Goal: Information Seeking & Learning: Learn about a topic

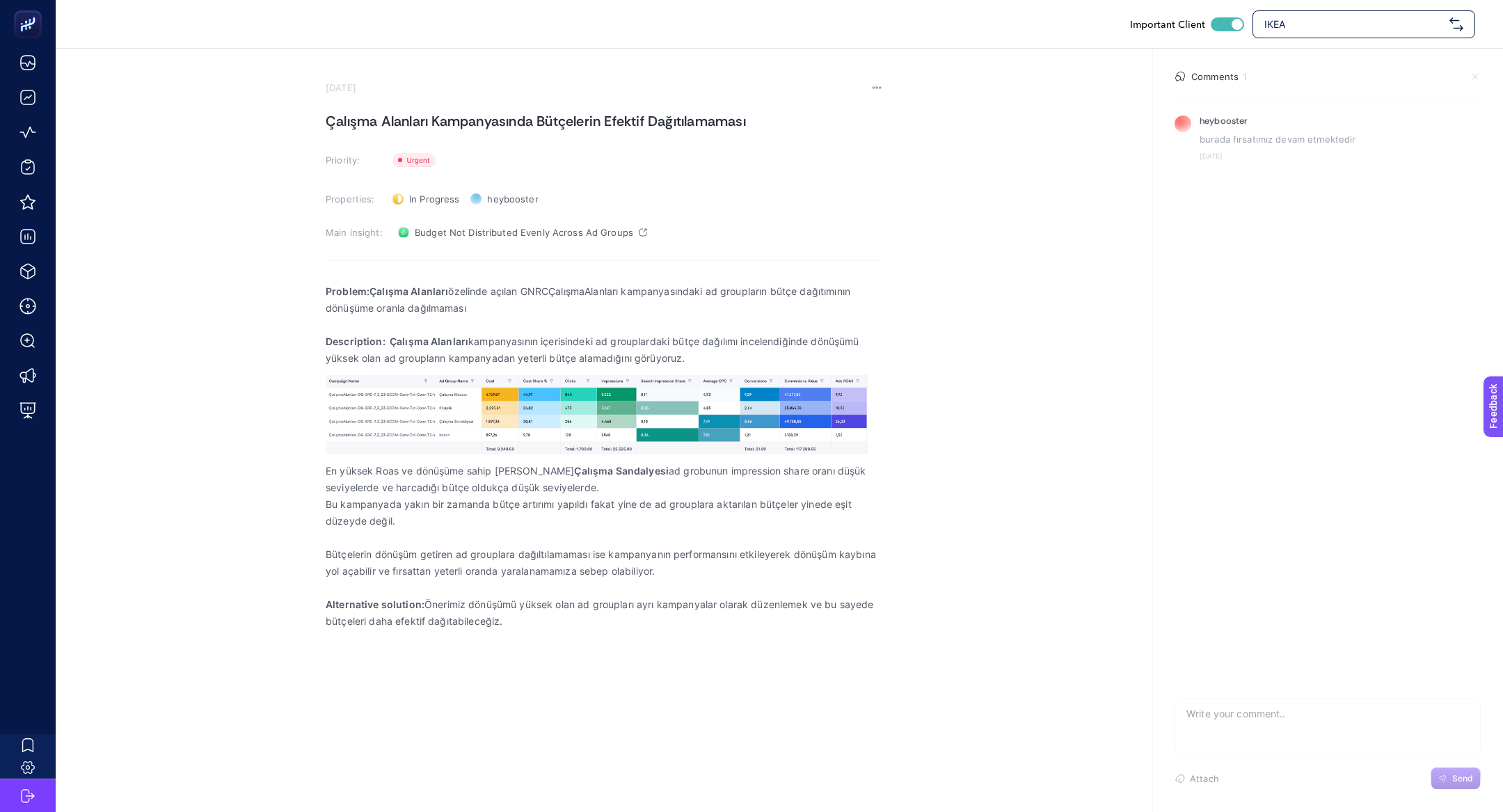
click at [1282, 18] on span "IKEA" at bounding box center [1354, 24] width 179 height 14
type input "n"
type input "basic"
click at [1301, 47] on div "it's basic" at bounding box center [1363, 58] width 221 height 28
checkbox input "false"
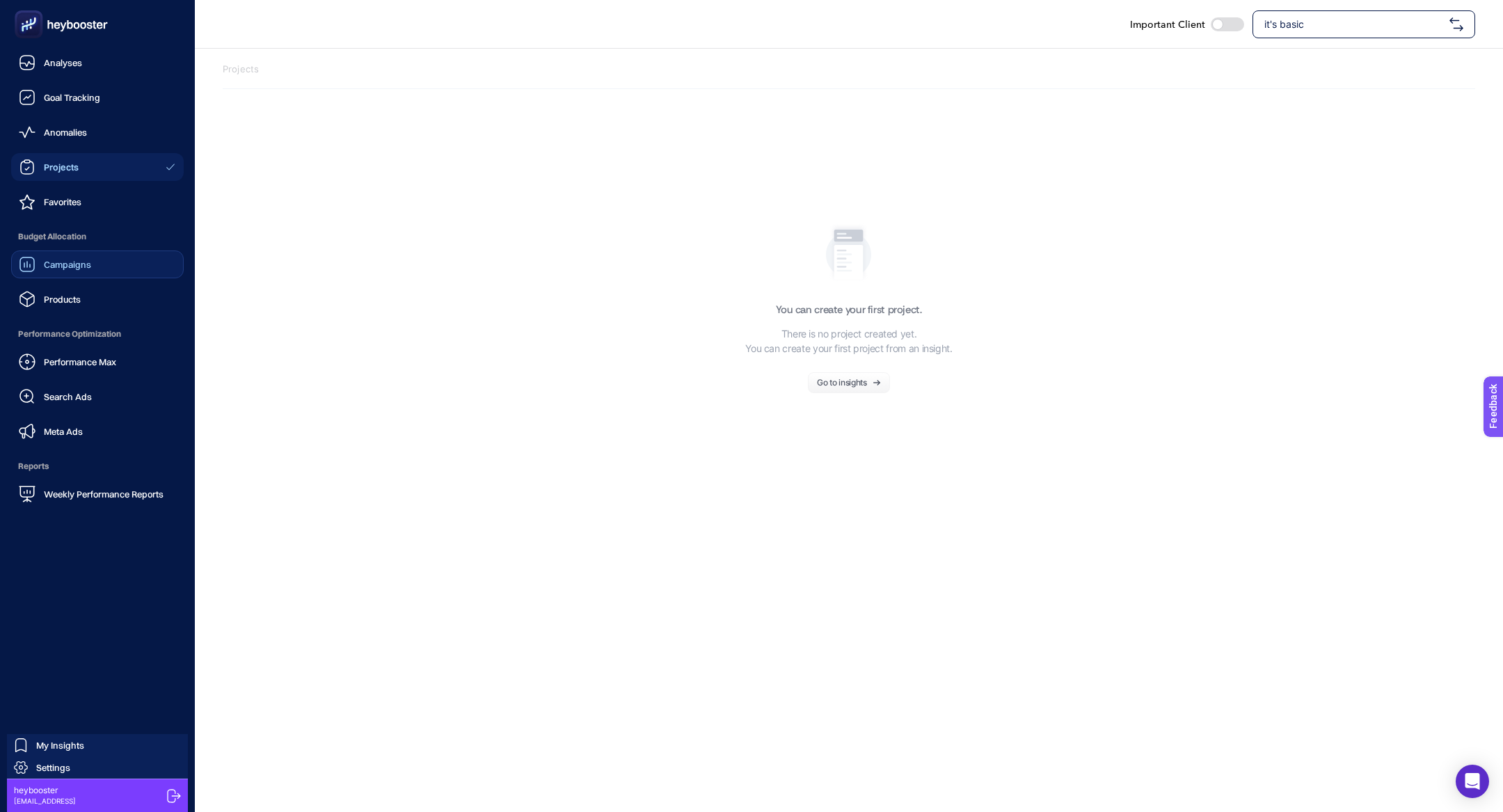
click at [91, 260] on link "Campaigns" at bounding box center [97, 264] width 172 height 28
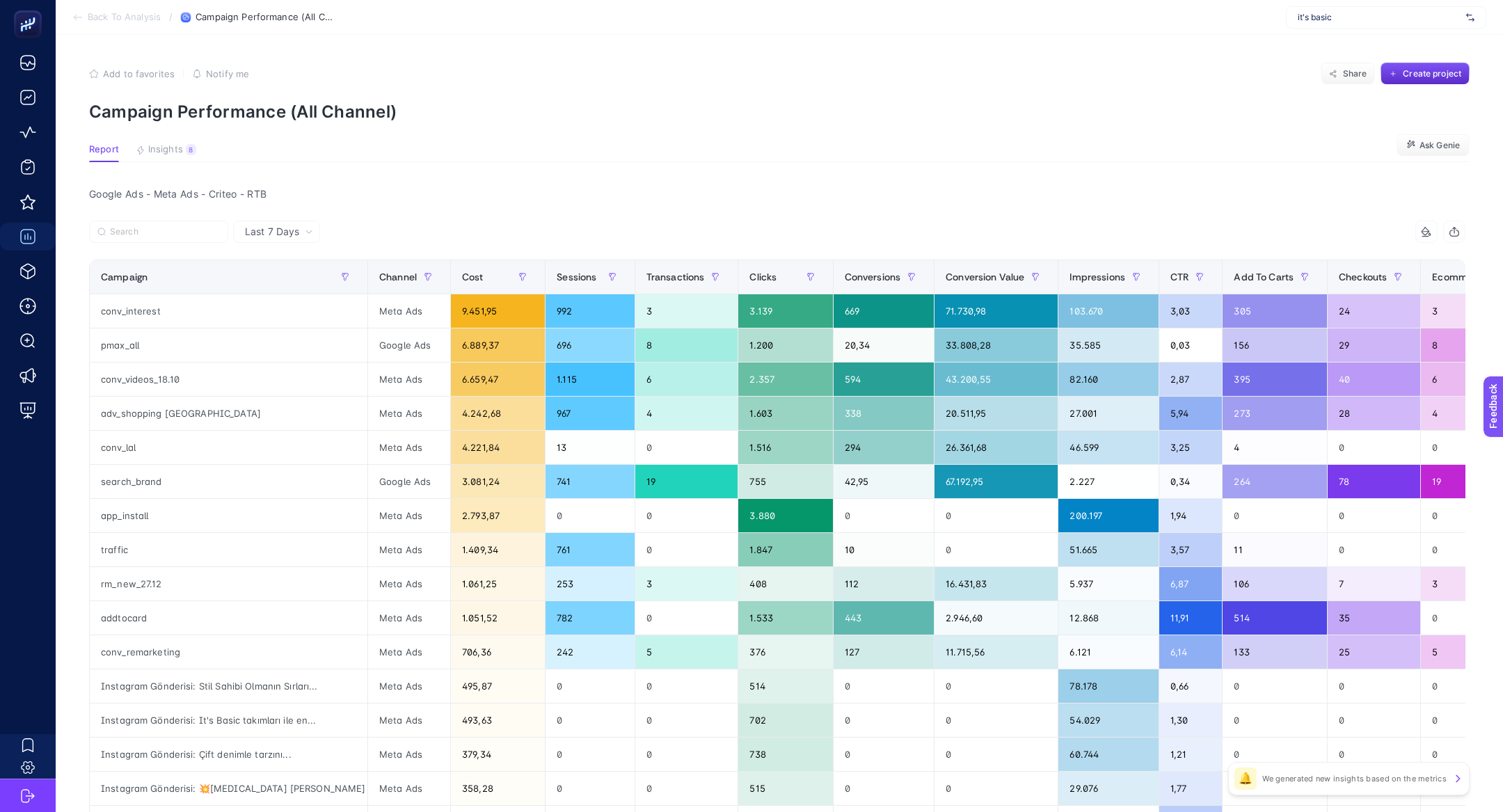
click at [184, 143] on article "Add to favorites false Notify me Share Create project Campaign Performance (All…" at bounding box center [779, 579] width 1447 height 1089
click at [187, 154] on div "8" at bounding box center [191, 149] width 10 height 11
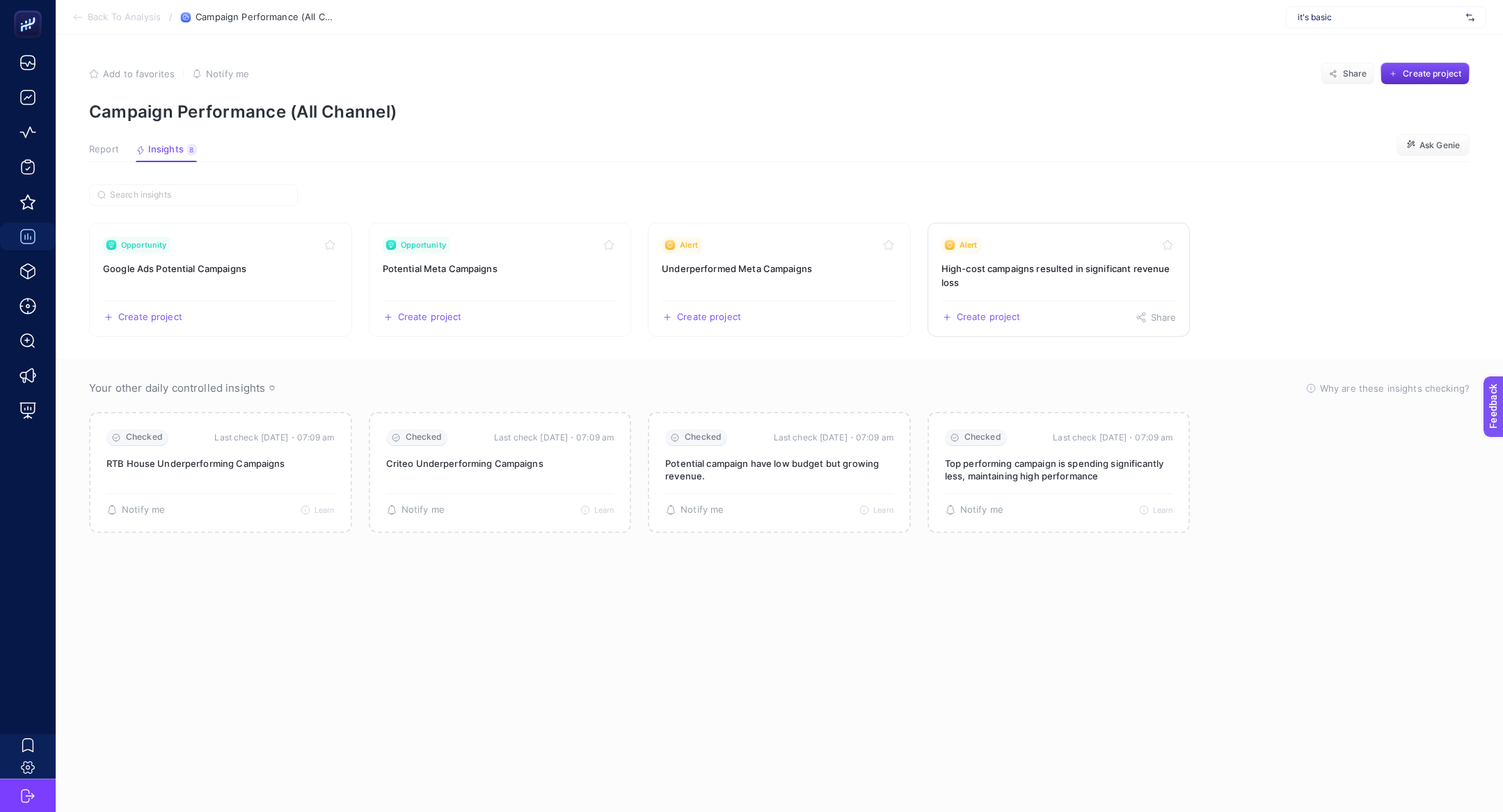
click at [976, 270] on h3 "High-cost campaigns resulted in significant revenue loss" at bounding box center [1059, 275] width 235 height 28
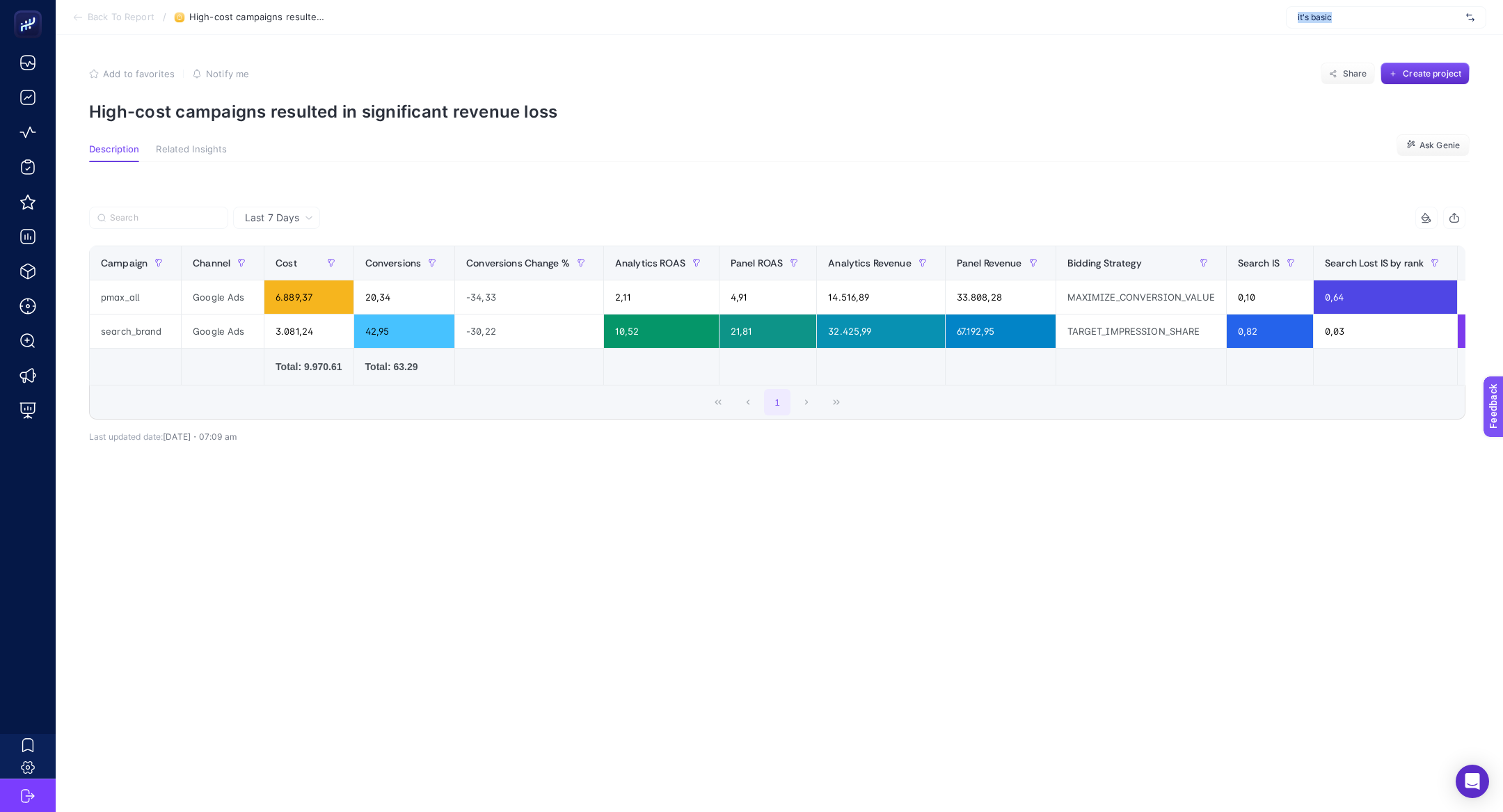
drag, startPoint x: 1361, startPoint y: 19, endPoint x: 1286, endPoint y: 16, distance: 75.1
click at [1286, 16] on div "it's basic" at bounding box center [1386, 17] width 200 height 22
copy span "it's basic"
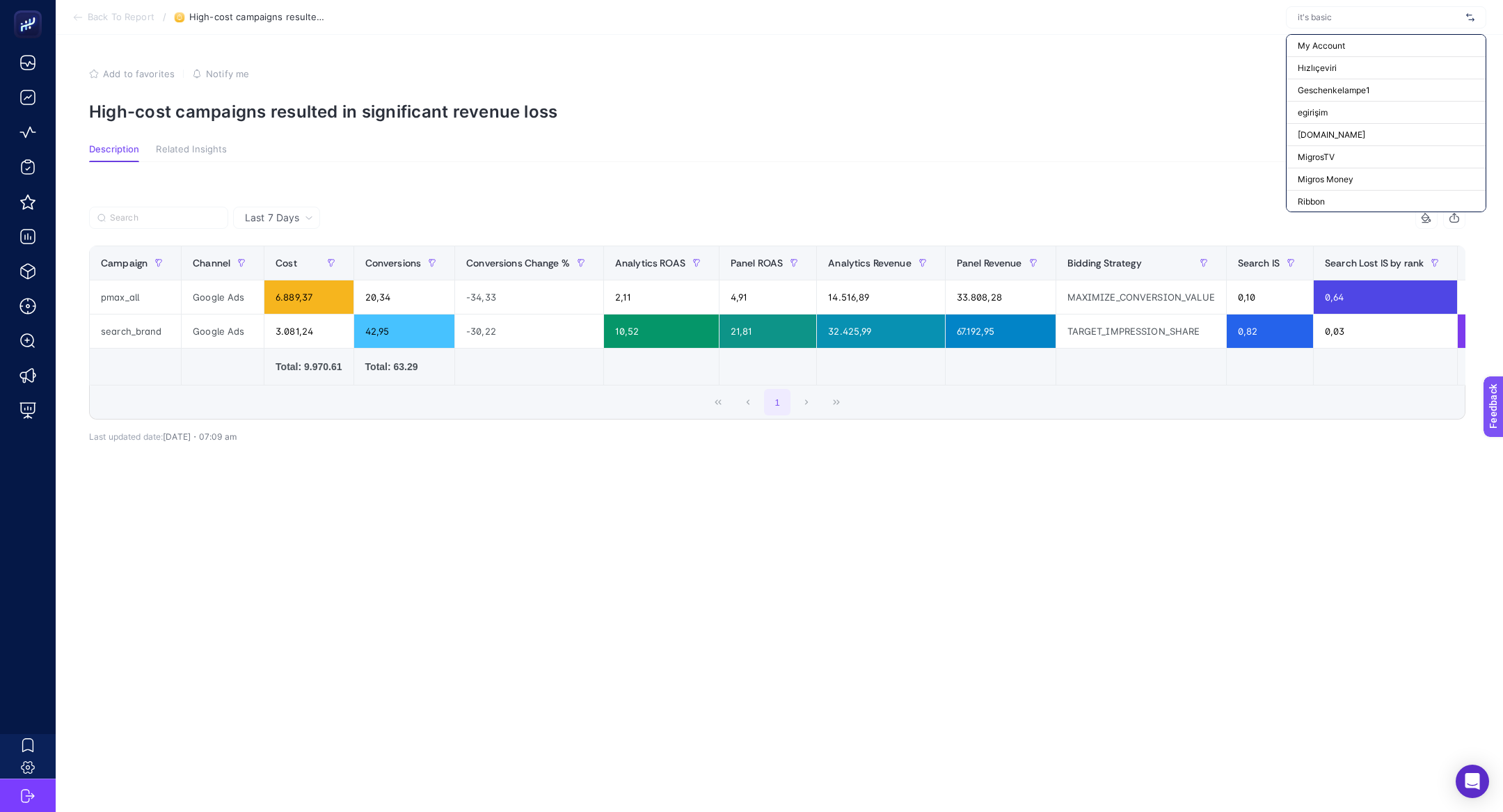
click at [1204, 49] on article "Add to favorites false Notify me Share Create project High-cost campaigns resul…" at bounding box center [779, 423] width 1447 height 777
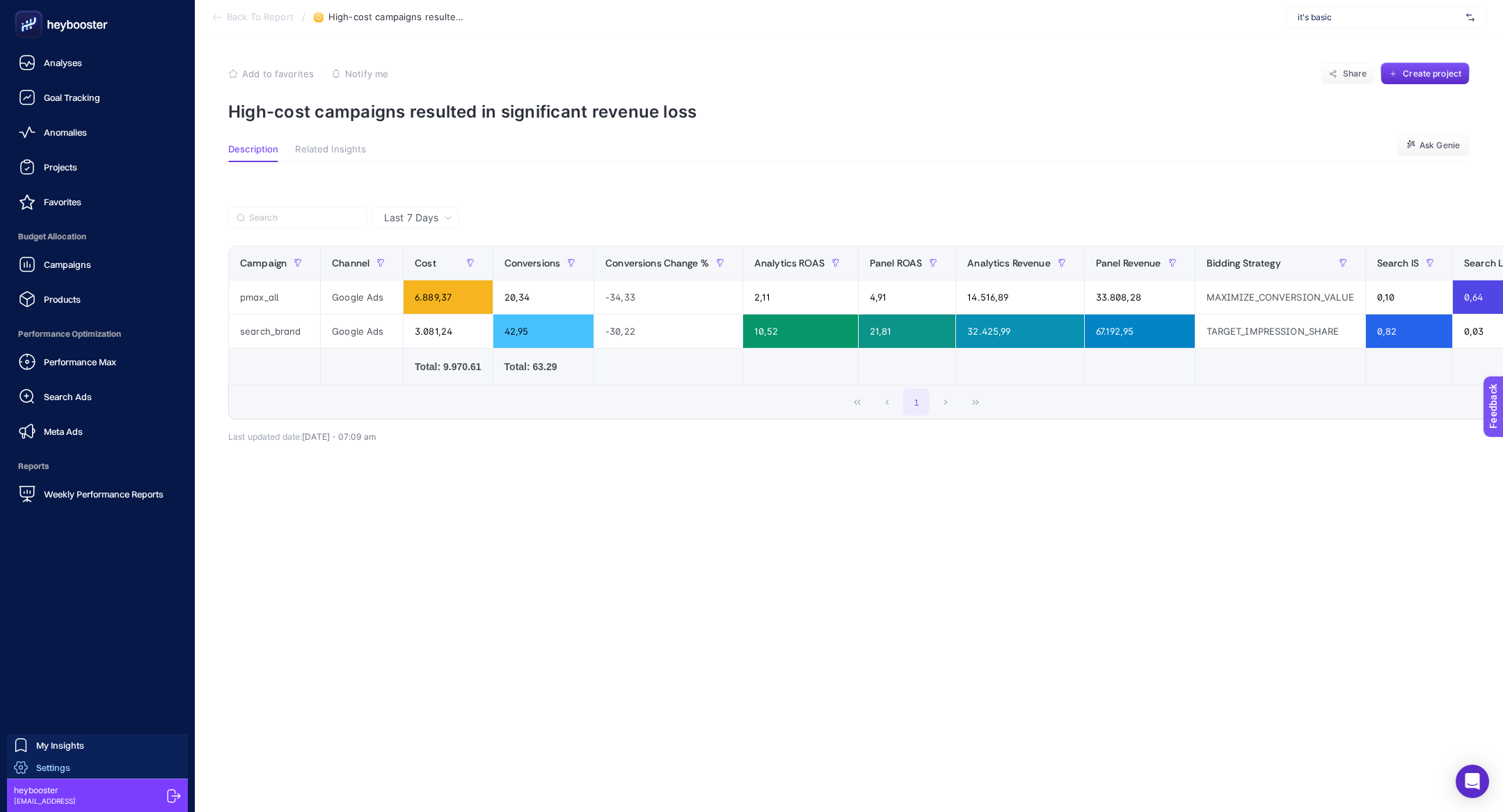
click at [38, 766] on span "Settings" at bounding box center [53, 767] width 34 height 11
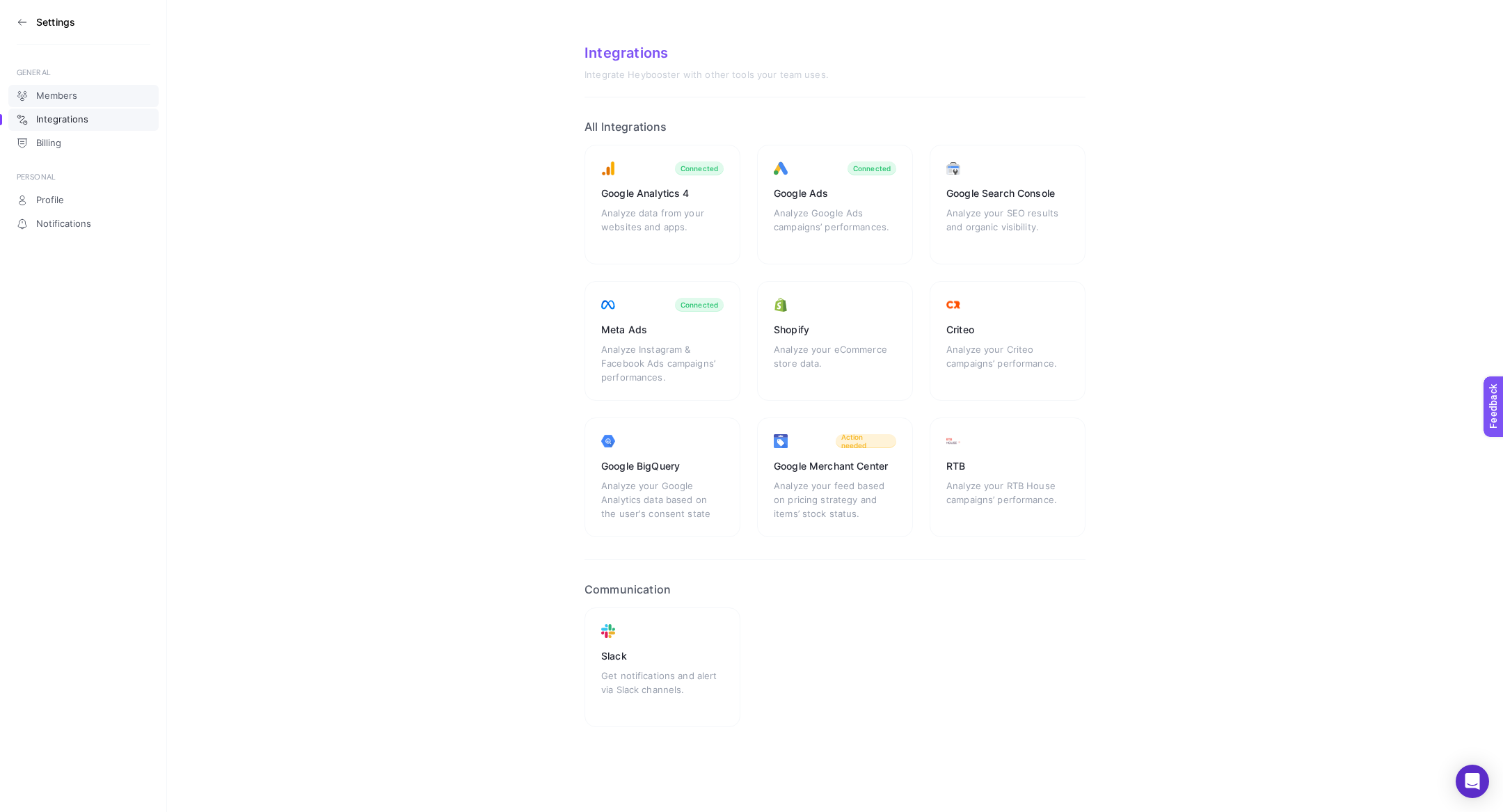
click at [66, 88] on link "Members" at bounding box center [83, 96] width 150 height 22
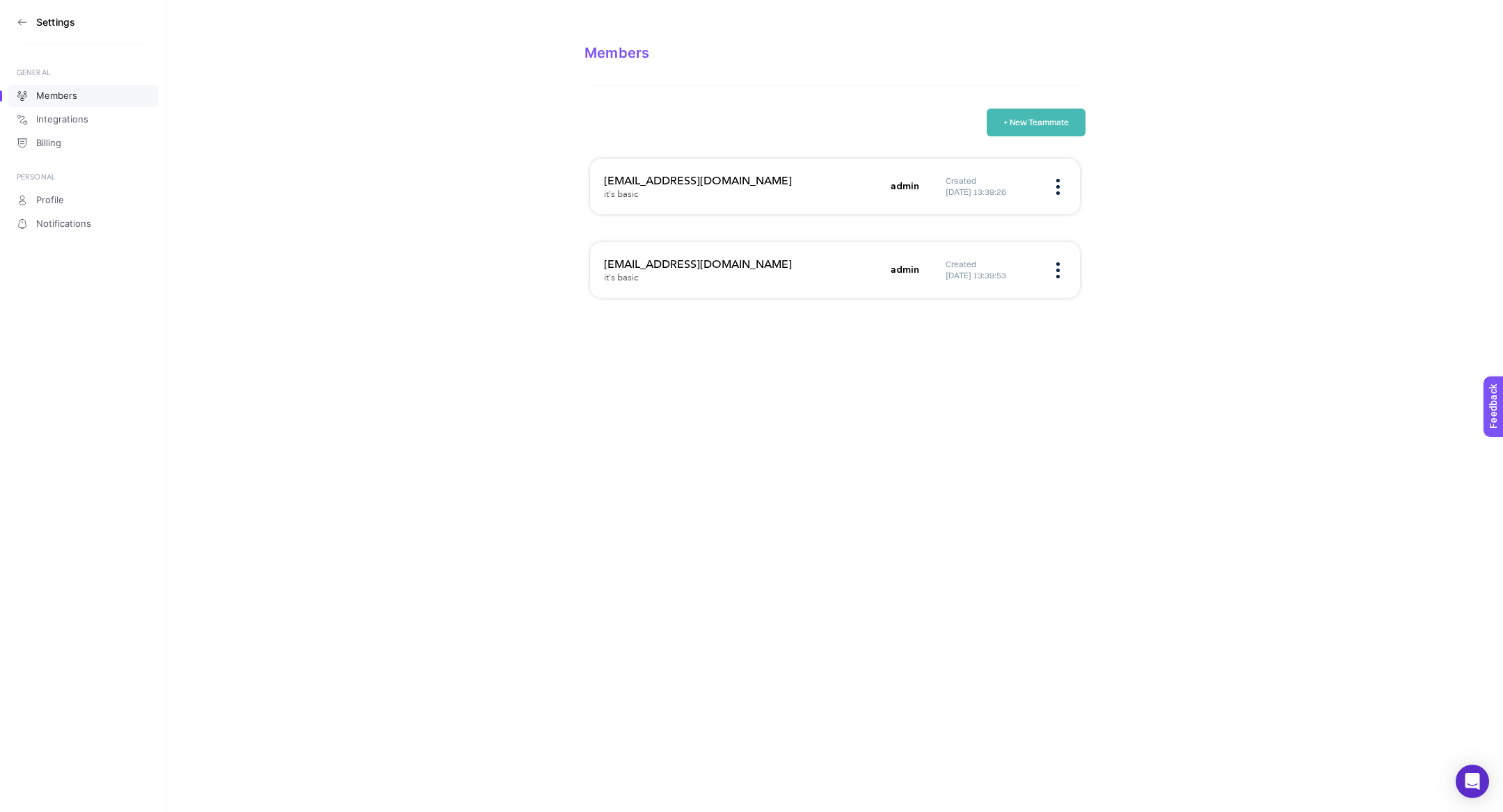
click at [700, 181] on h3 "[EMAIL_ADDRESS][DOMAIN_NAME]" at bounding box center [743, 181] width 278 height 16
copy h3 "[EMAIL_ADDRESS][DOMAIN_NAME]"
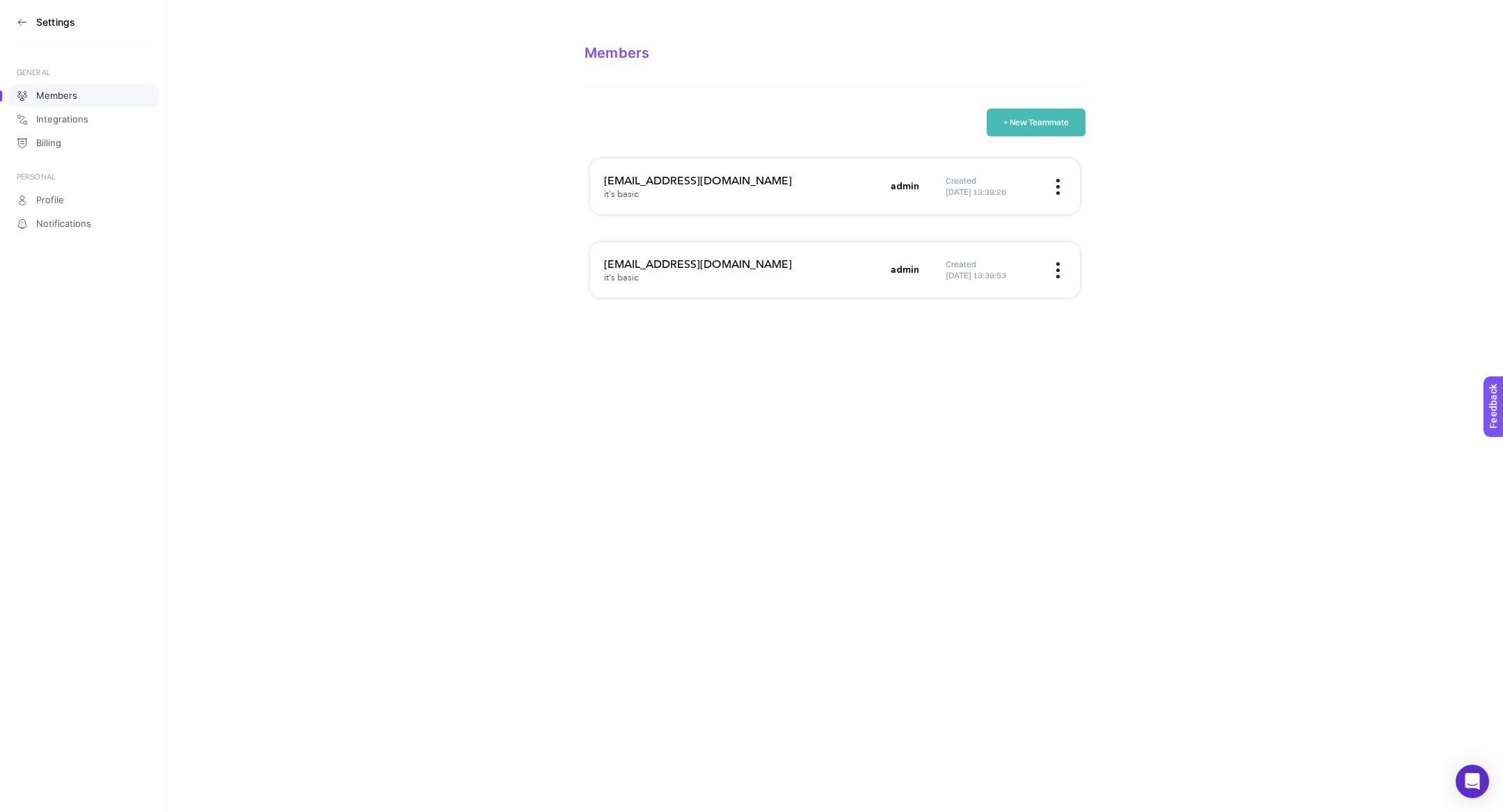
click at [653, 263] on h3 "[EMAIL_ADDRESS][DOMAIN_NAME]" at bounding box center [743, 264] width 278 height 16
copy h3 "[EMAIL_ADDRESS][DOMAIN_NAME]"
click at [18, 25] on icon at bounding box center [22, 22] width 11 height 11
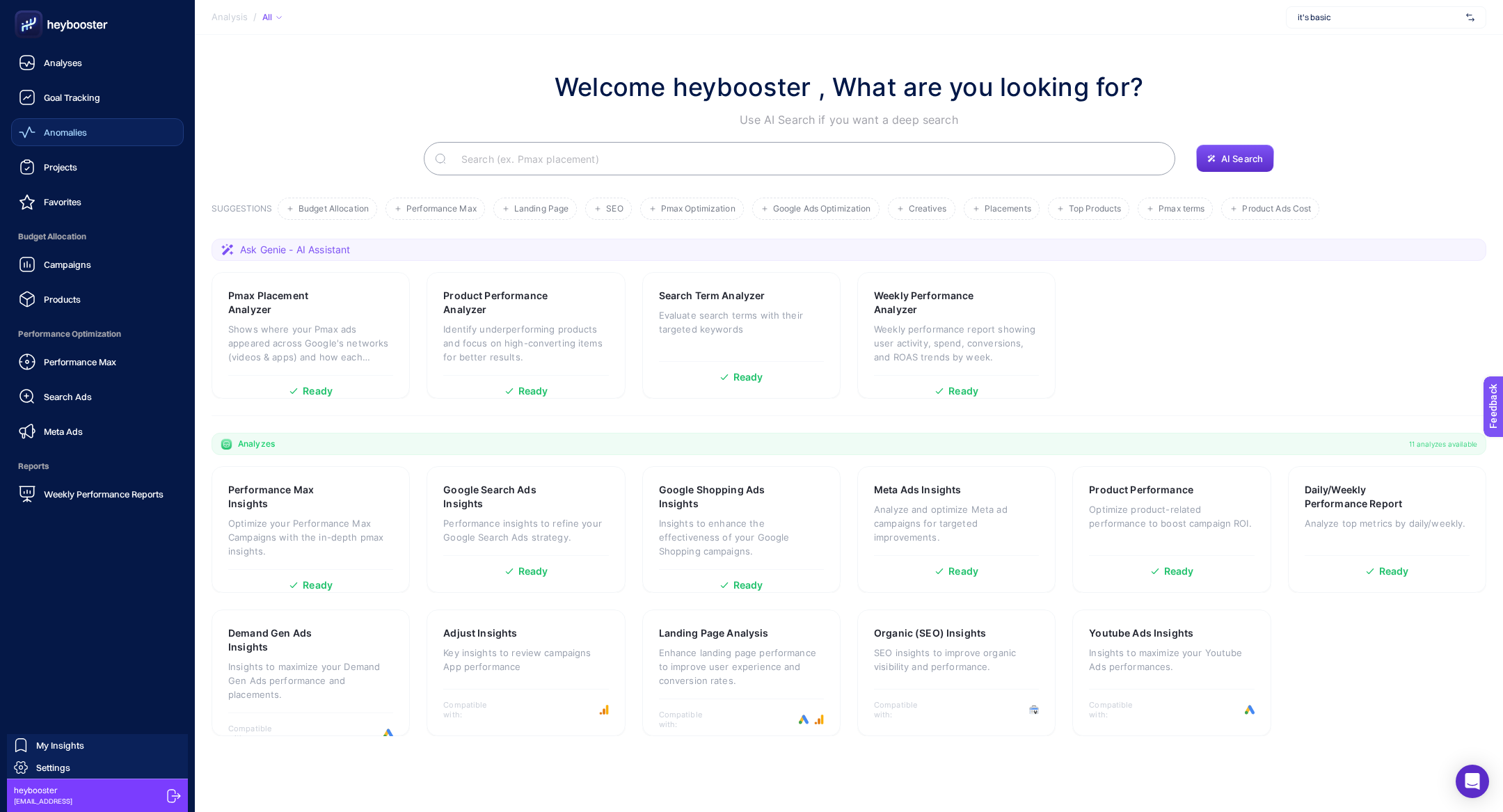
click at [92, 138] on link "Anomalies" at bounding box center [97, 131] width 172 height 28
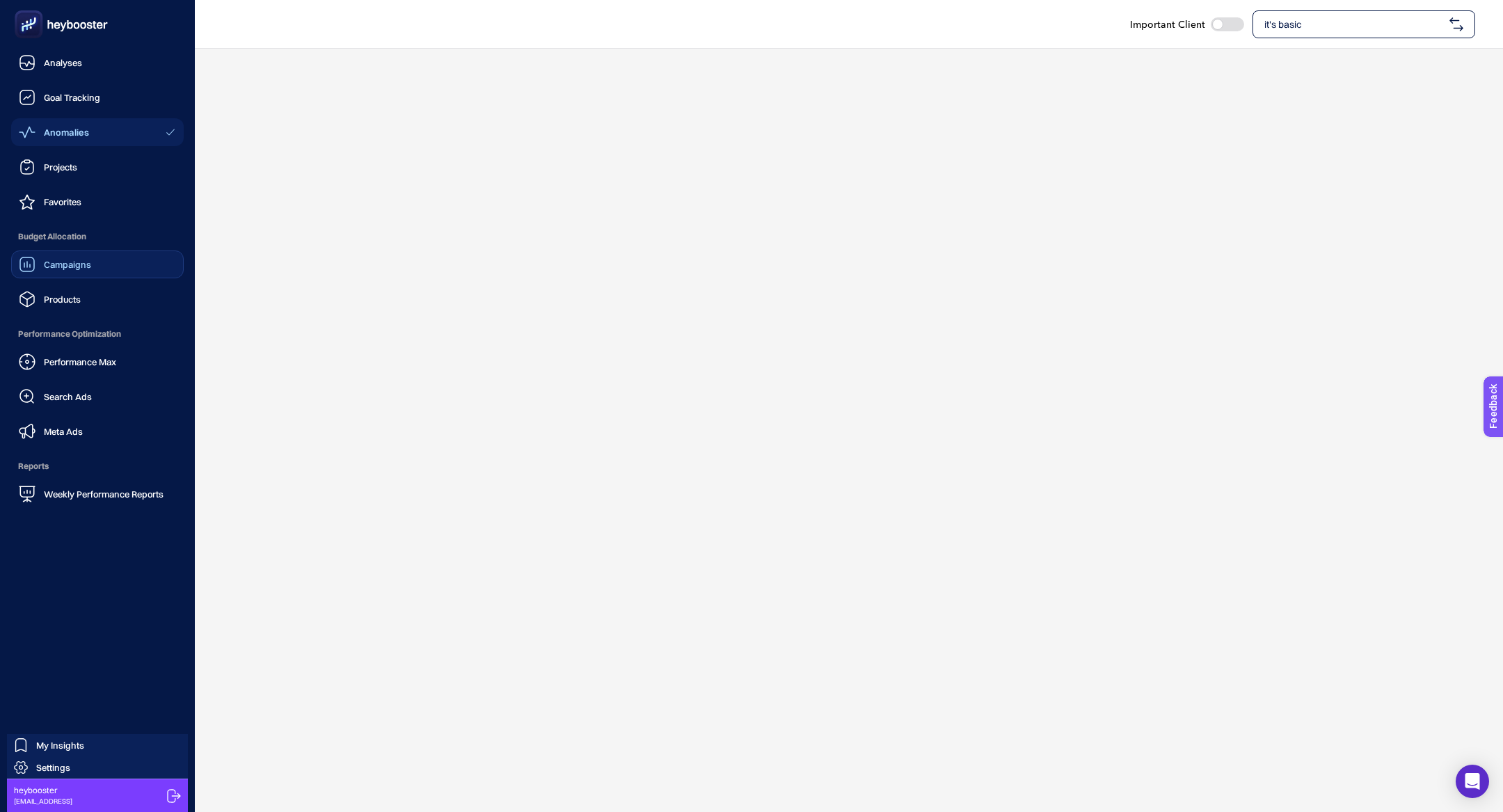
click at [79, 270] on div "Campaigns" at bounding box center [55, 264] width 72 height 16
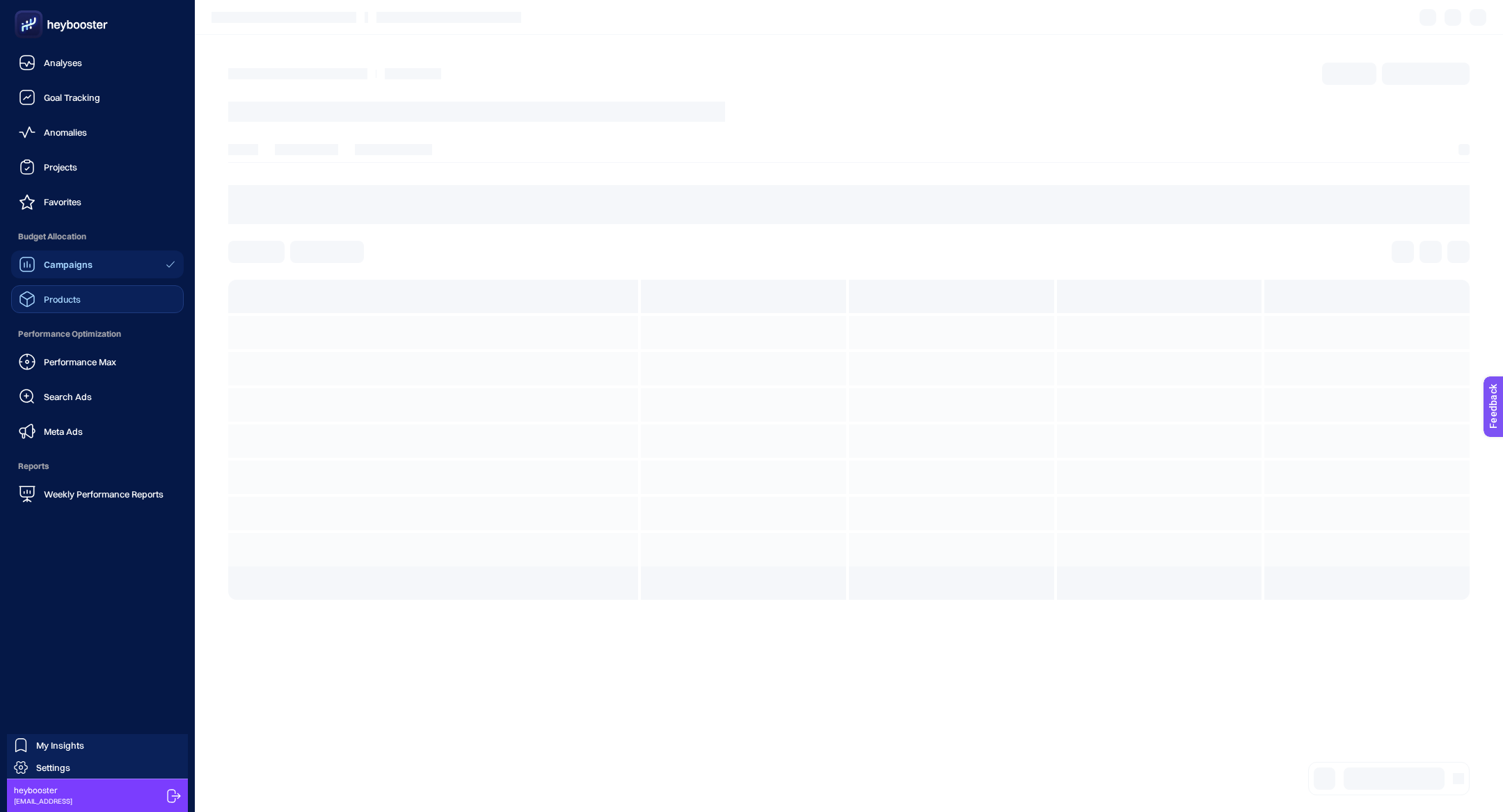
click at [72, 312] on link "Products" at bounding box center [97, 299] width 172 height 28
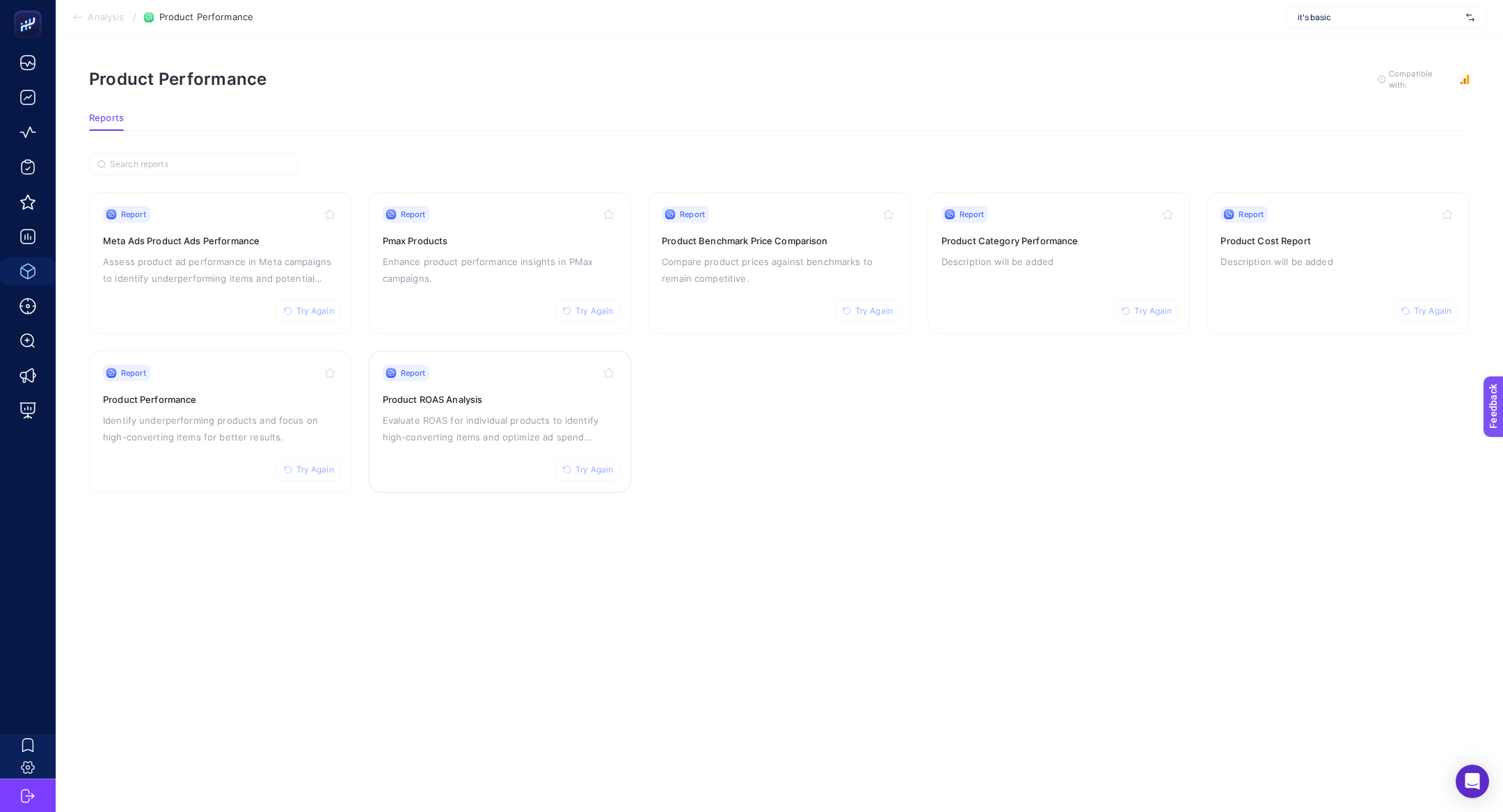
click at [454, 431] on p "Evaluate ROAS for individual products to identify high-converting items and opt…" at bounding box center [500, 428] width 235 height 34
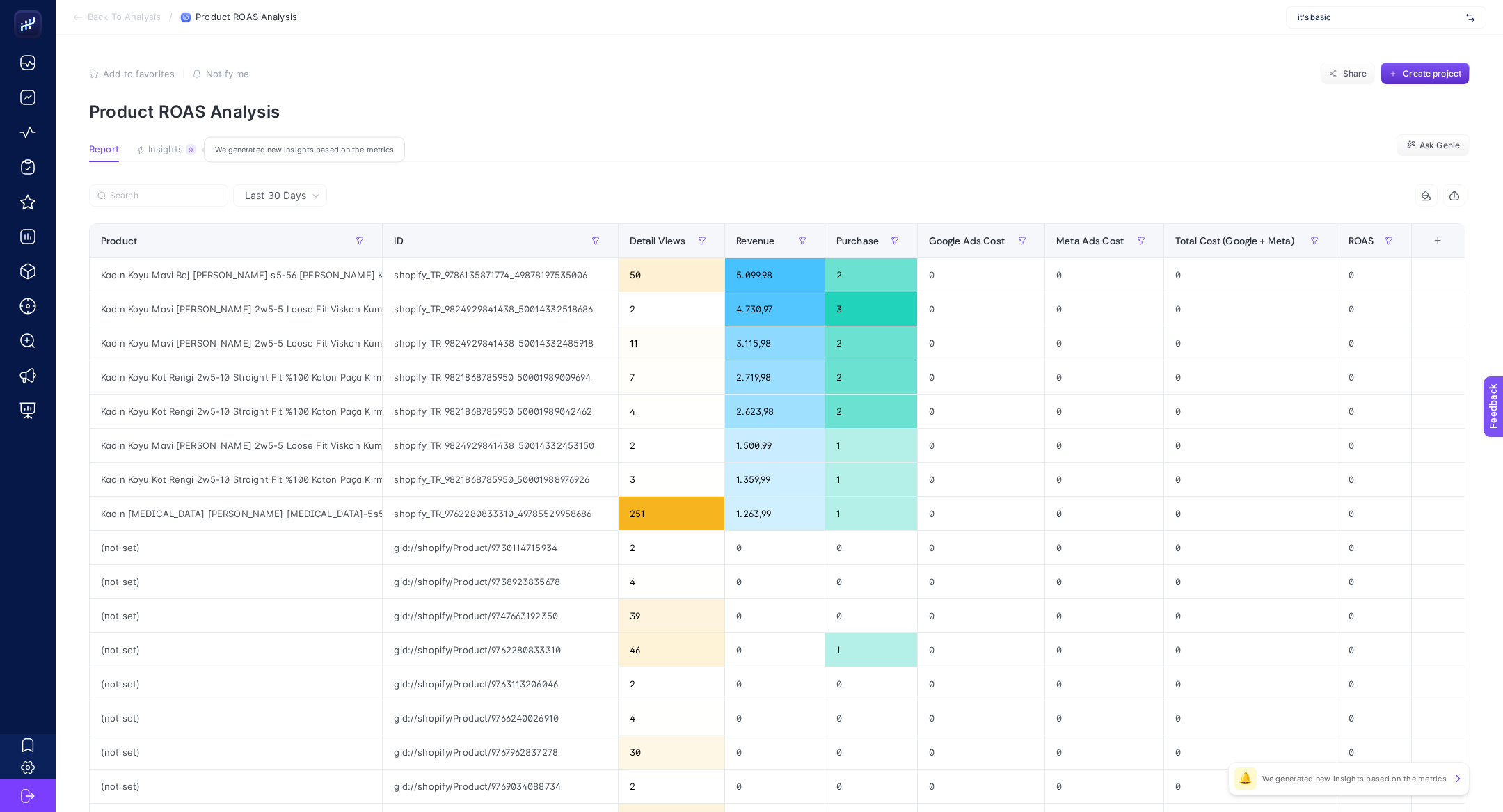
click at [190, 144] on div "9" at bounding box center [191, 149] width 10 height 11
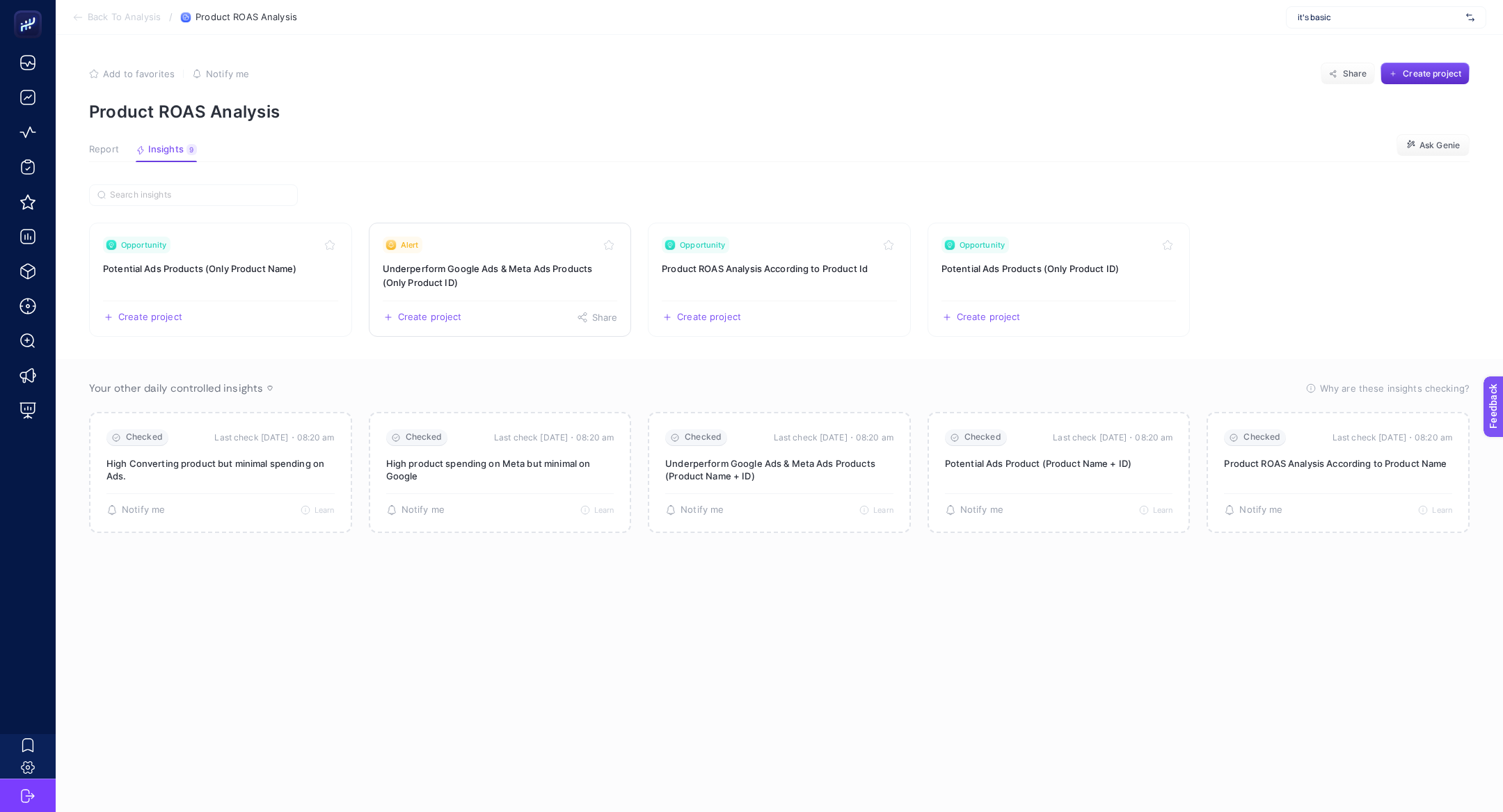
click at [482, 285] on h3 "Underperform Google Ads & Meta Ads Products (Only Product ID)" at bounding box center [500, 275] width 235 height 28
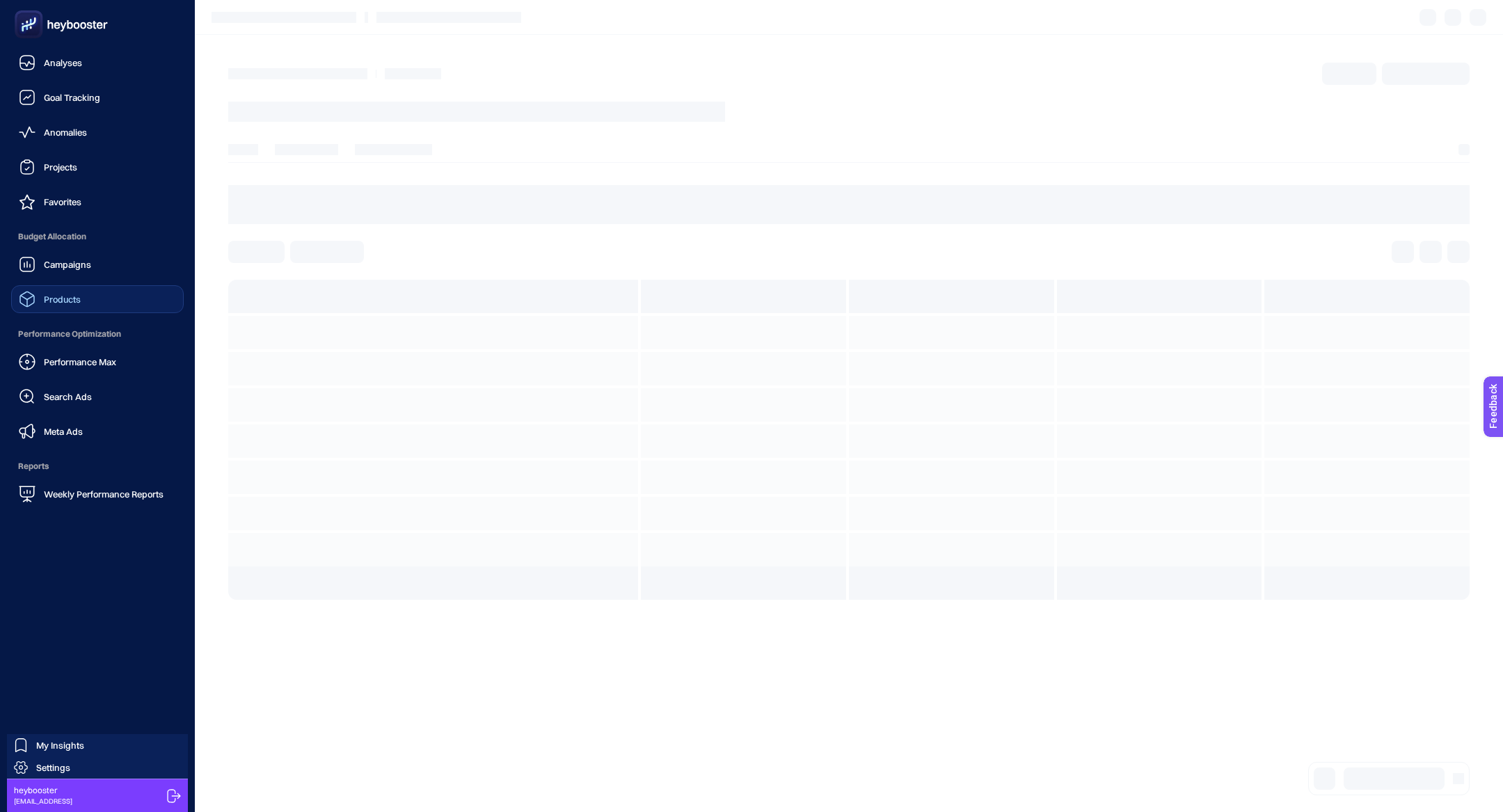
click at [70, 304] on span "Products" at bounding box center [62, 299] width 37 height 11
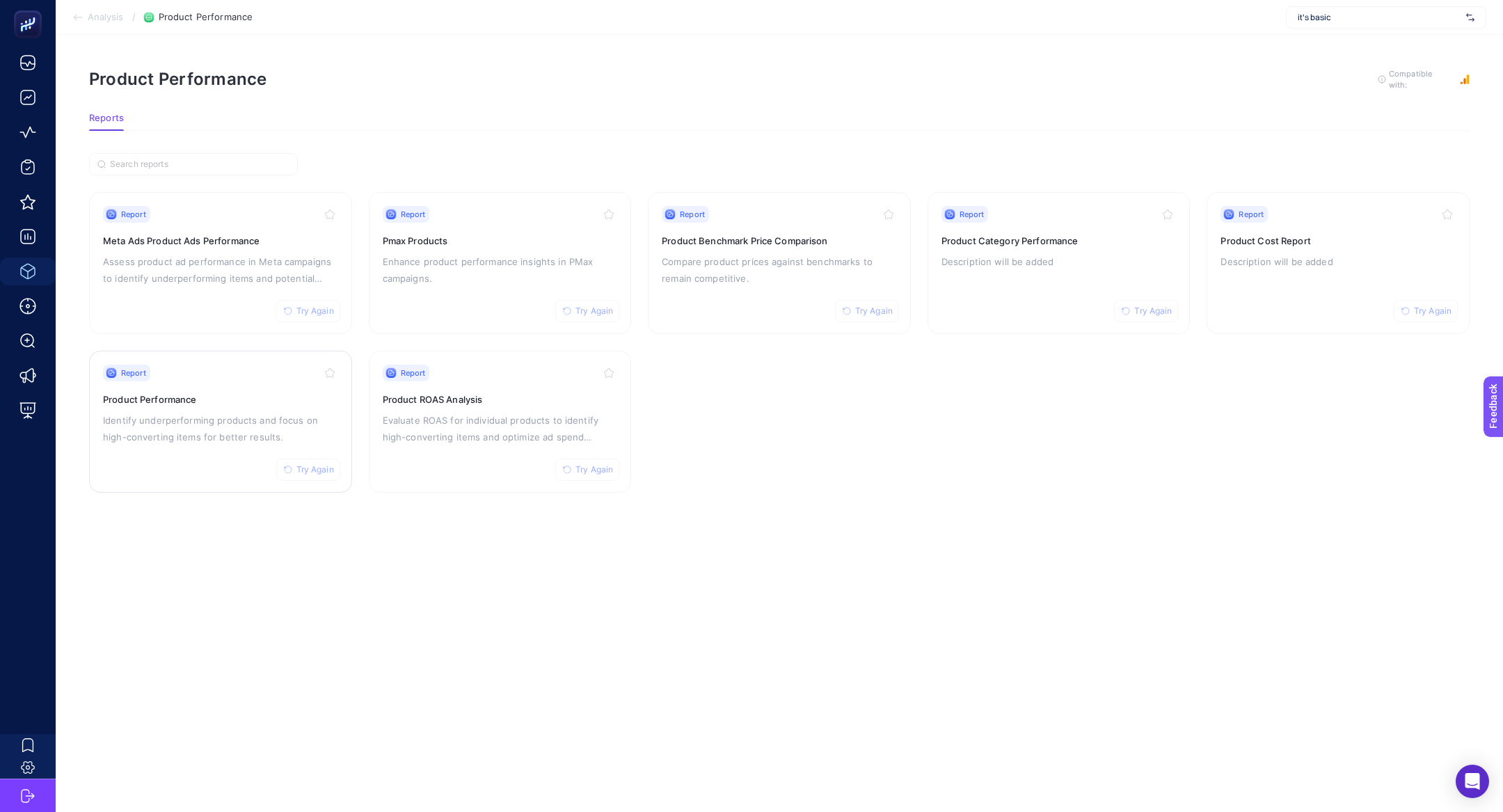
click at [189, 384] on div "Report Try Again Product Performance Identify underperforming products and focu…" at bounding box center [220, 421] width 235 height 114
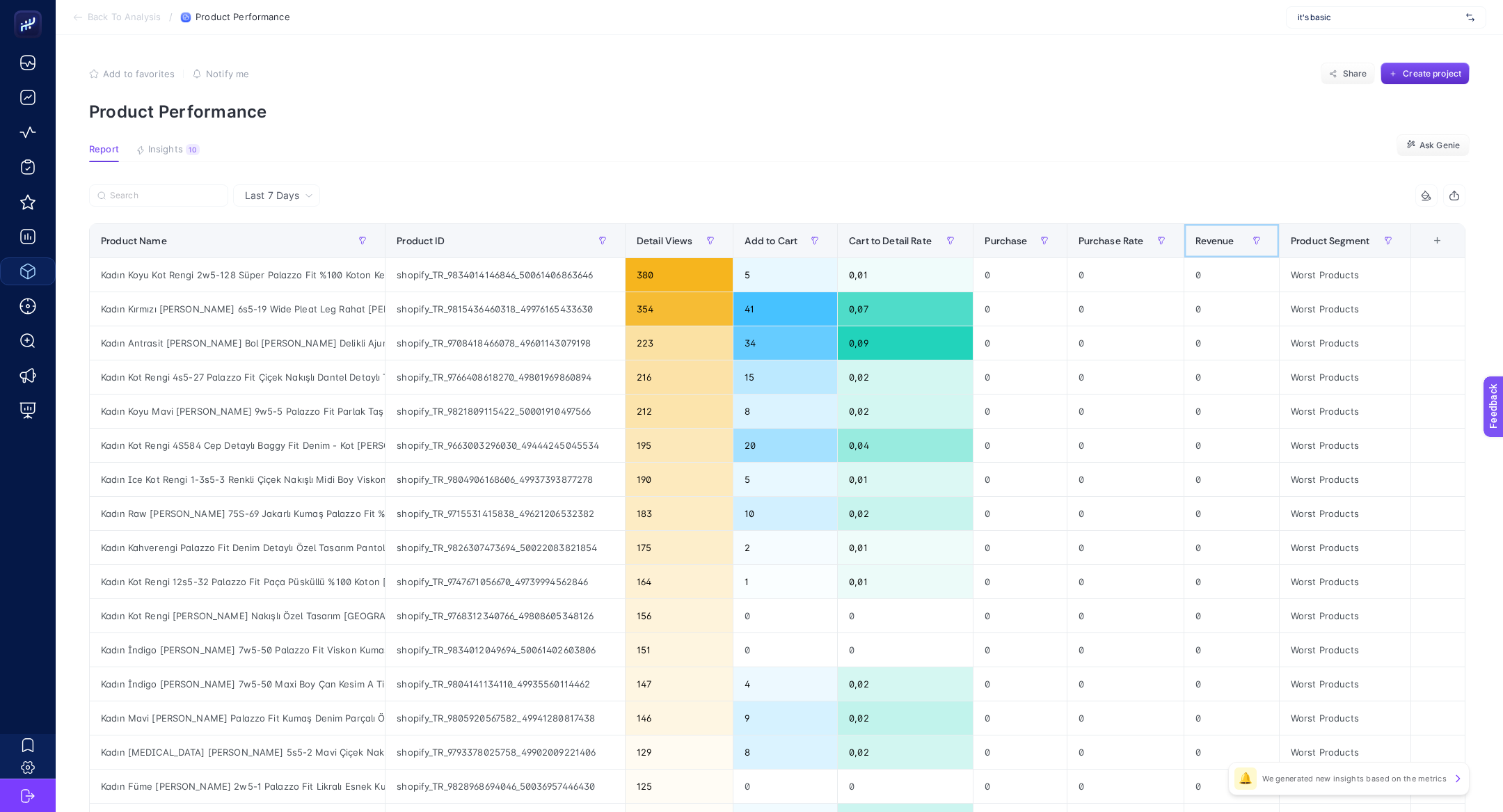
click at [1204, 245] on span "Revenue" at bounding box center [1214, 240] width 38 height 11
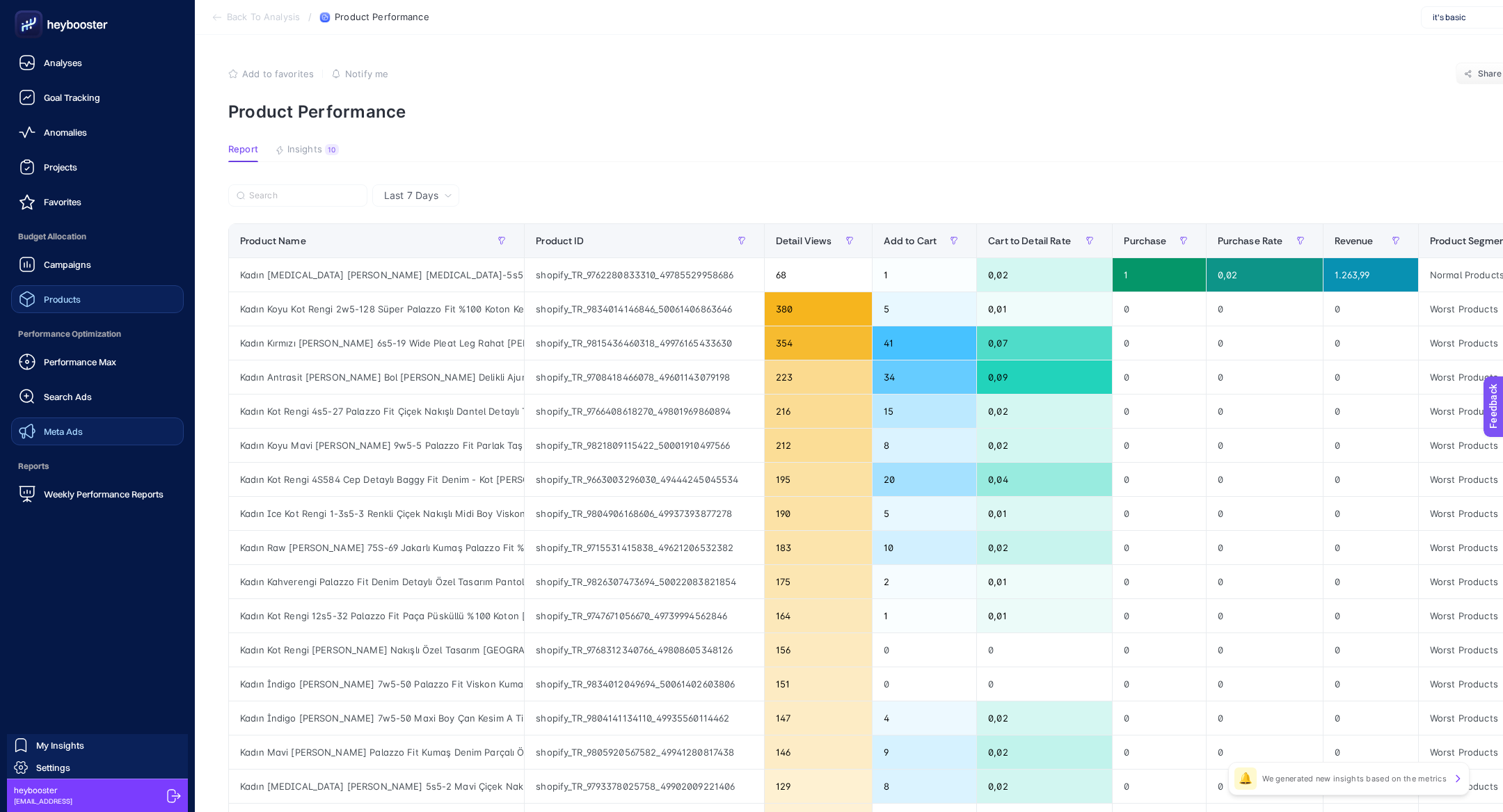
click at [88, 437] on link "Meta Ads" at bounding box center [97, 431] width 172 height 28
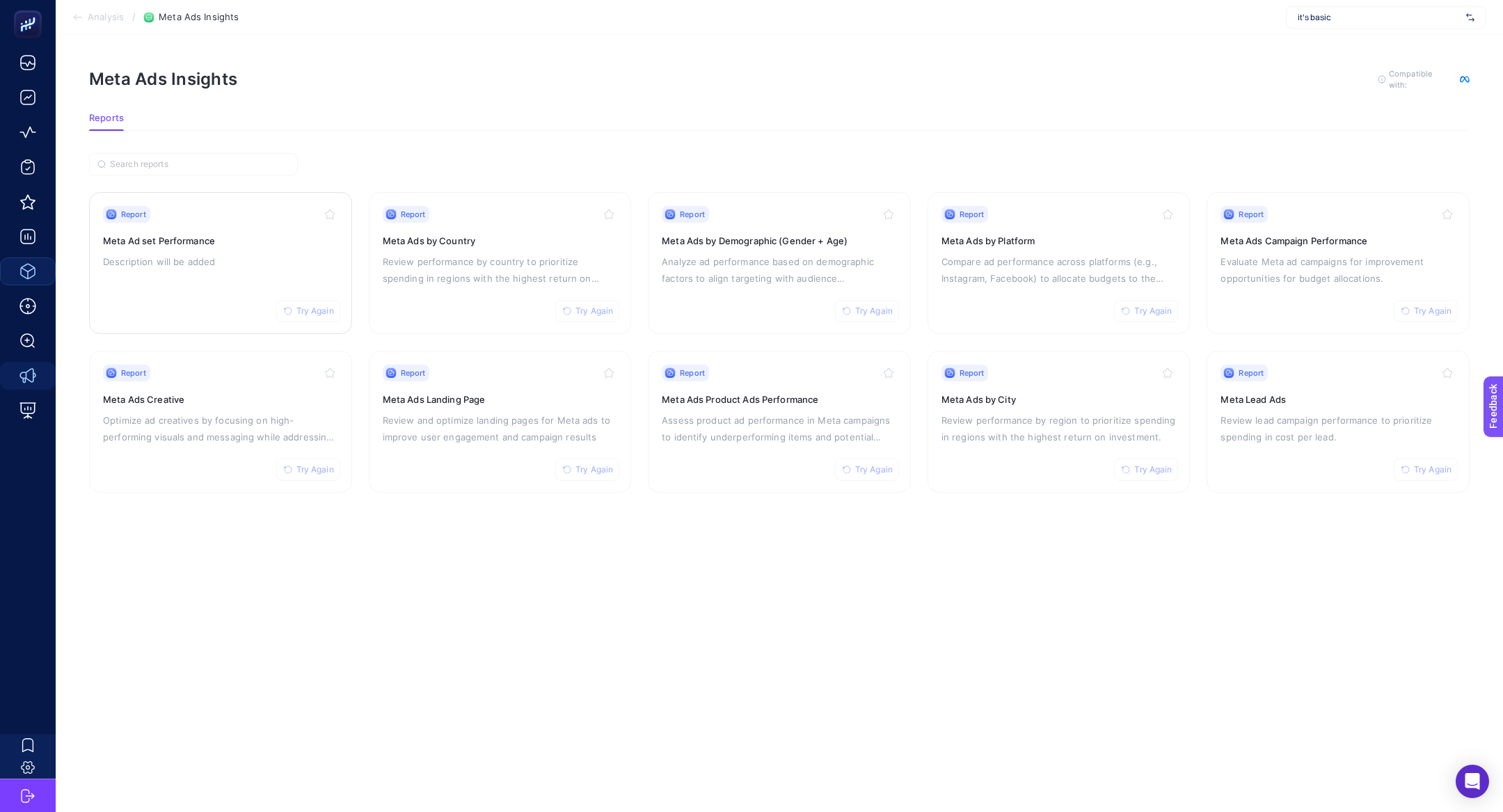
click at [236, 206] on div "Report Try Again" at bounding box center [220, 214] width 235 height 16
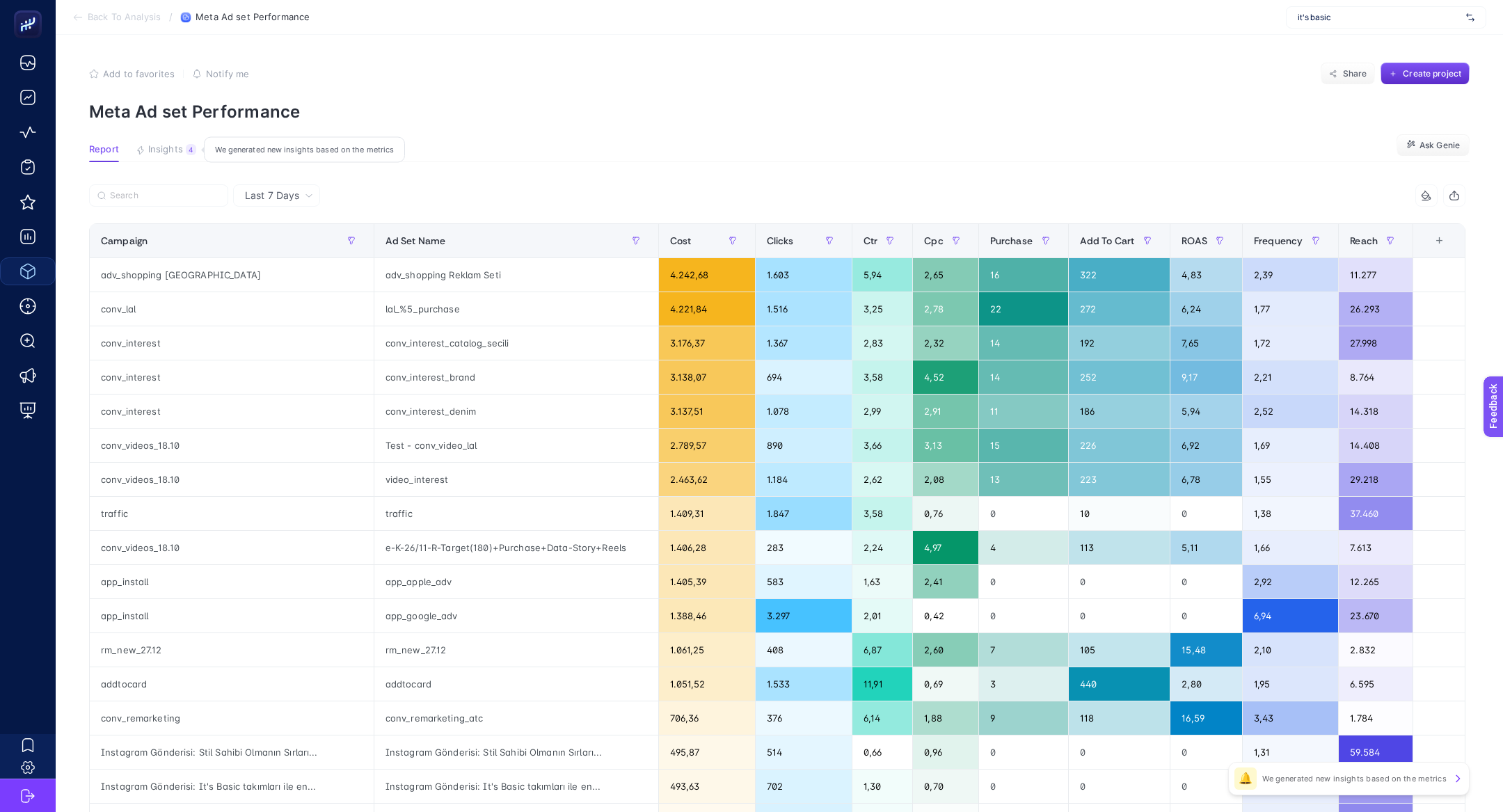
click at [174, 152] on span "Insights" at bounding box center [166, 149] width 35 height 11
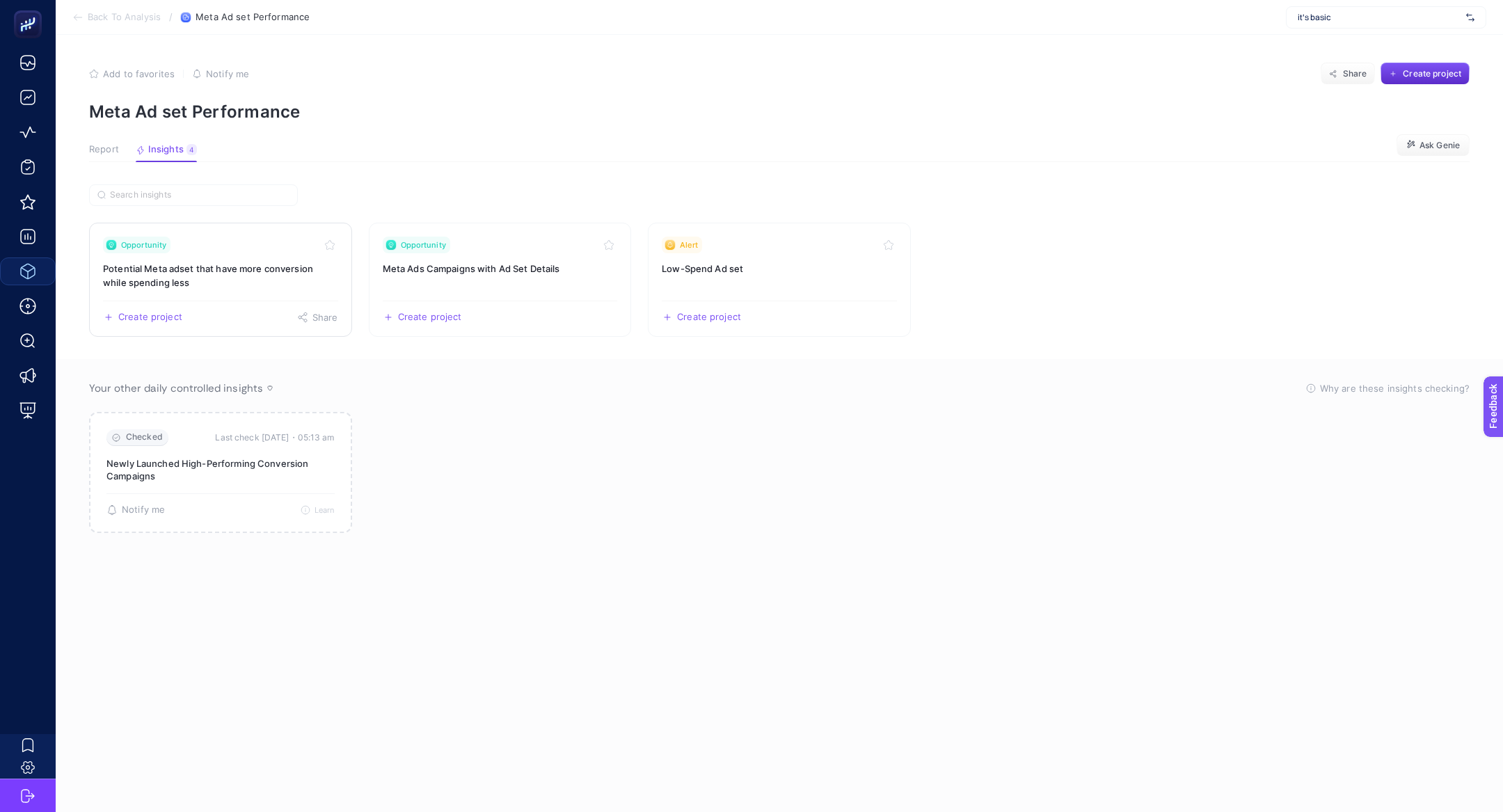
click at [239, 266] on h3 "Potential Meta adset that have more conversion while spending less" at bounding box center [220, 275] width 235 height 28
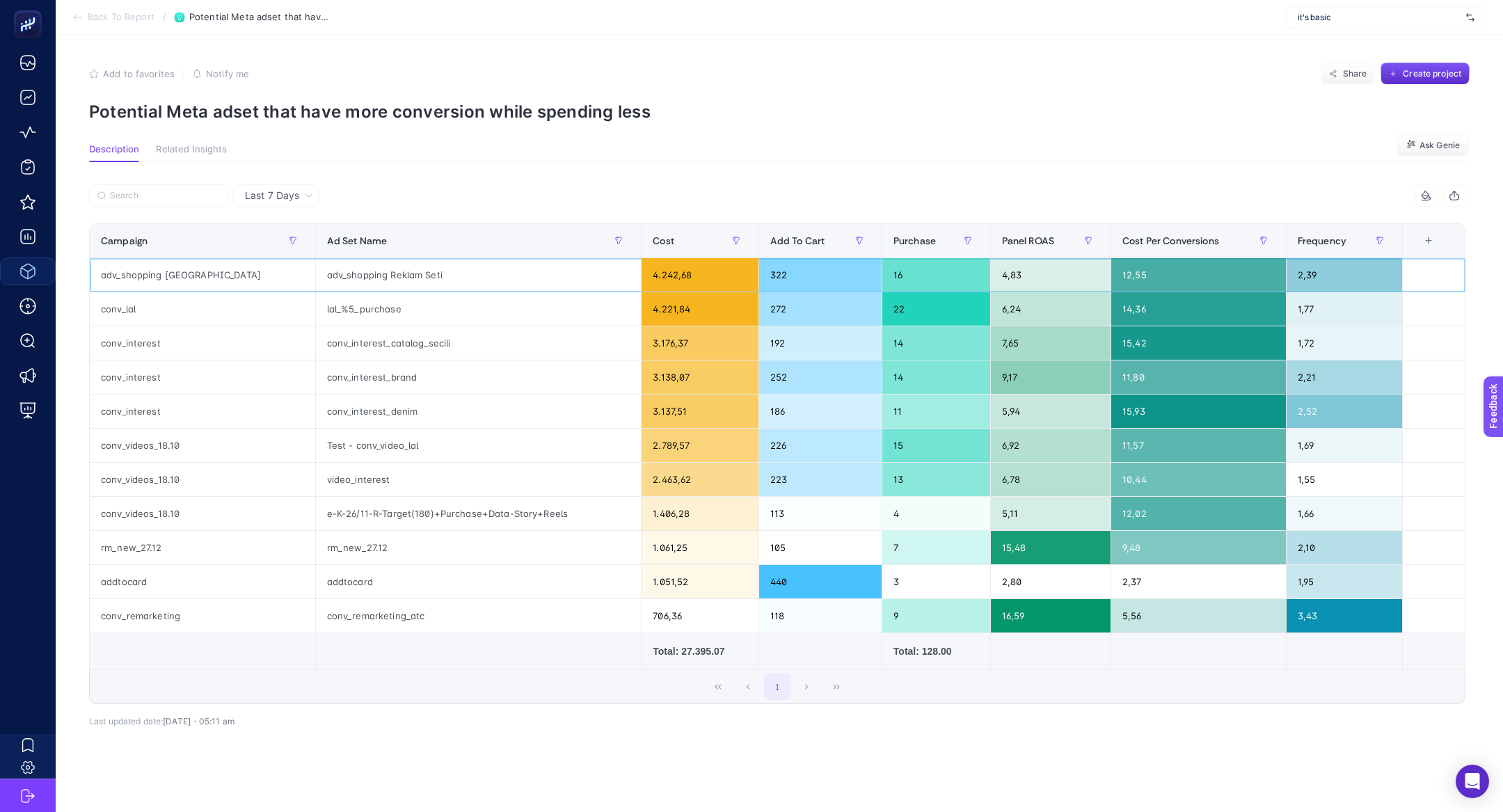
click at [175, 281] on div "adv_shopping [GEOGRAPHIC_DATA]" at bounding box center [202, 275] width 225 height 34
copy tr "adv_shopping [GEOGRAPHIC_DATA]"
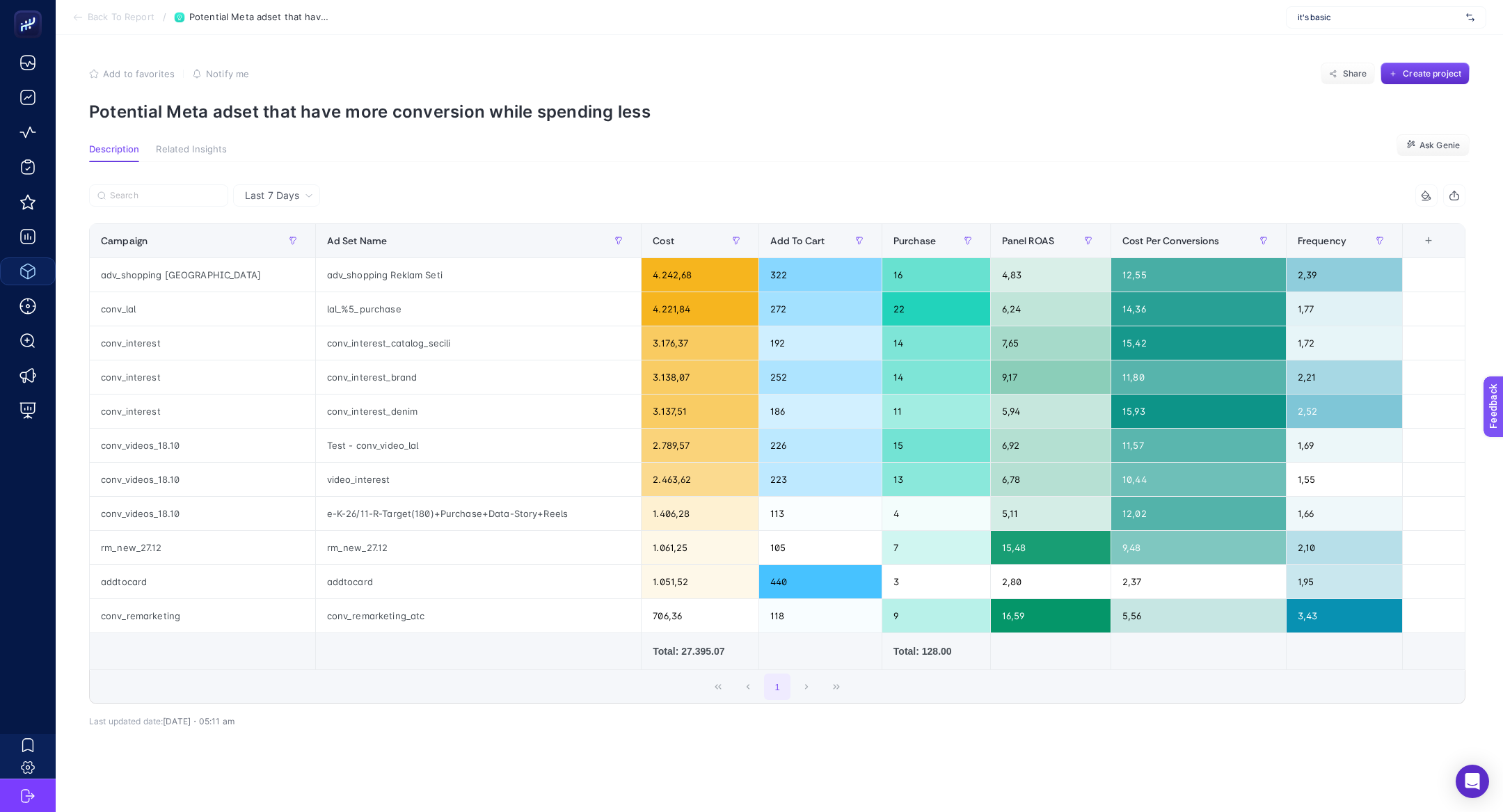
click at [108, 19] on span "Back To Report" at bounding box center [120, 17] width 66 height 11
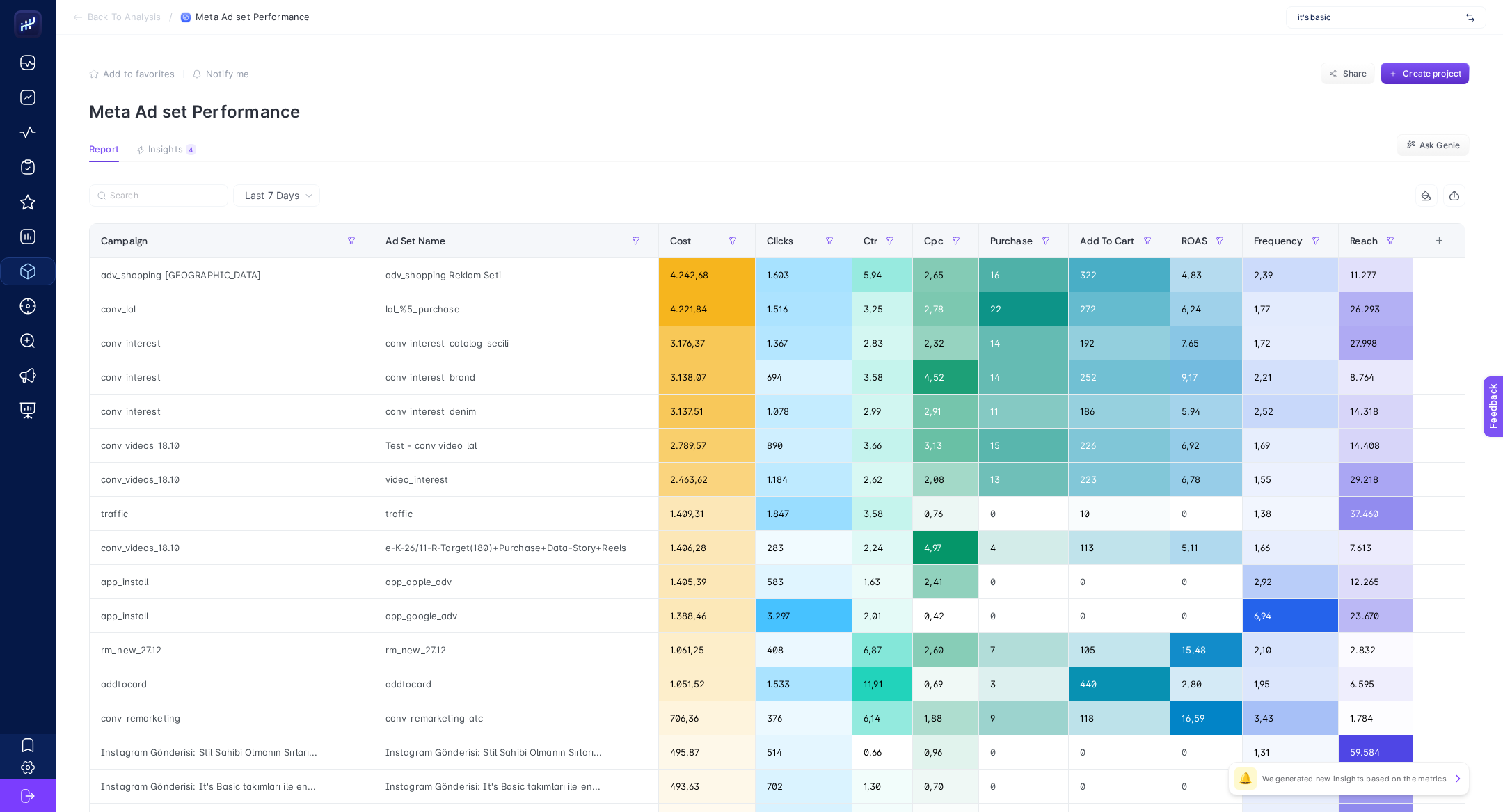
click at [143, 214] on div at bounding box center [433, 199] width 688 height 31
click at [143, 196] on input "Search" at bounding box center [164, 196] width 110 height 10
paste input "adv_shopping [GEOGRAPHIC_DATA]"
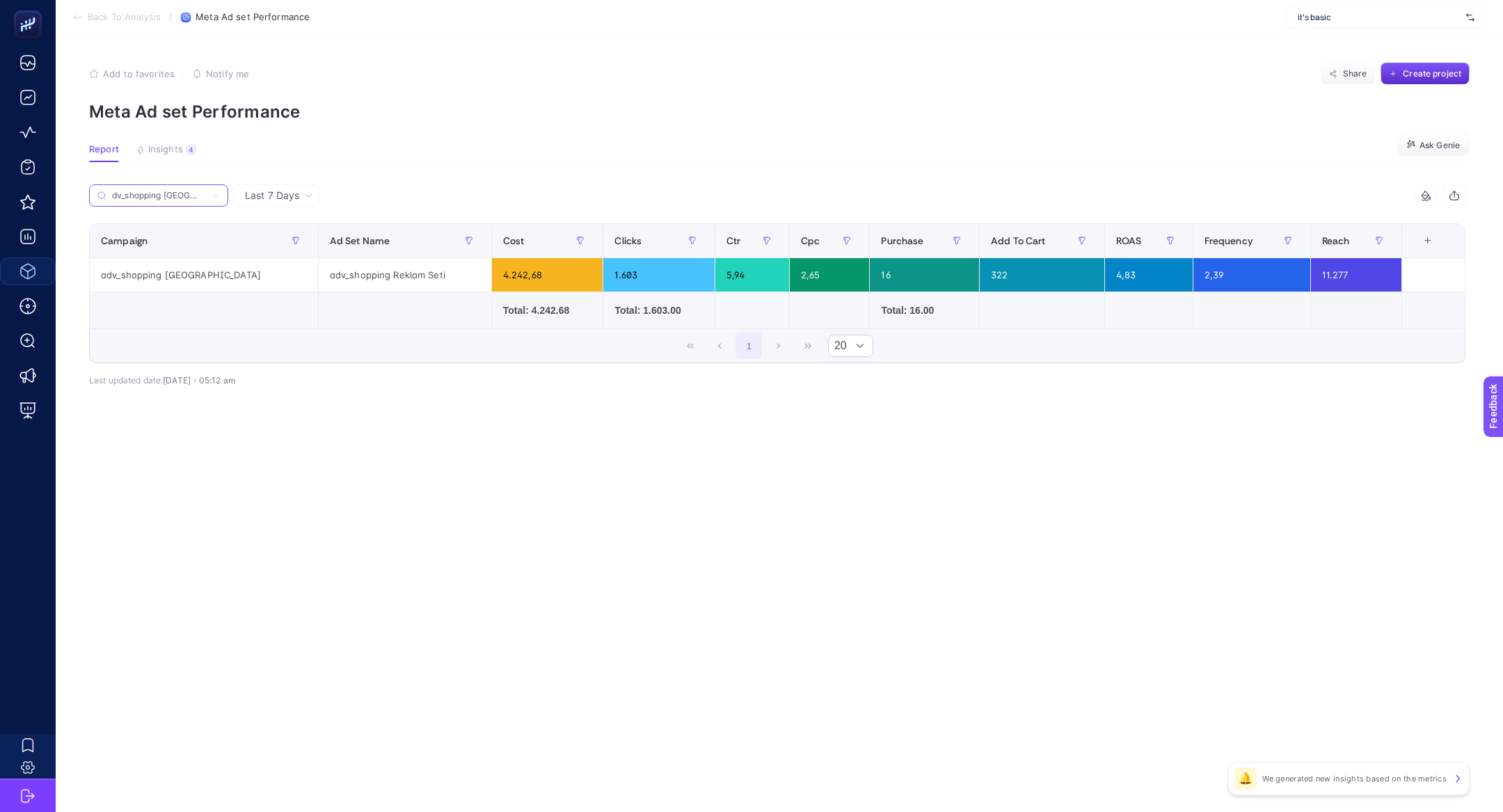
type input "adv_shopping [GEOGRAPHIC_DATA]"
click at [218, 196] on icon at bounding box center [215, 195] width 8 height 8
click at [206, 196] on input "adv_shopping [GEOGRAPHIC_DATA]" at bounding box center [158, 196] width 95 height 10
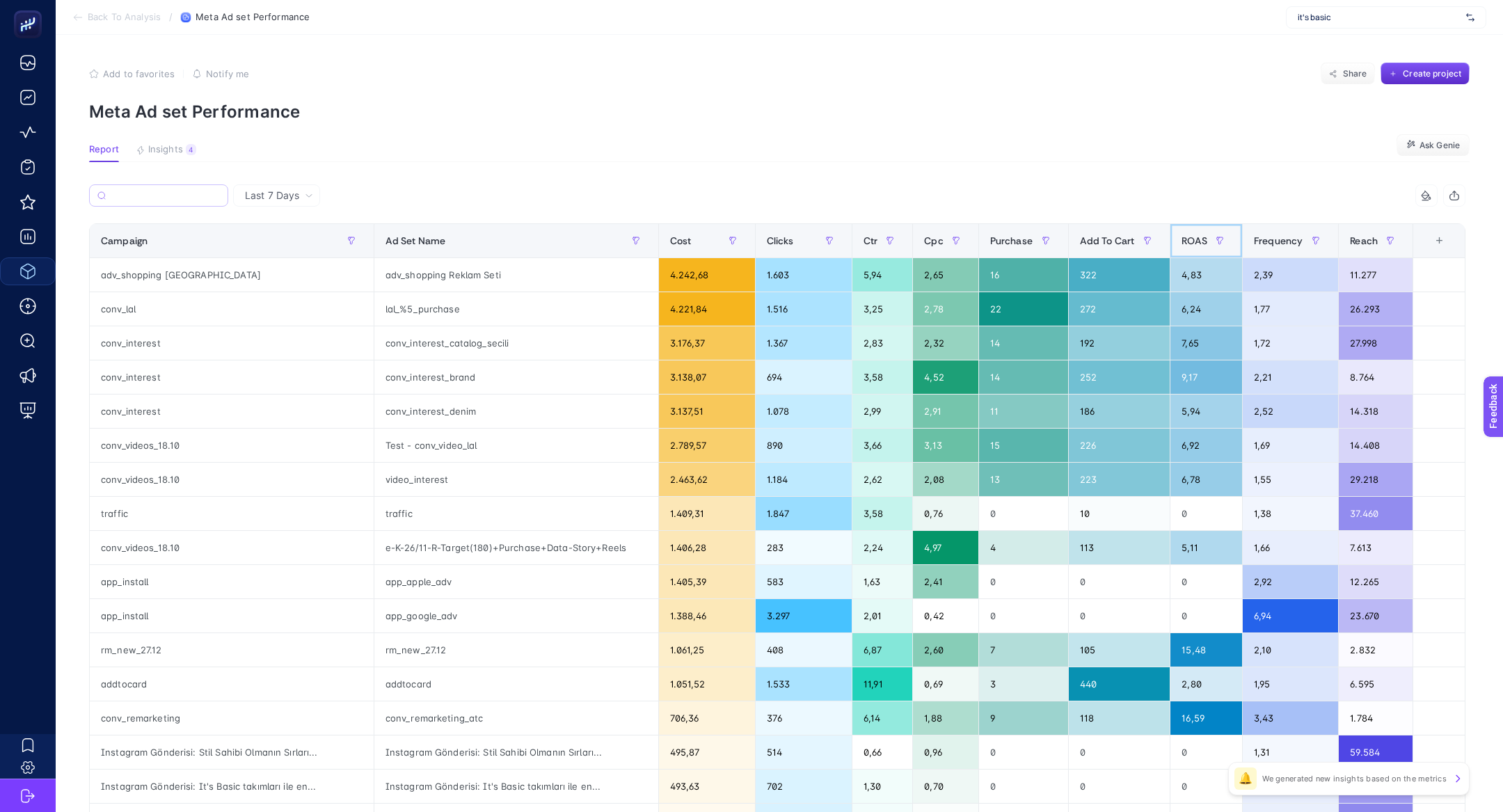
click at [1181, 235] on span "ROAS" at bounding box center [1194, 240] width 25 height 11
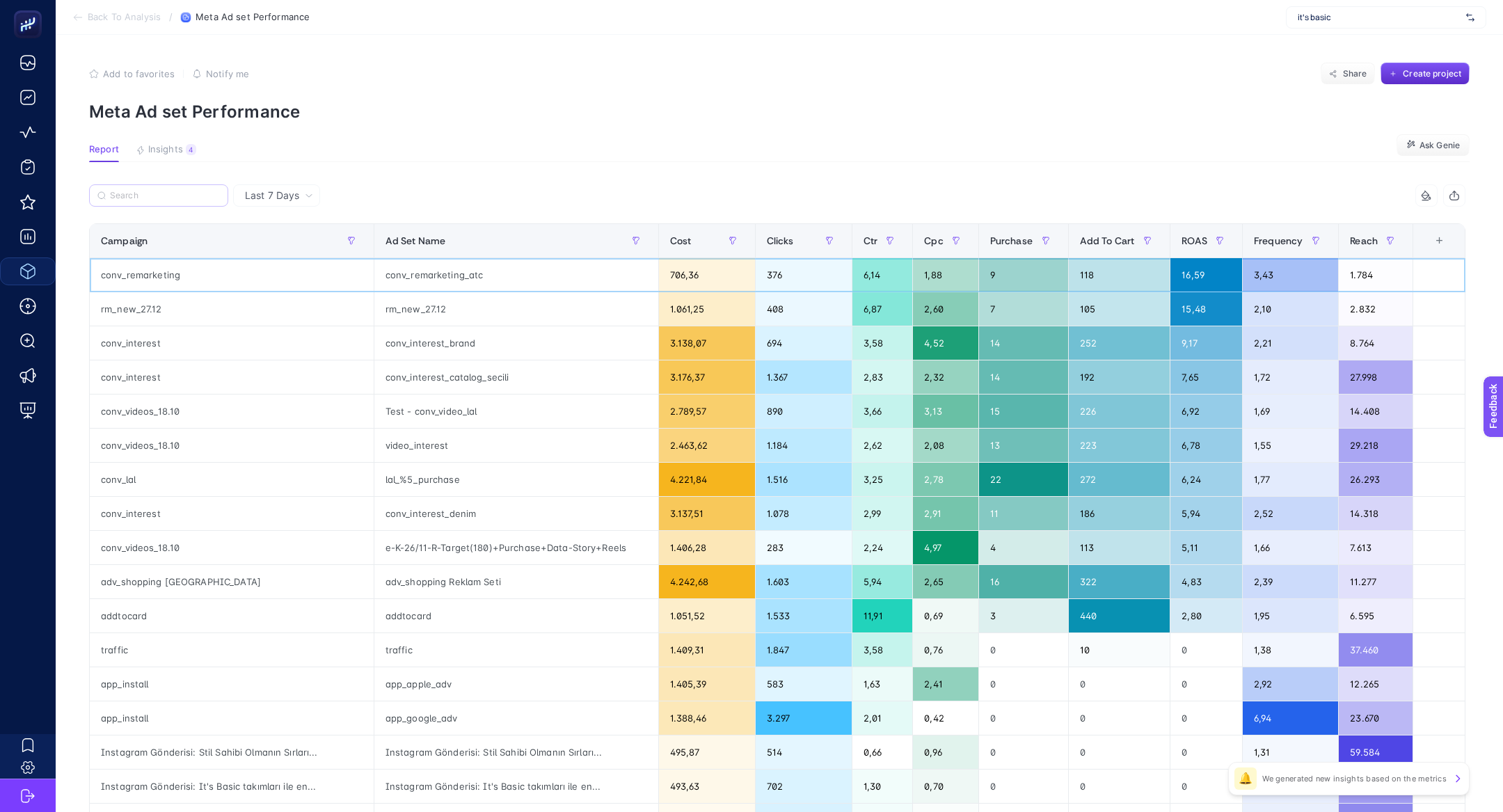
click at [149, 267] on div "conv_remarketing" at bounding box center [231, 275] width 284 height 34
copy tr "conv_remarketing"
click at [169, 174] on article "Add to favorites false Notify me Share Create project Meta Ad set Performance R…" at bounding box center [779, 578] width 1447 height 1087
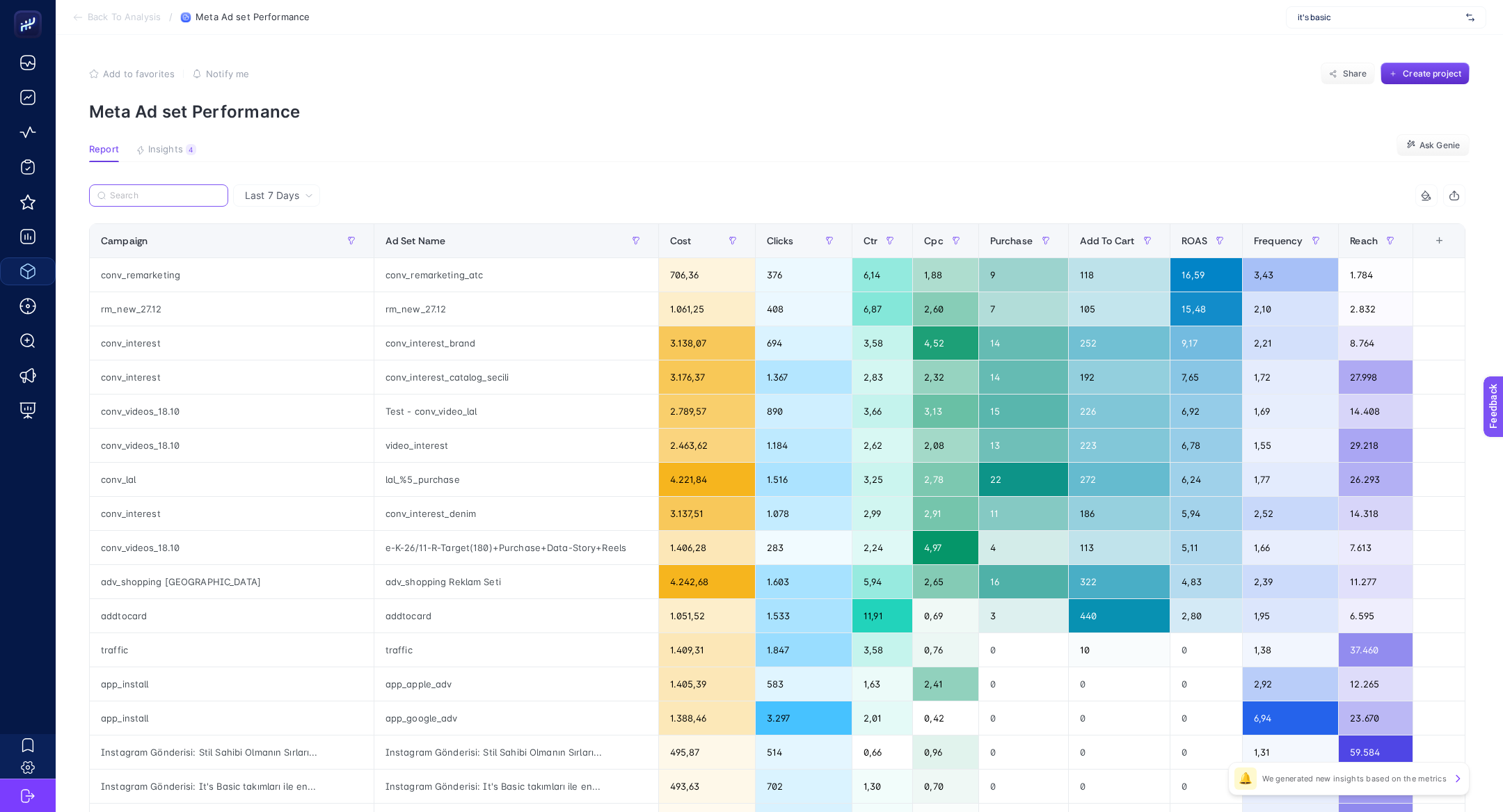
click at [169, 199] on input "Search" at bounding box center [164, 196] width 110 height 10
paste input "conv_remarketing"
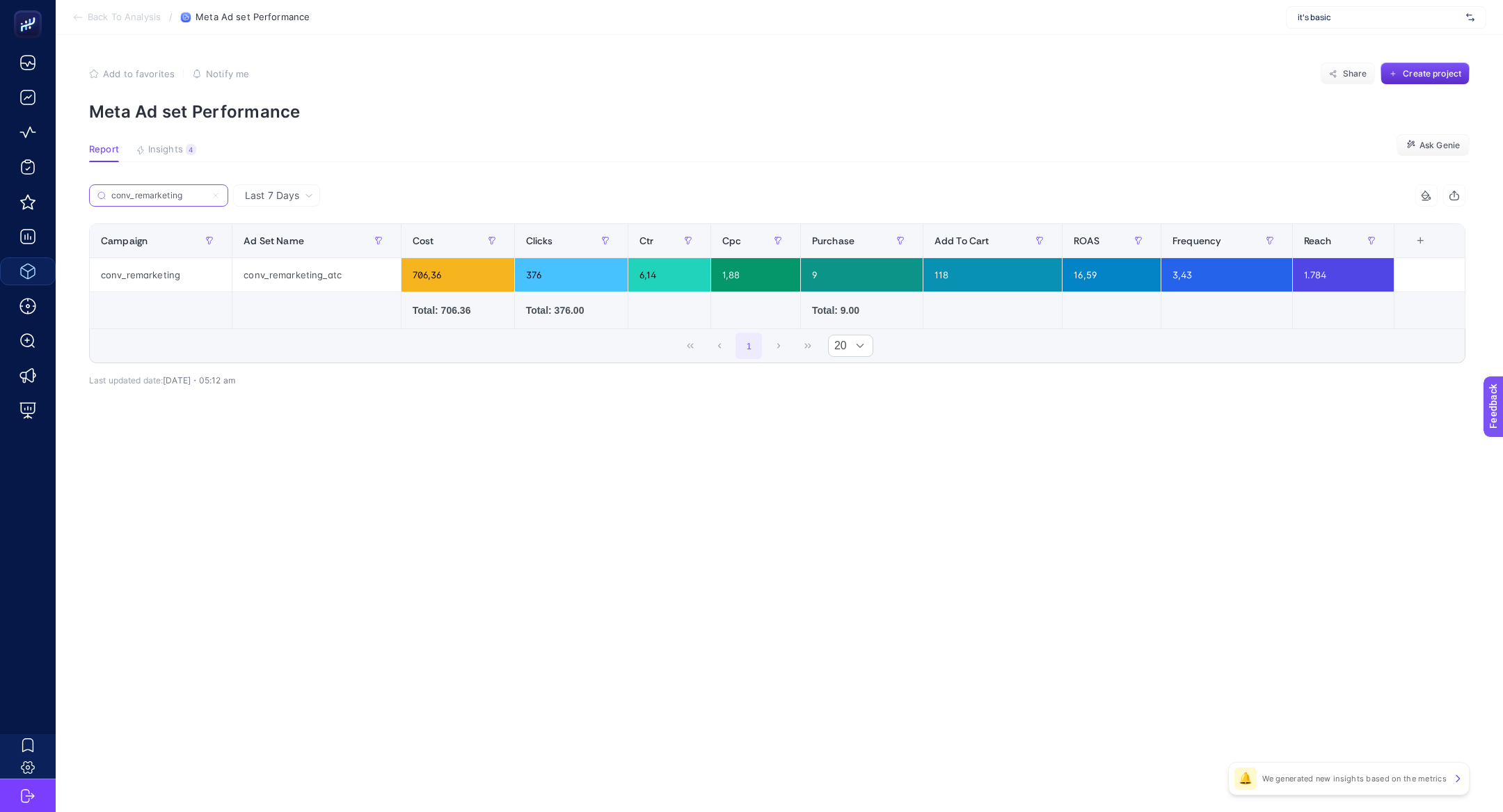
type input "conv_remarketing"
click at [219, 193] on icon at bounding box center [215, 195] width 8 height 8
click at [206, 193] on input "conv_remarketing" at bounding box center [158, 196] width 95 height 10
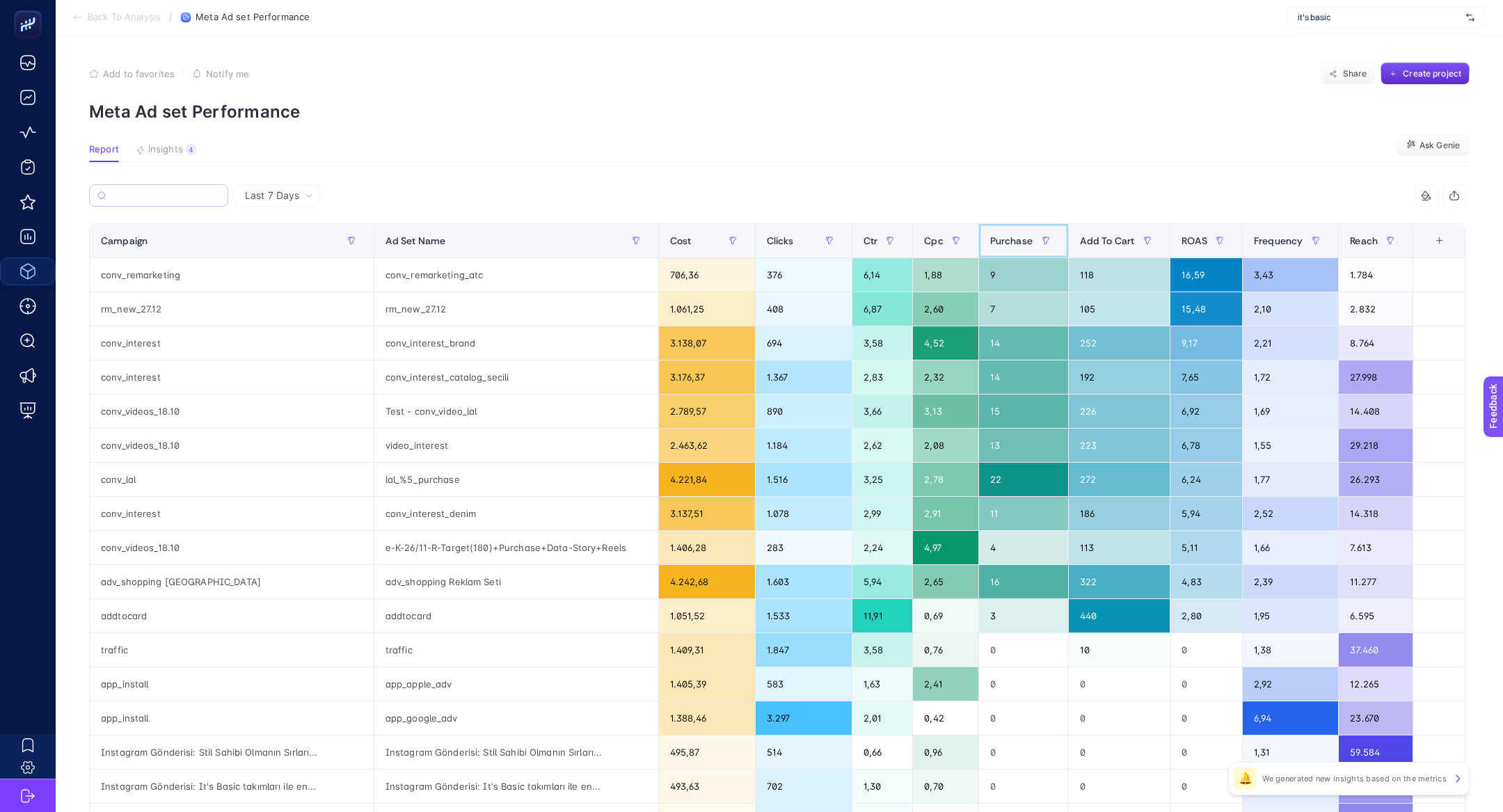
click at [990, 230] on div "Purchase" at bounding box center [1023, 241] width 66 height 22
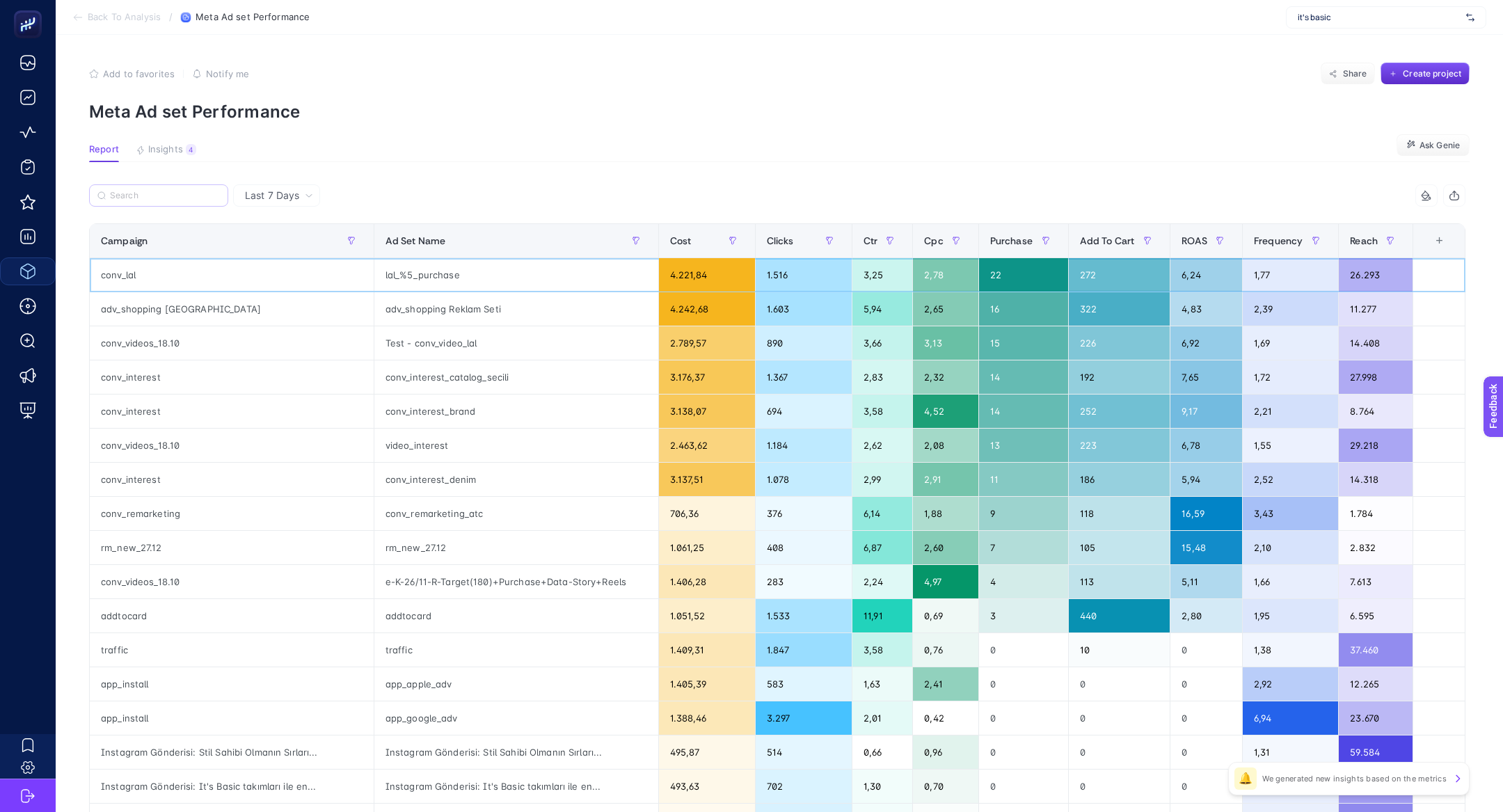
click at [129, 271] on div "conv_lal" at bounding box center [231, 275] width 284 height 34
copy tr "conv_lal"
click at [158, 190] on input "Search" at bounding box center [164, 196] width 110 height 10
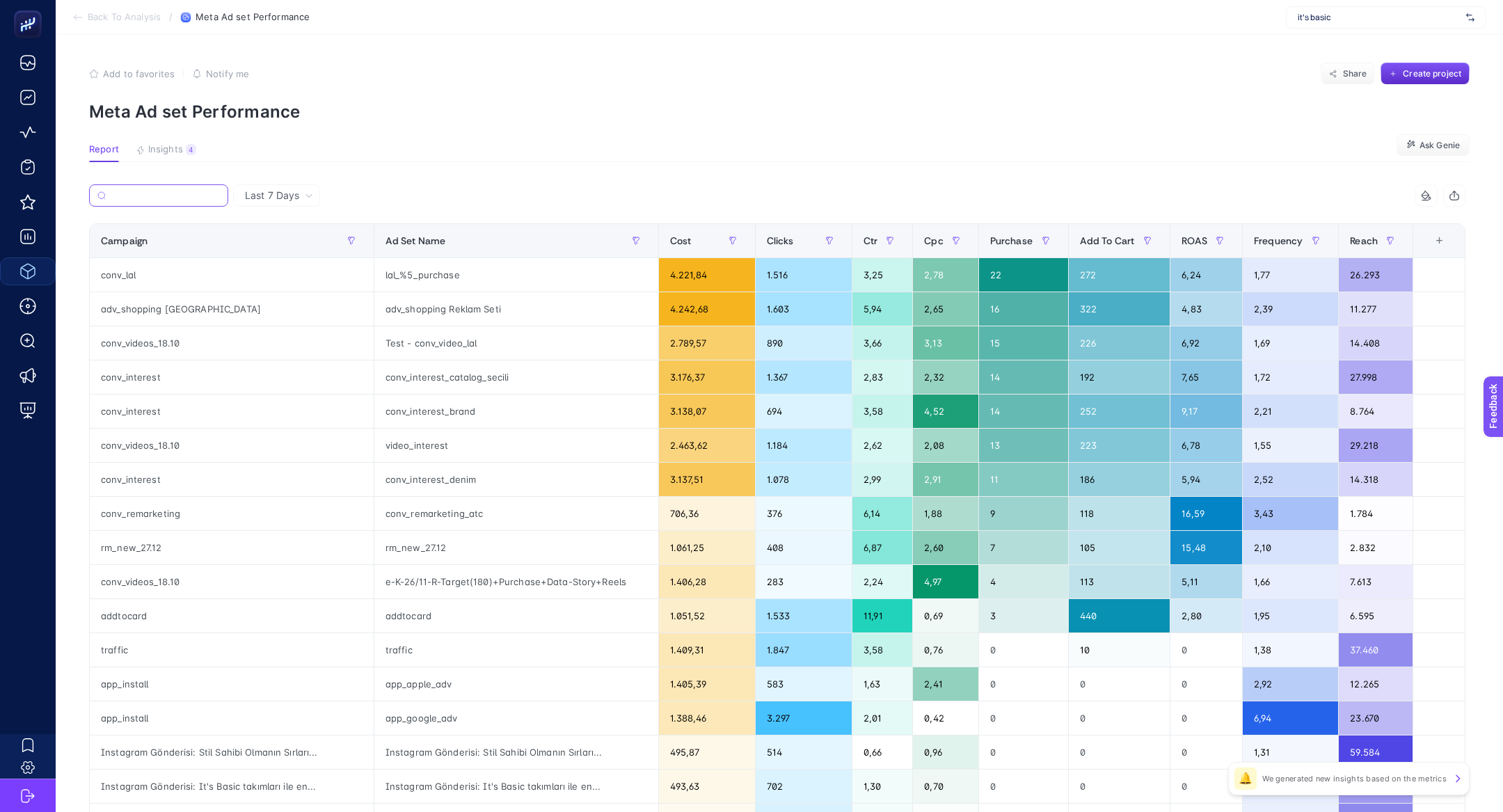
paste input "conv_lal"
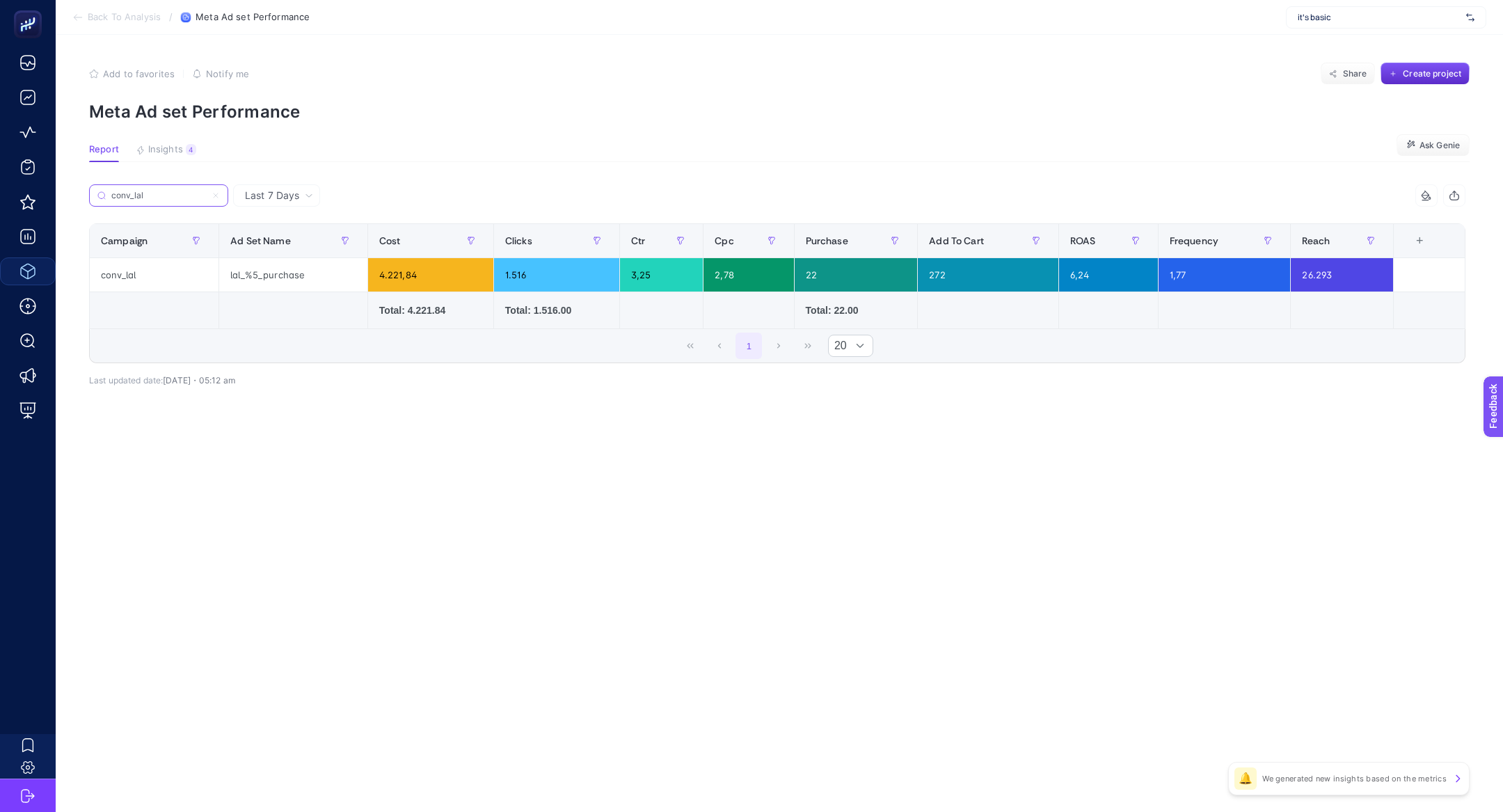
type input "conv_lal"
click at [223, 200] on label "conv_lal" at bounding box center [158, 196] width 139 height 22
click at [206, 200] on input "conv_lal" at bounding box center [158, 196] width 95 height 10
click at [149, 157] on button "Insights 4 We generated new insights based on the metrics" at bounding box center [166, 153] width 60 height 18
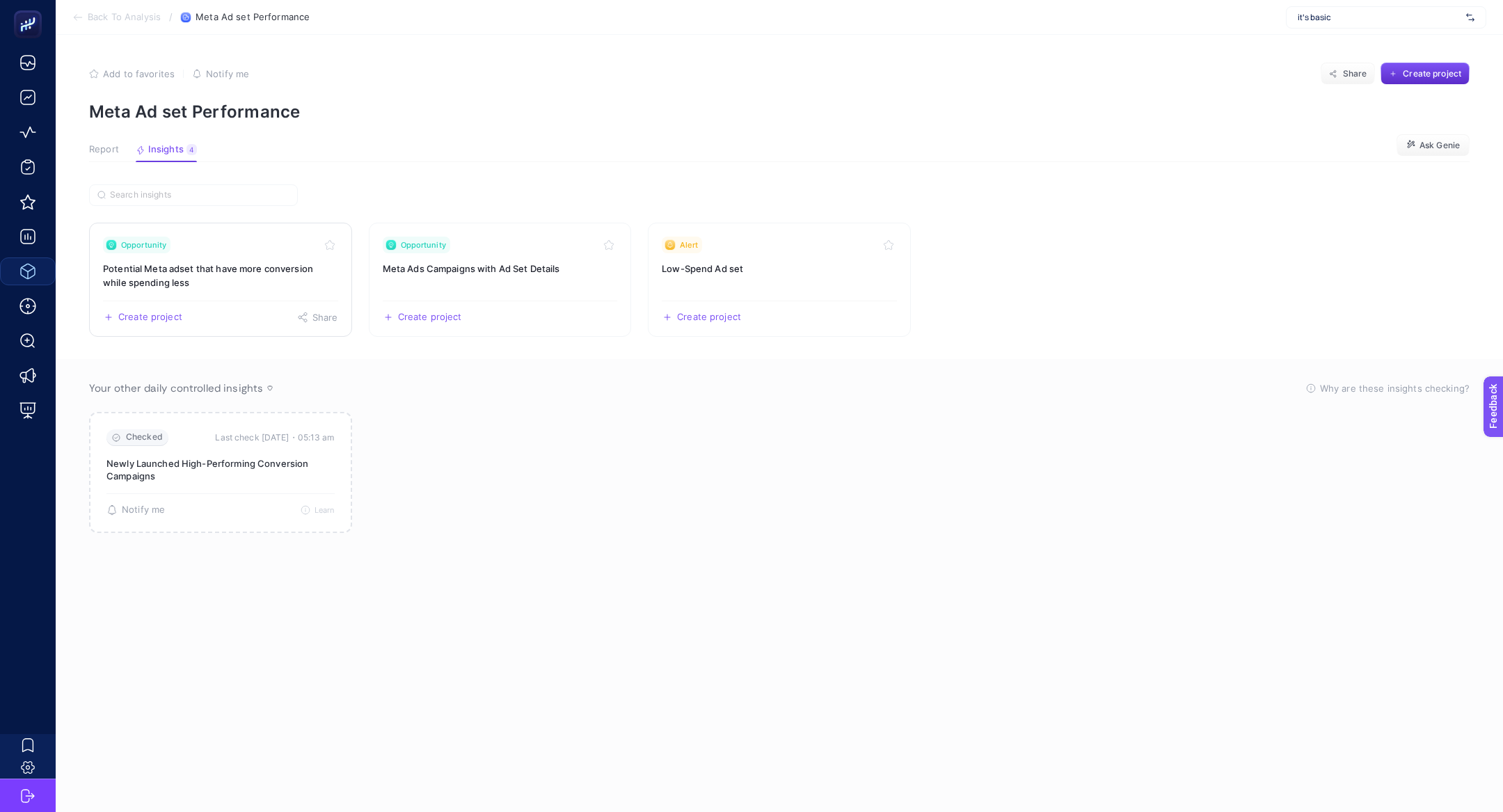
click at [214, 281] on h3 "Potential Meta adset that have more conversion while spending less" at bounding box center [220, 275] width 235 height 28
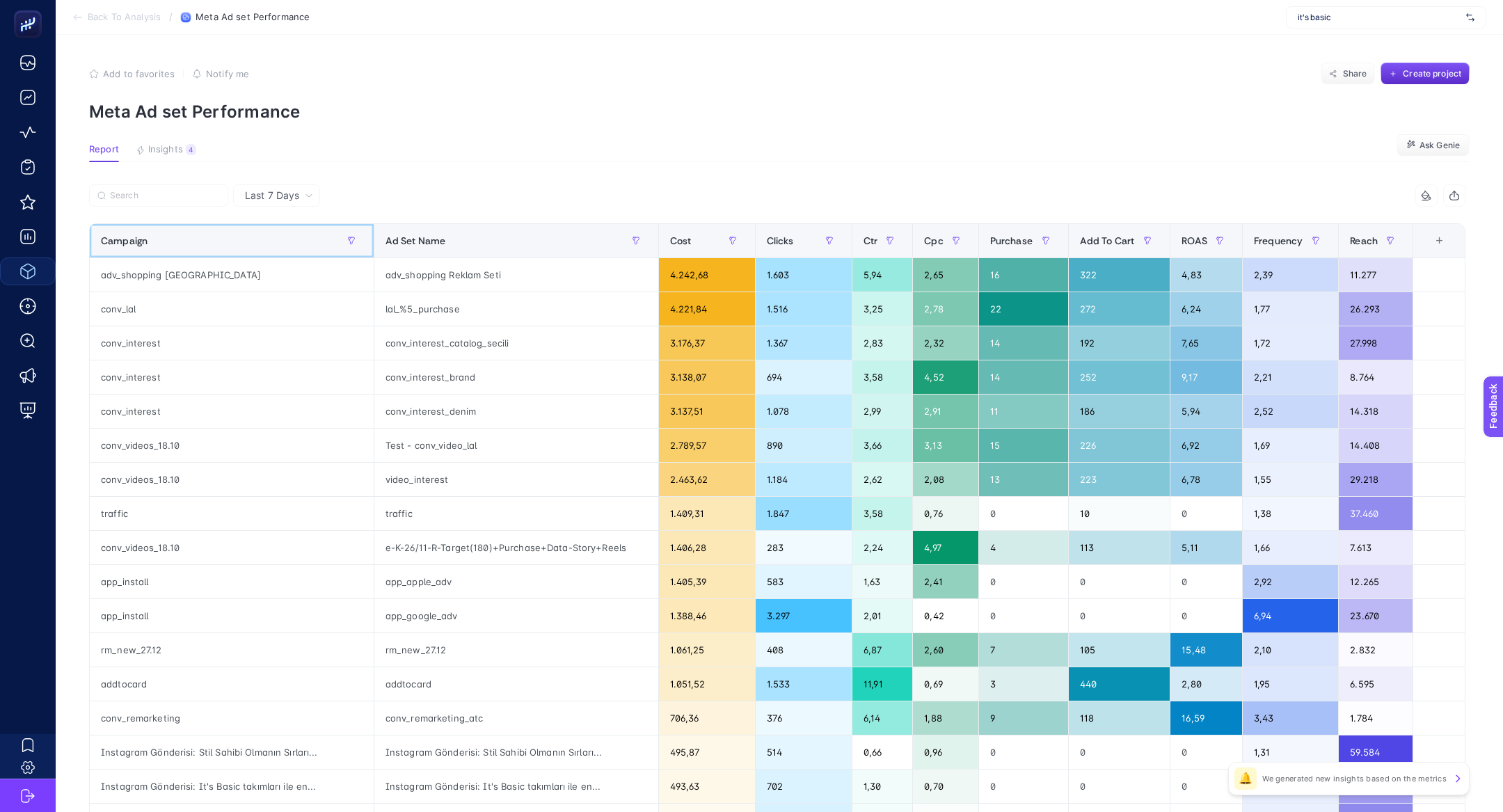
click at [166, 232] on div "Campaign" at bounding box center [231, 241] width 261 height 22
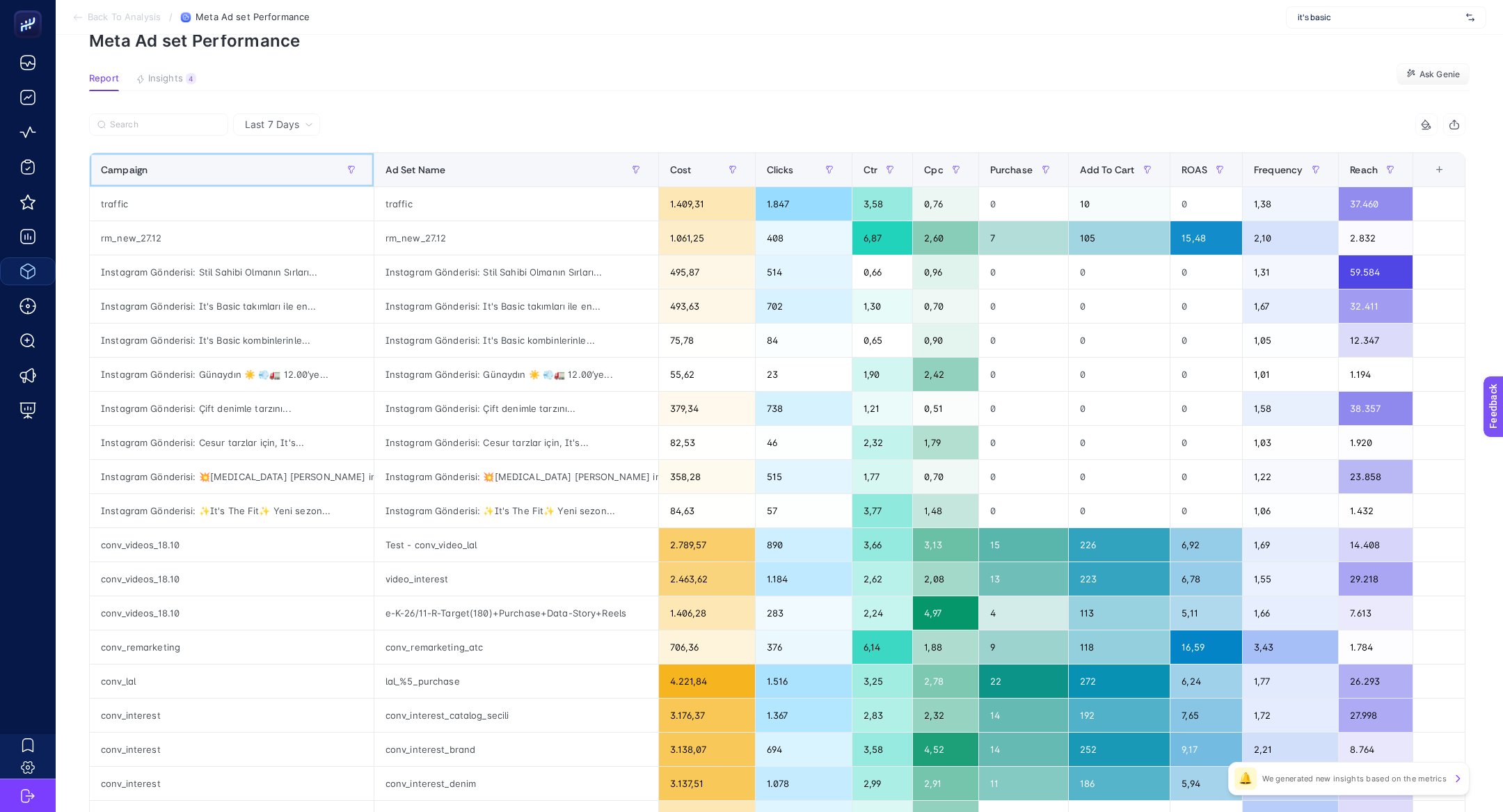
scroll to position [72, 0]
click at [140, 546] on div "conv_videos_18.10" at bounding box center [231, 543] width 284 height 34
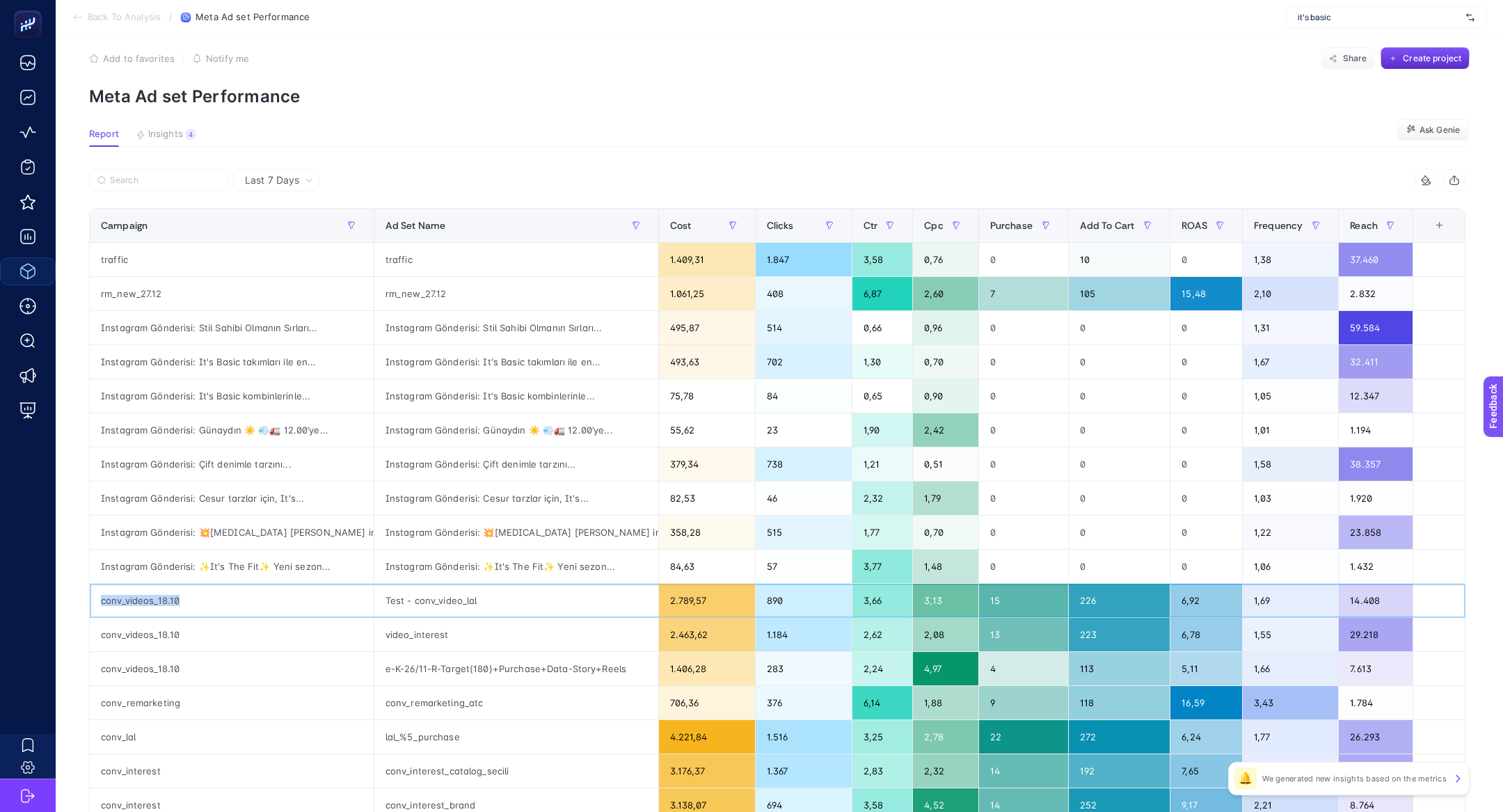
scroll to position [0, 0]
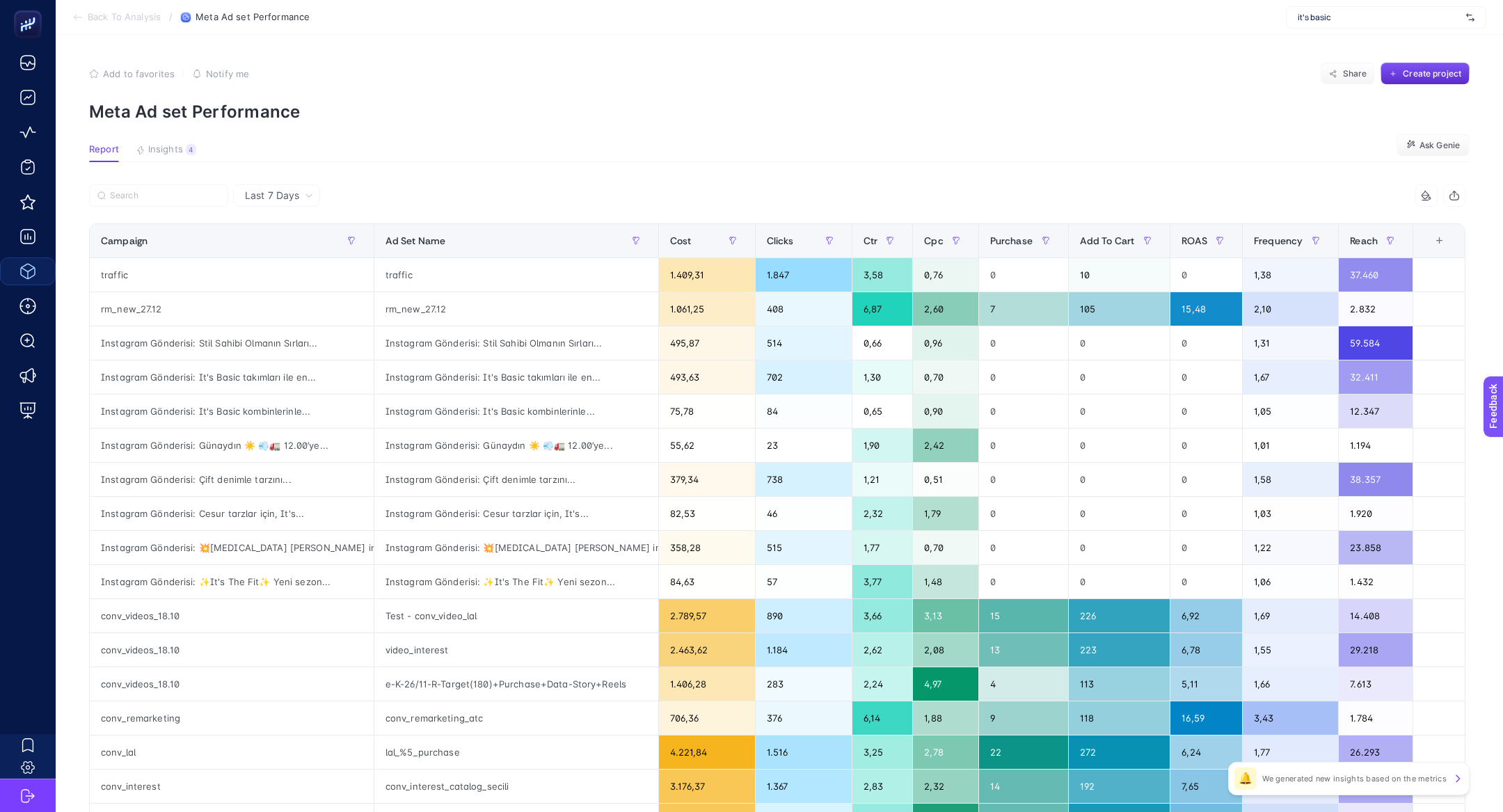
click at [166, 163] on article "Add to favorites false Notify me Share Create project Meta Ad set Performance R…" at bounding box center [779, 578] width 1447 height 1087
click at [164, 152] on span "Insights" at bounding box center [166, 149] width 35 height 11
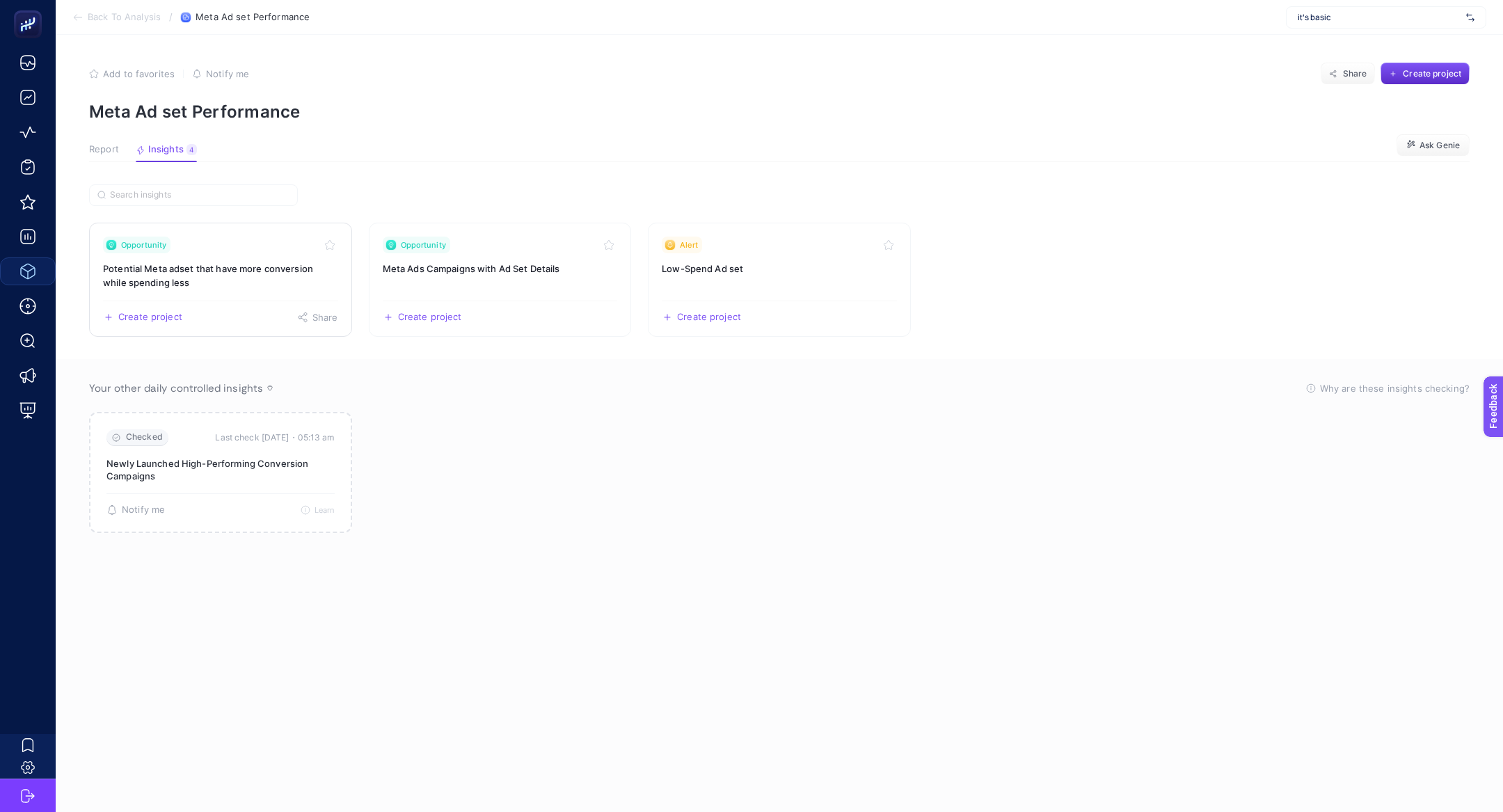
click at [250, 269] on h3 "Potential Meta adset that have more conversion while spending less" at bounding box center [220, 275] width 235 height 28
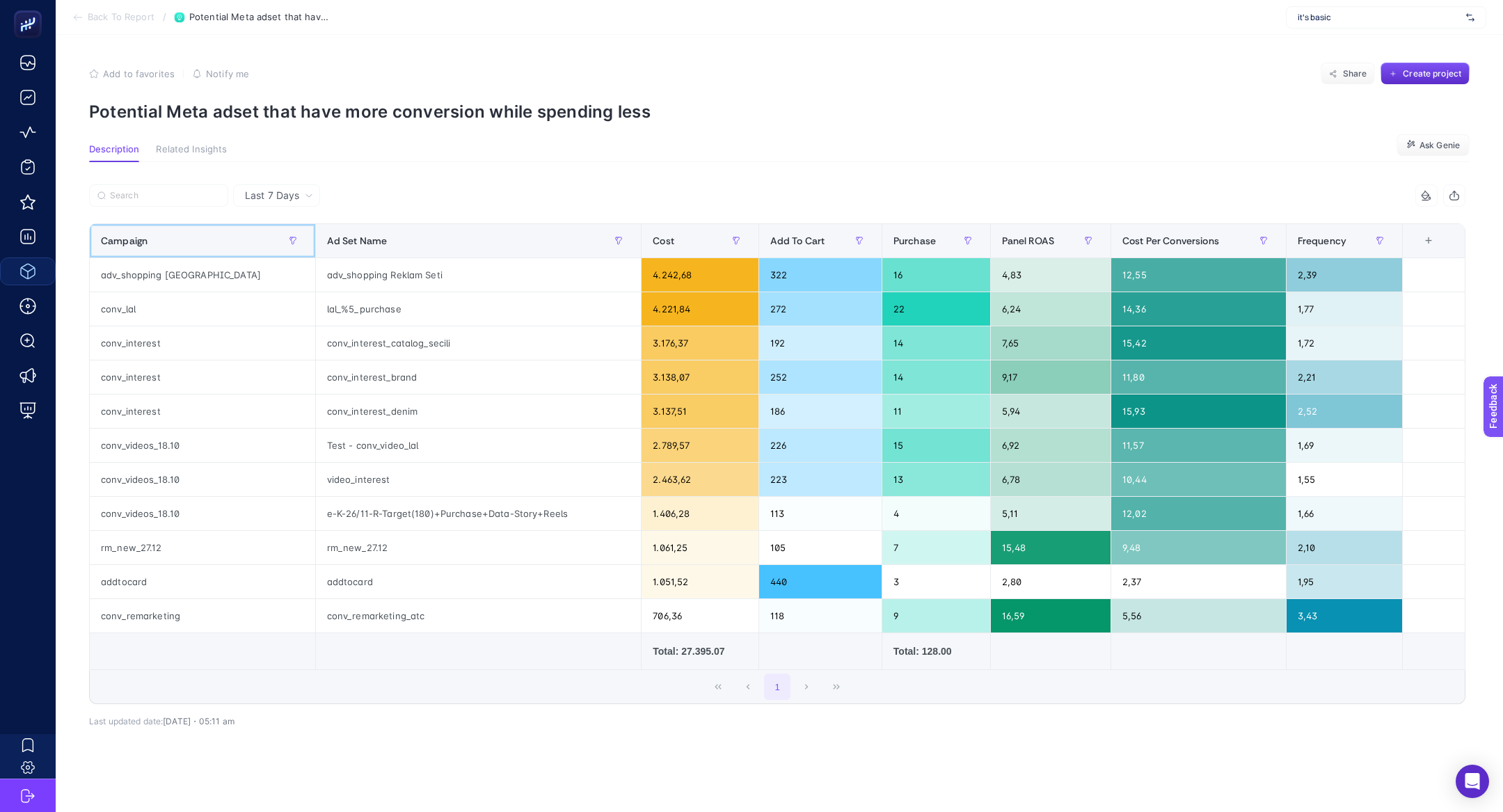
click at [196, 246] on div "Campaign" at bounding box center [202, 241] width 203 height 22
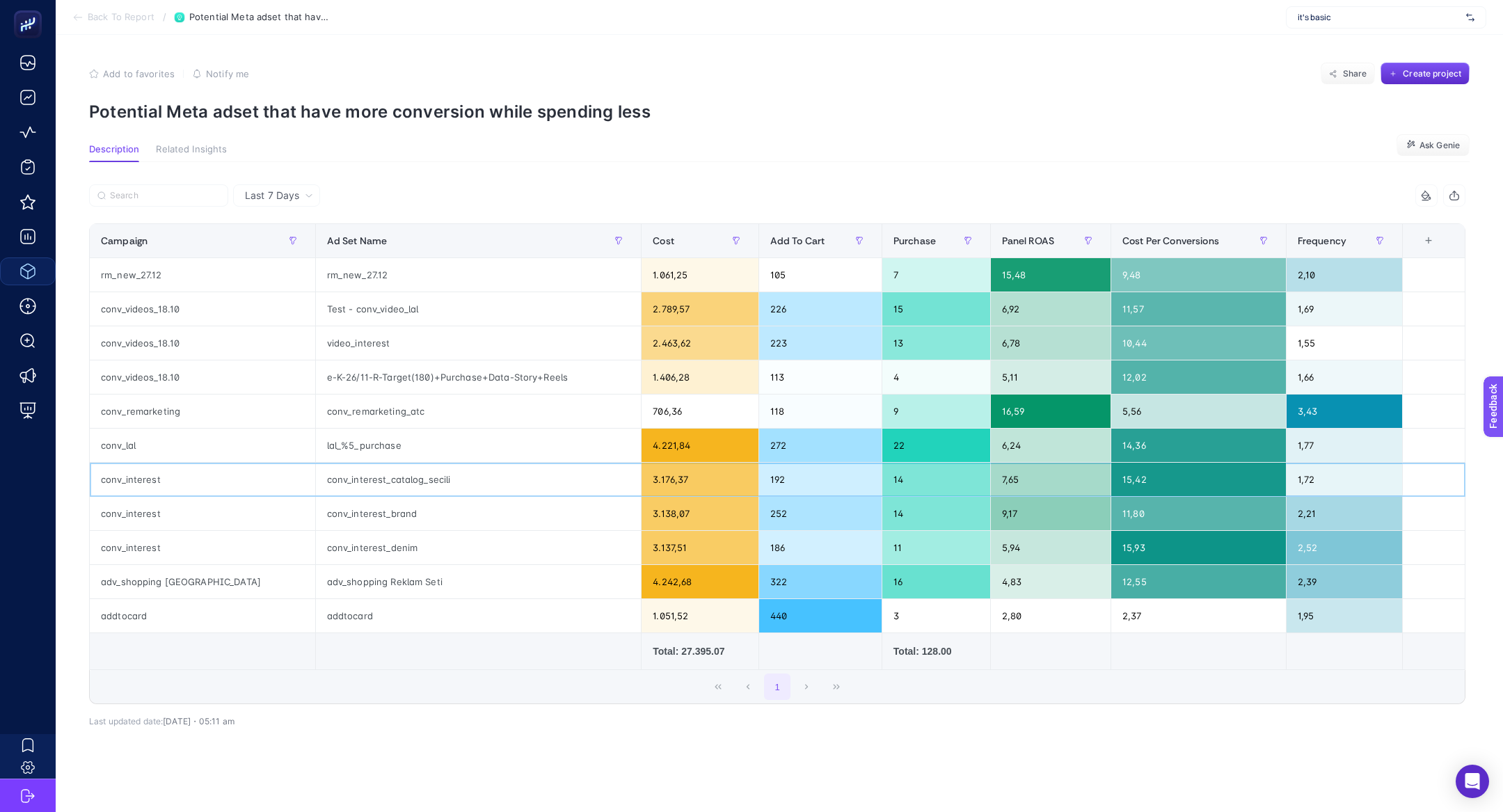
click at [136, 487] on div "conv_interest" at bounding box center [202, 479] width 225 height 34
click at [131, 479] on div "conv_interest" at bounding box center [202, 479] width 225 height 34
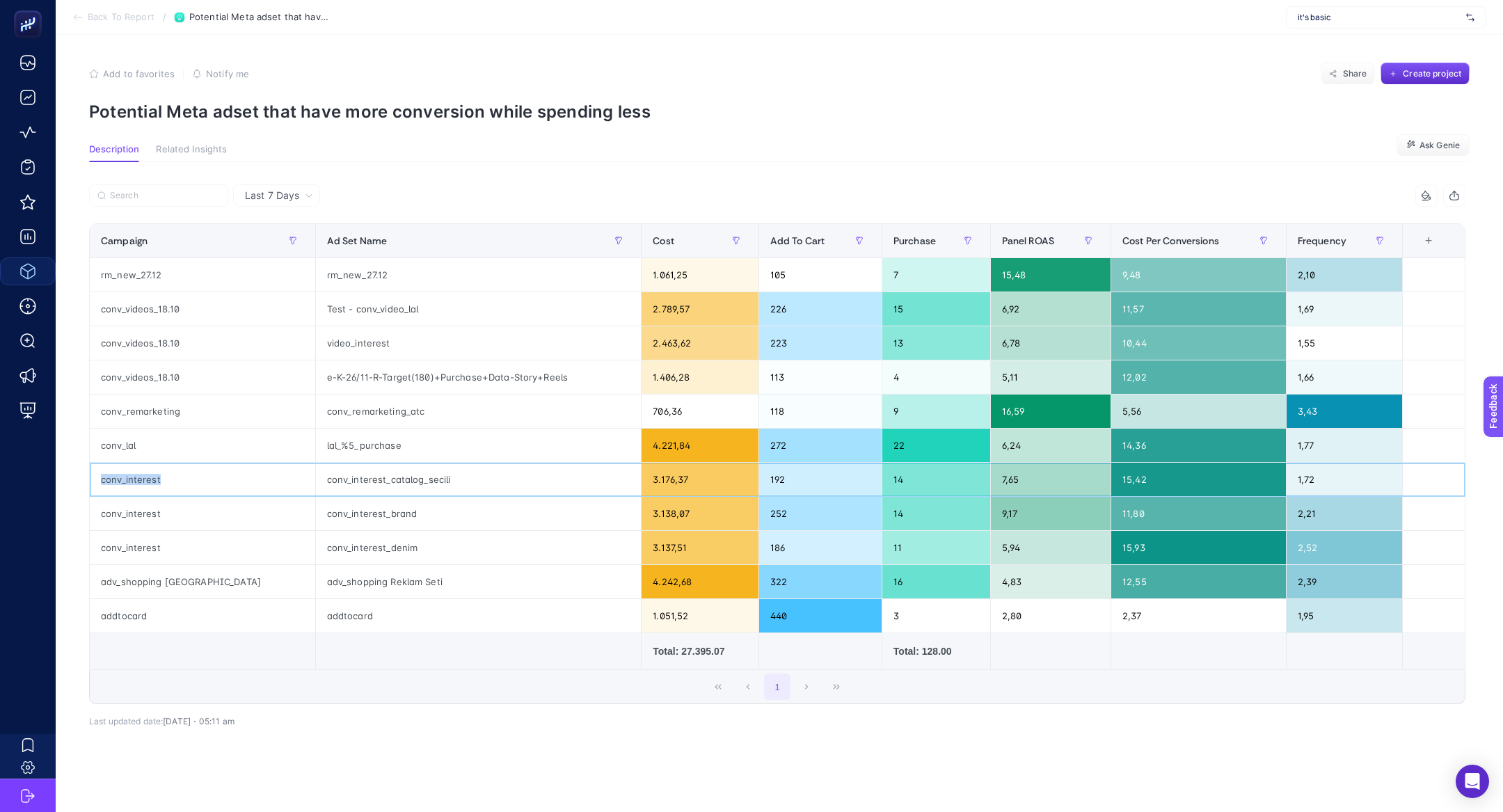
click at [131, 479] on div "conv_interest" at bounding box center [202, 479] width 225 height 34
copy tr "conv_interest"
click at [95, 6] on section "Back To Report / Potential Meta adset that have more conversion while spending …" at bounding box center [779, 17] width 1447 height 35
click at [97, 12] on span "Back To Report" at bounding box center [120, 17] width 66 height 11
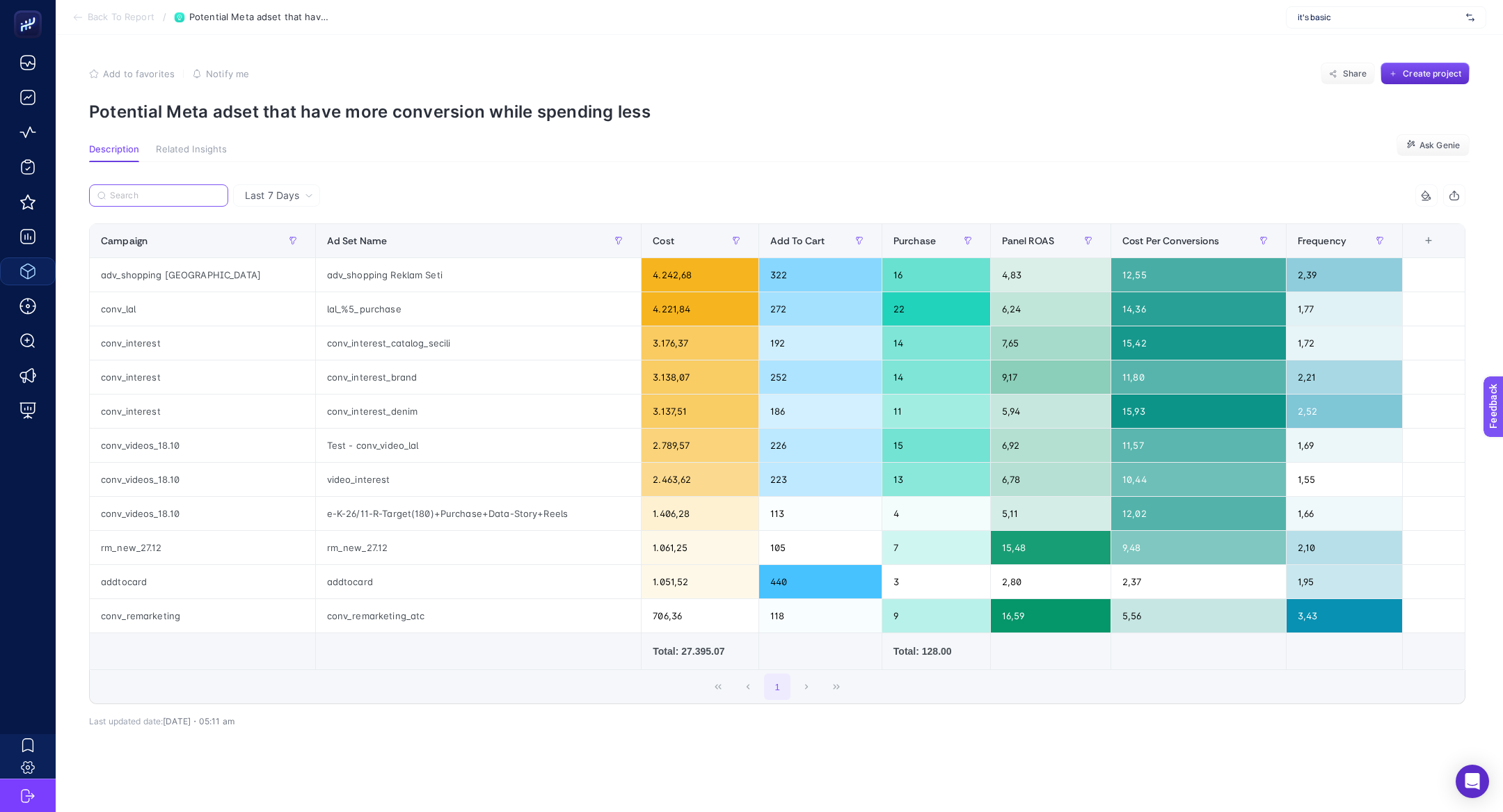
click at [184, 193] on input "Search" at bounding box center [164, 196] width 110 height 10
click at [128, 332] on div "conv_interest" at bounding box center [202, 343] width 225 height 34
copy tr "conv_interest"
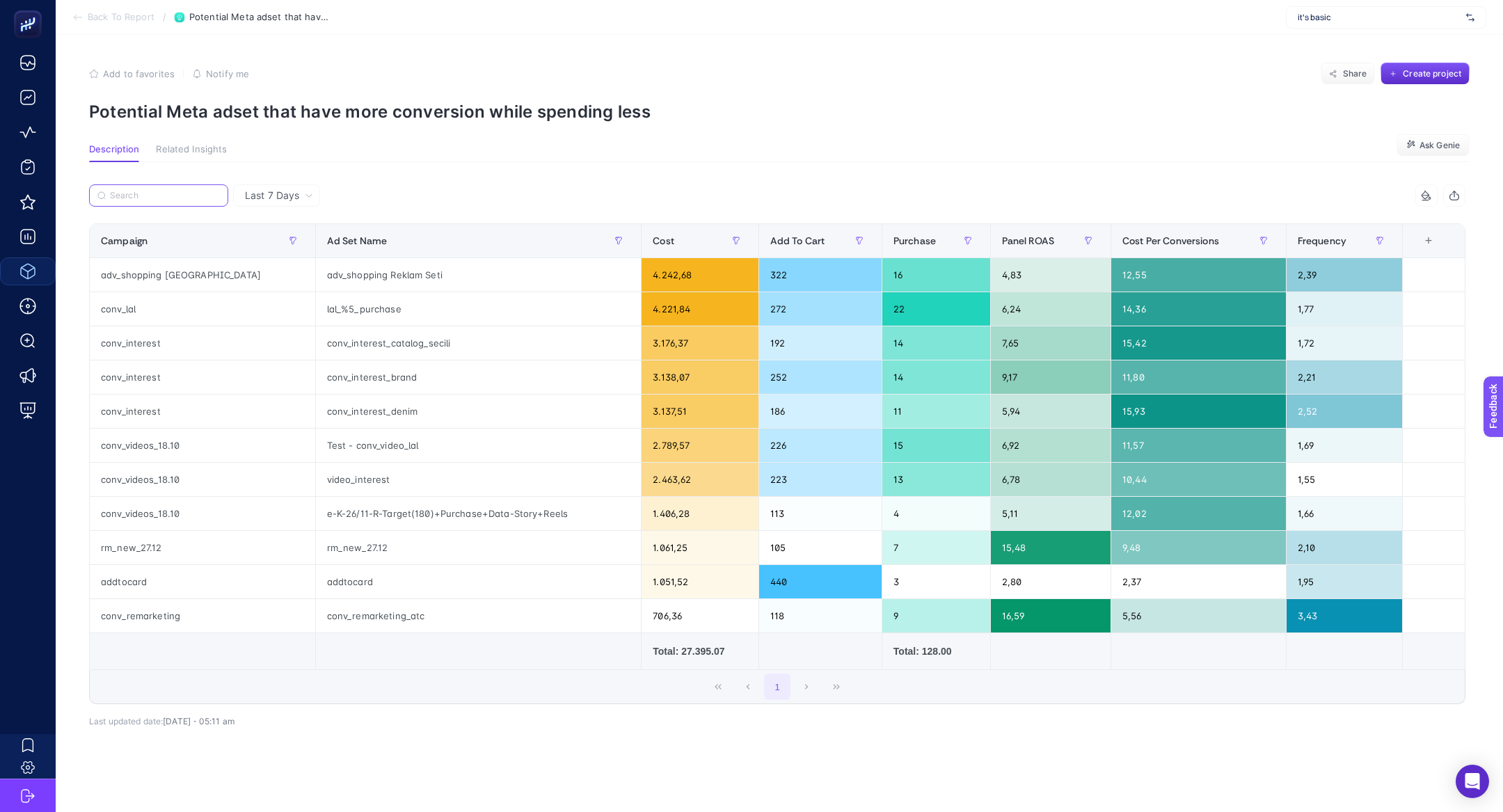
click at [154, 192] on input "Search" at bounding box center [164, 196] width 110 height 10
paste input "conv_interest"
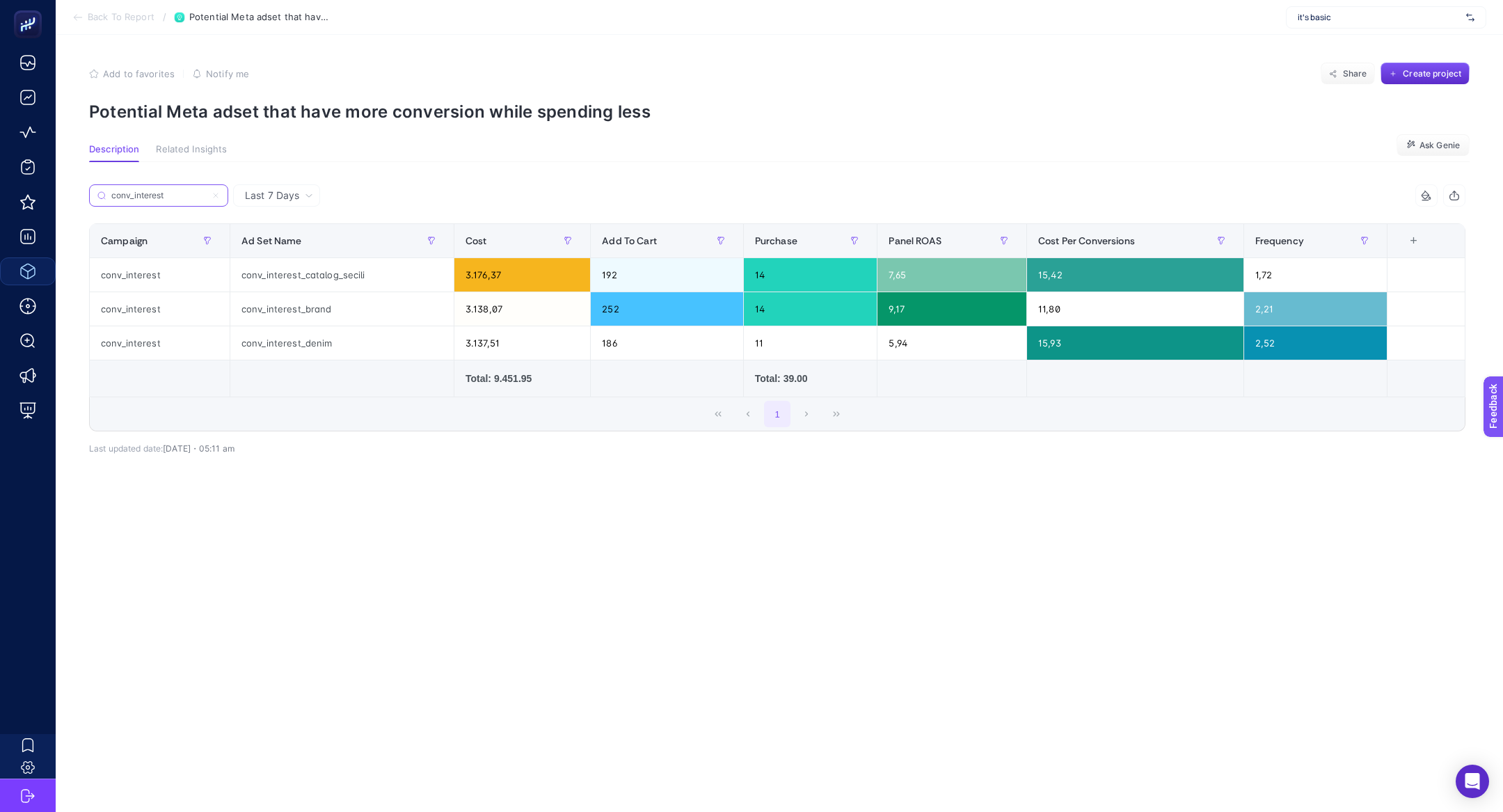
type input "conv_interest"
click at [220, 195] on icon at bounding box center [215, 195] width 8 height 8
click at [206, 195] on input "conv_interest" at bounding box center [158, 196] width 95 height 10
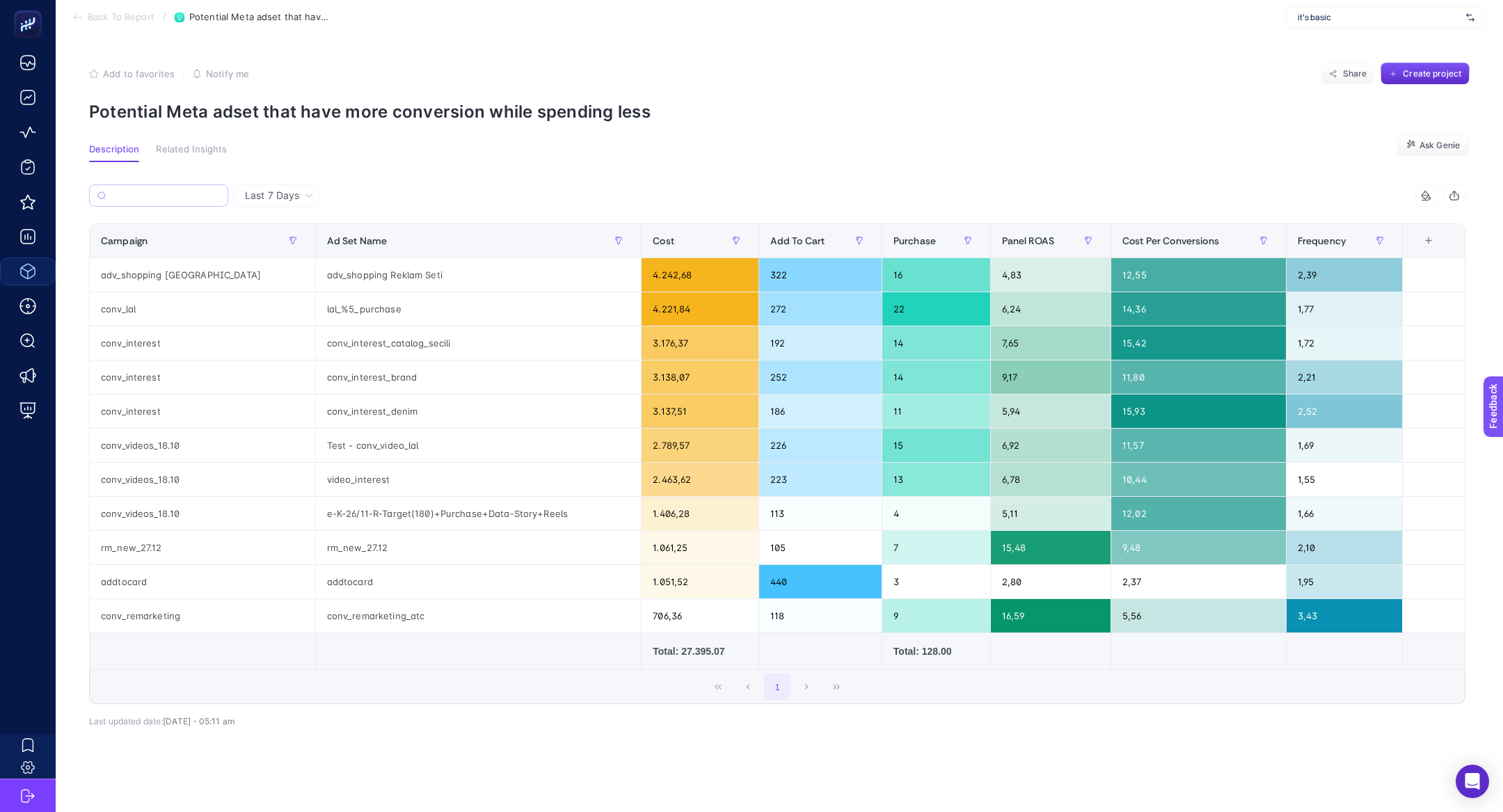
click at [270, 66] on div "Add to favorites false Notify me Share Create project" at bounding box center [779, 74] width 1381 height 22
click at [277, 110] on p "Potential Meta adset that have more conversion while spending less" at bounding box center [779, 111] width 1381 height 20
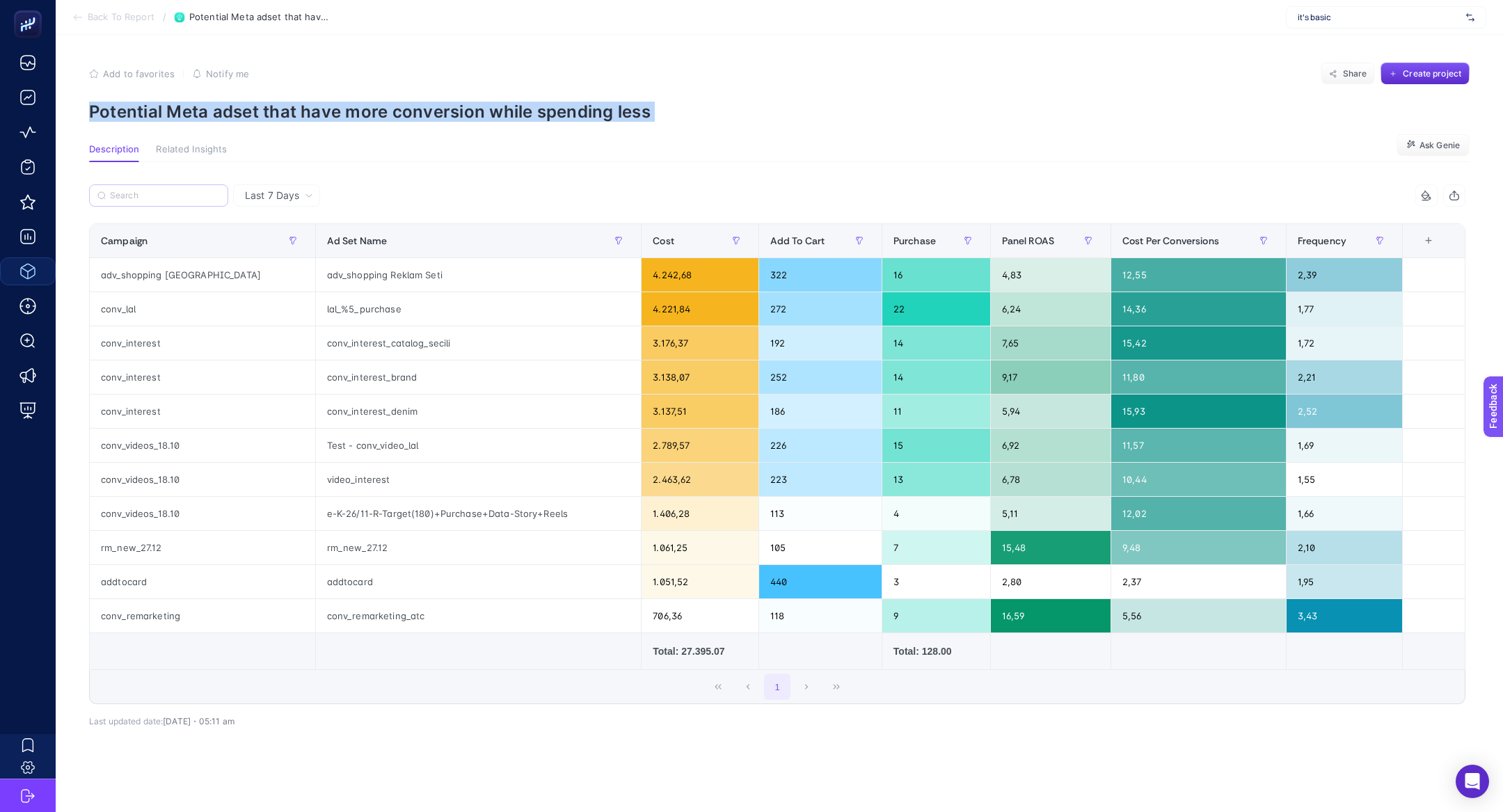
click at [277, 110] on p "Potential Meta adset that have more conversion while spending less" at bounding box center [779, 111] width 1381 height 20
copy article "Potential Meta adset that have more conversion while spending less"
click at [292, 110] on p "Potential Meta adset that have more conversion while spending less" at bounding box center [779, 111] width 1381 height 20
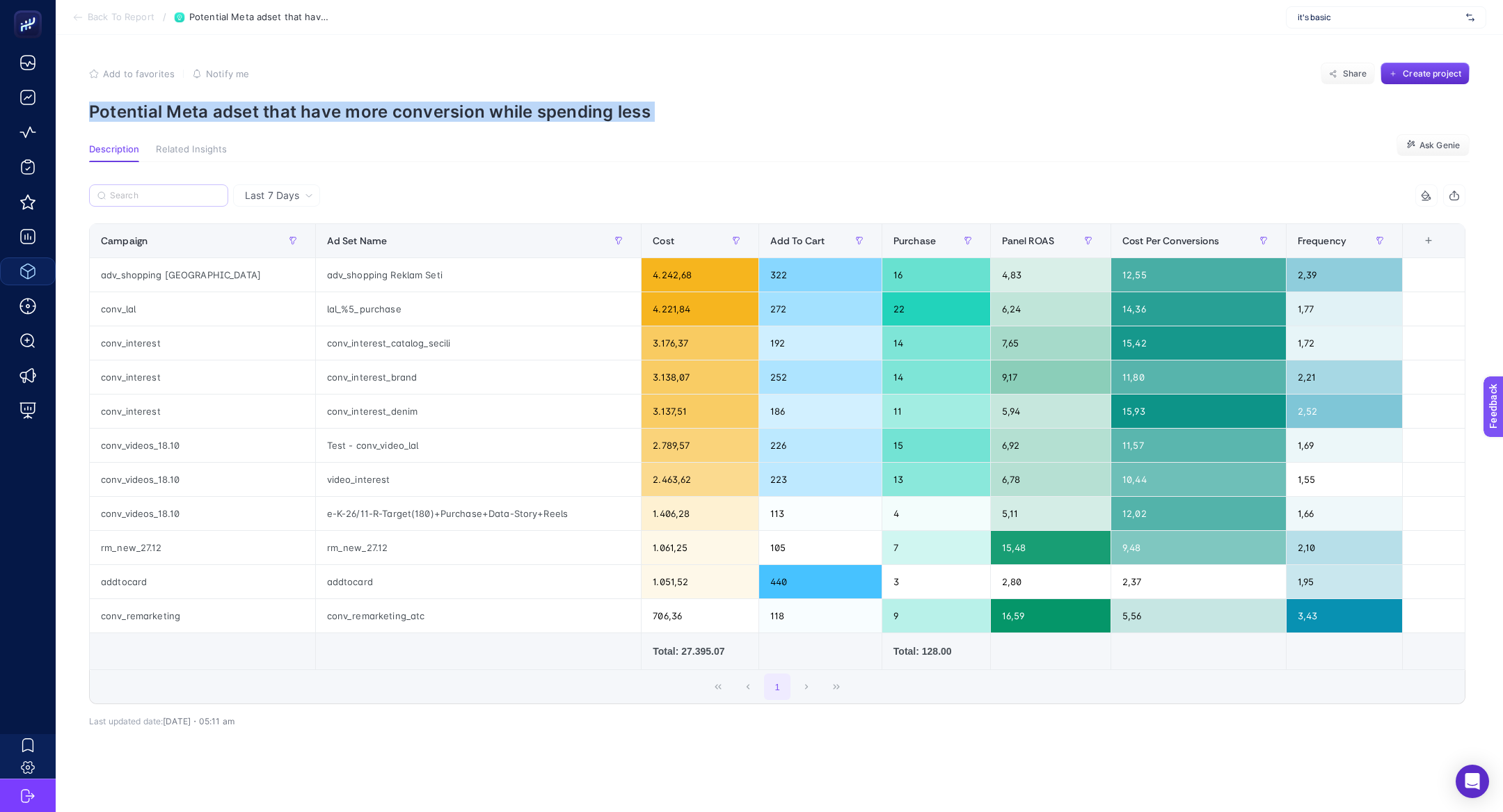
click at [292, 110] on p "Potential Meta adset that have more conversion while spending less" at bounding box center [779, 111] width 1381 height 20
copy article "Potential Meta adset that have more conversion while spending less"
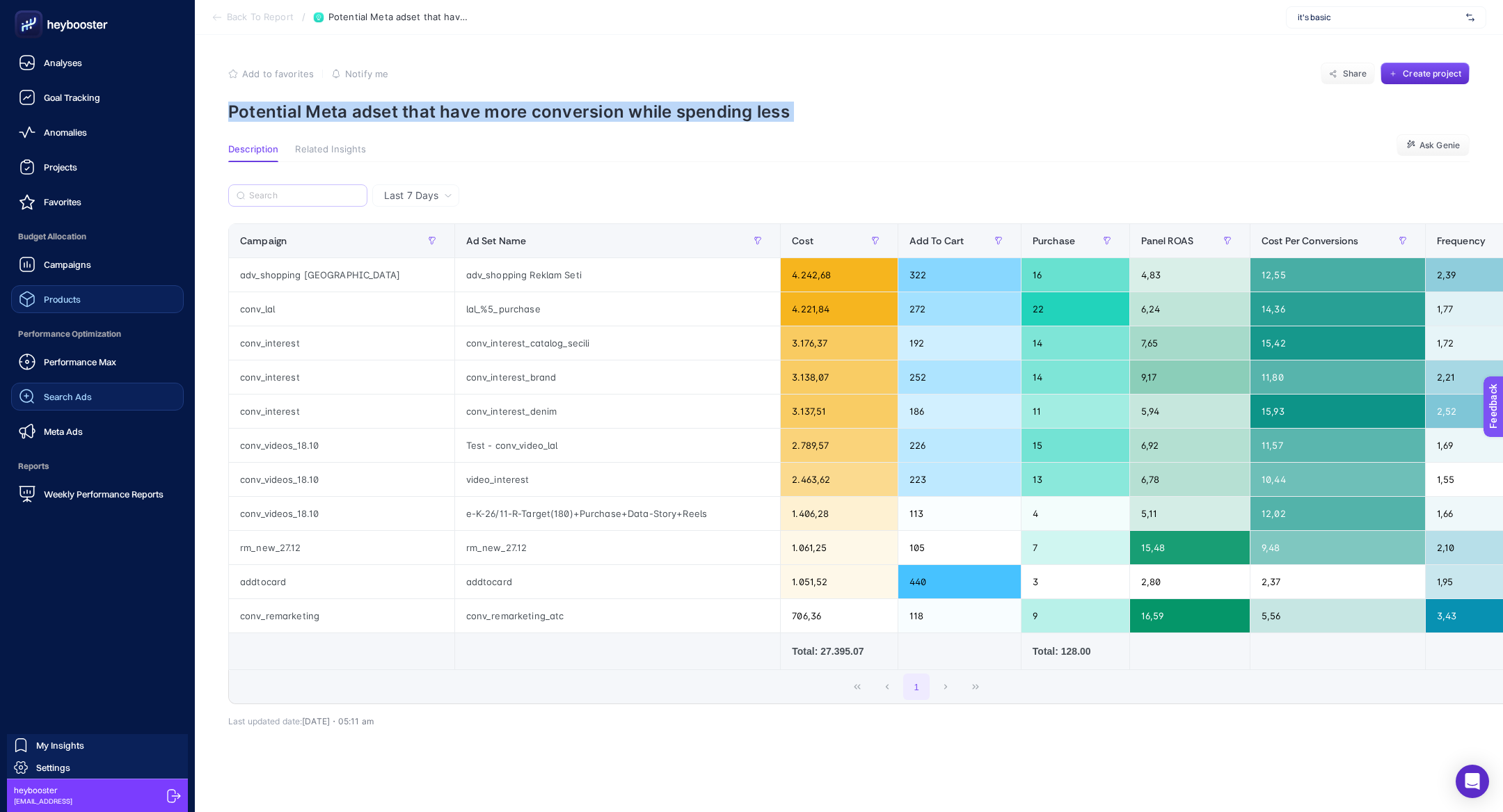
click at [93, 389] on link "Search Ads" at bounding box center [97, 396] width 172 height 28
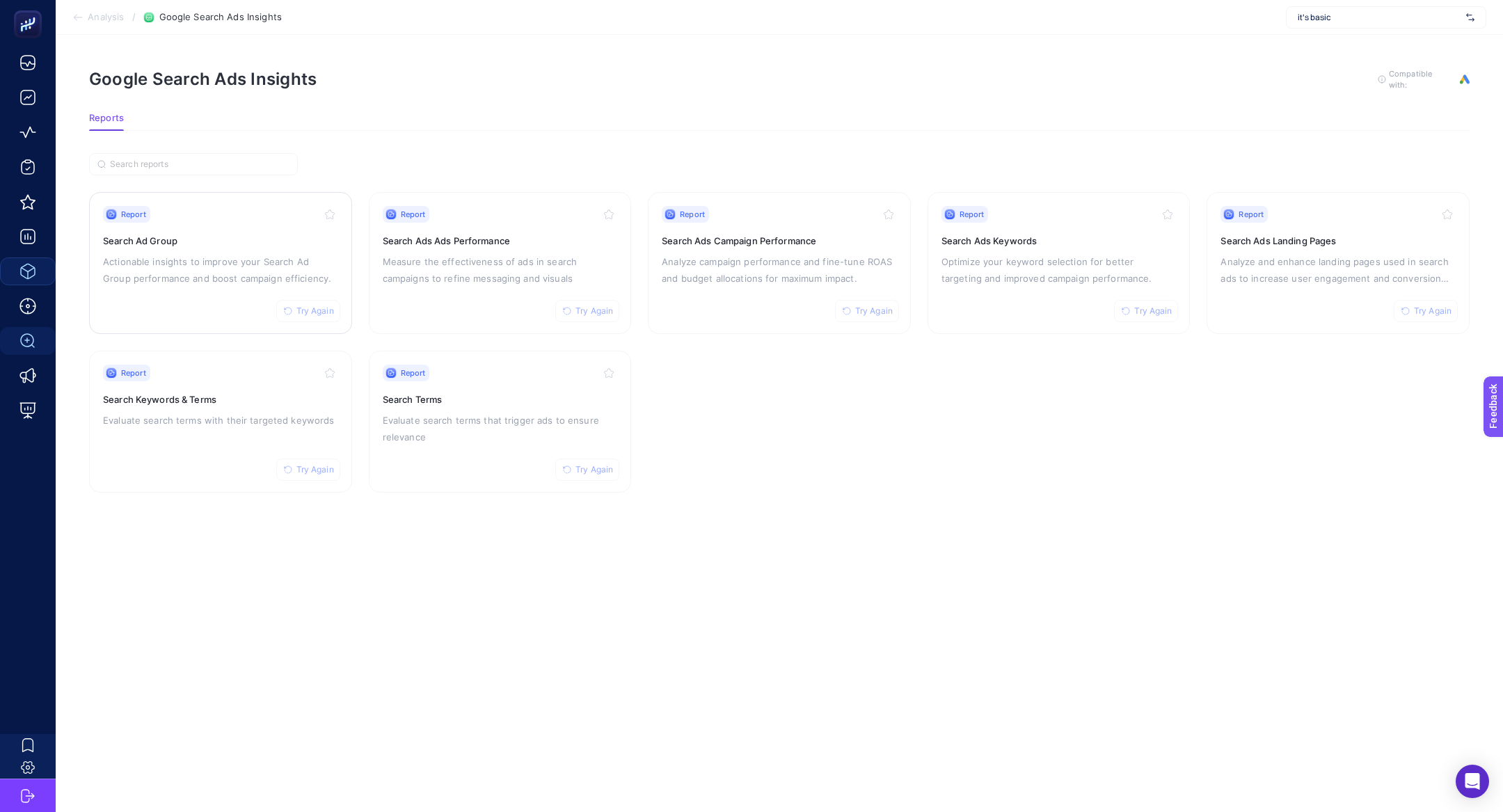
click at [196, 249] on div "Report Try Again Search Ad Group Actionable insights to improve your Search Ad …" at bounding box center [220, 263] width 235 height 114
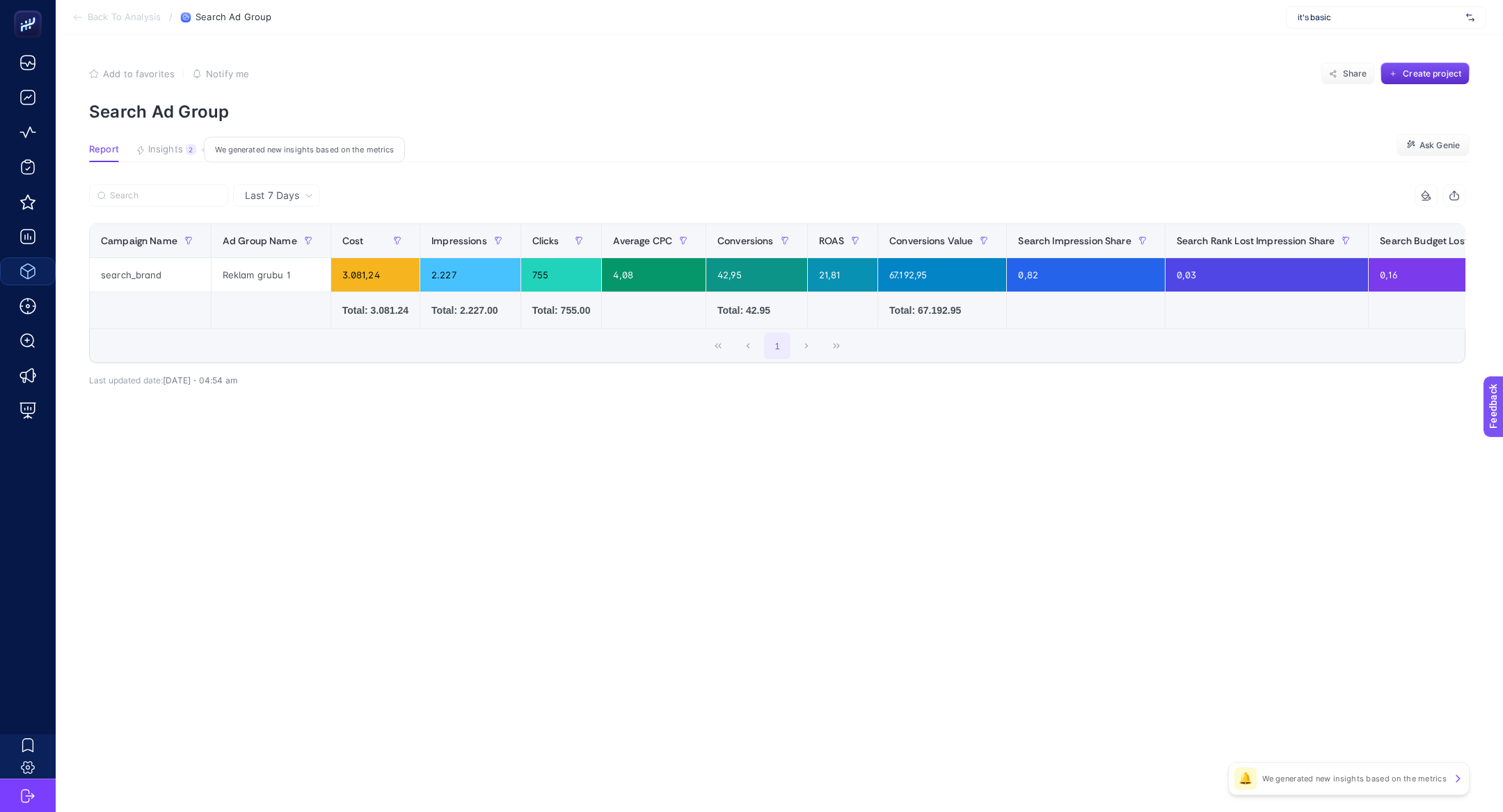
click at [172, 144] on span "Insights" at bounding box center [166, 149] width 35 height 11
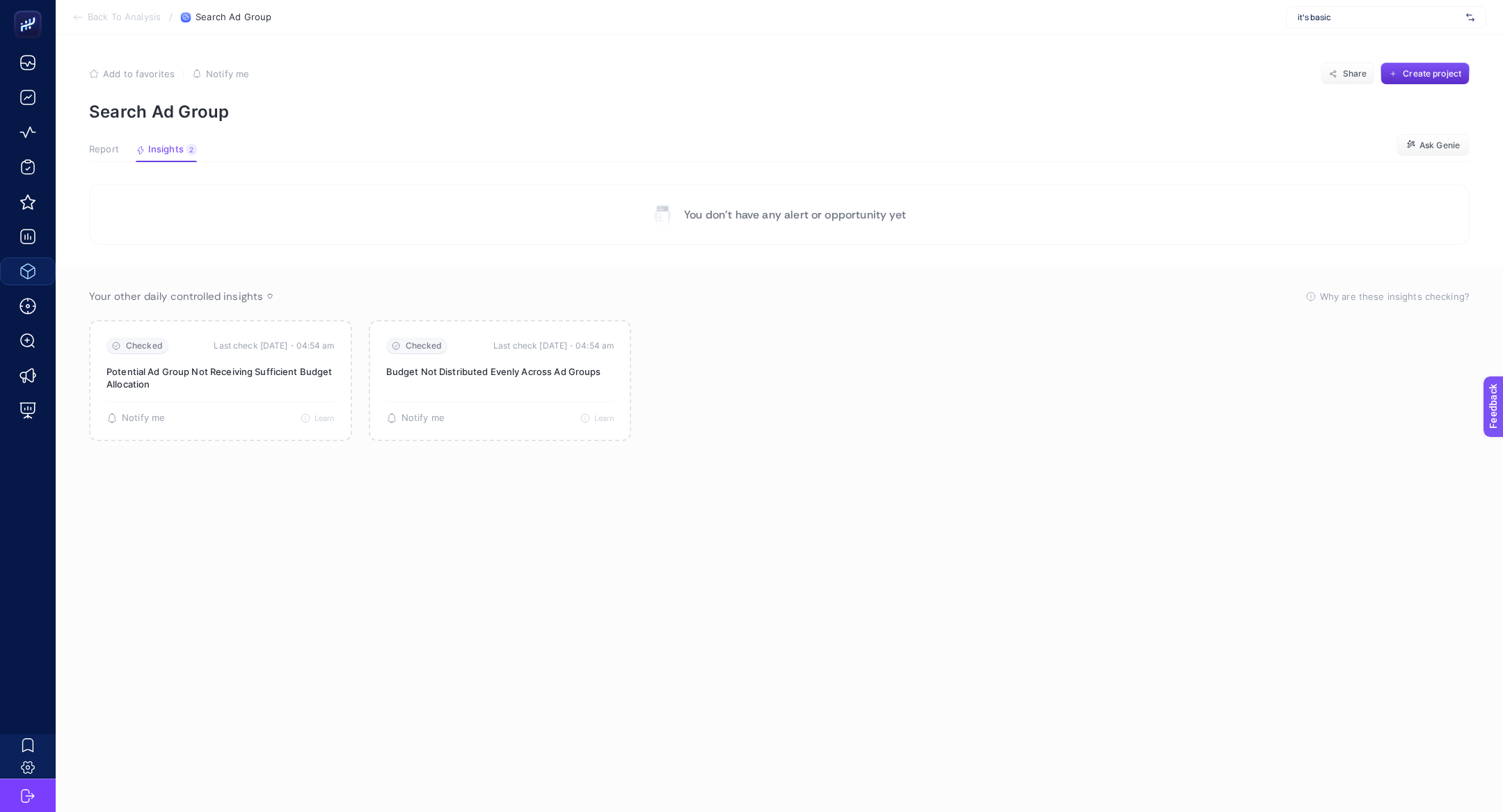
click at [86, 152] on article "Add to favorites false Notify me Share Create project Search Ad Group Report In…" at bounding box center [779, 423] width 1447 height 777
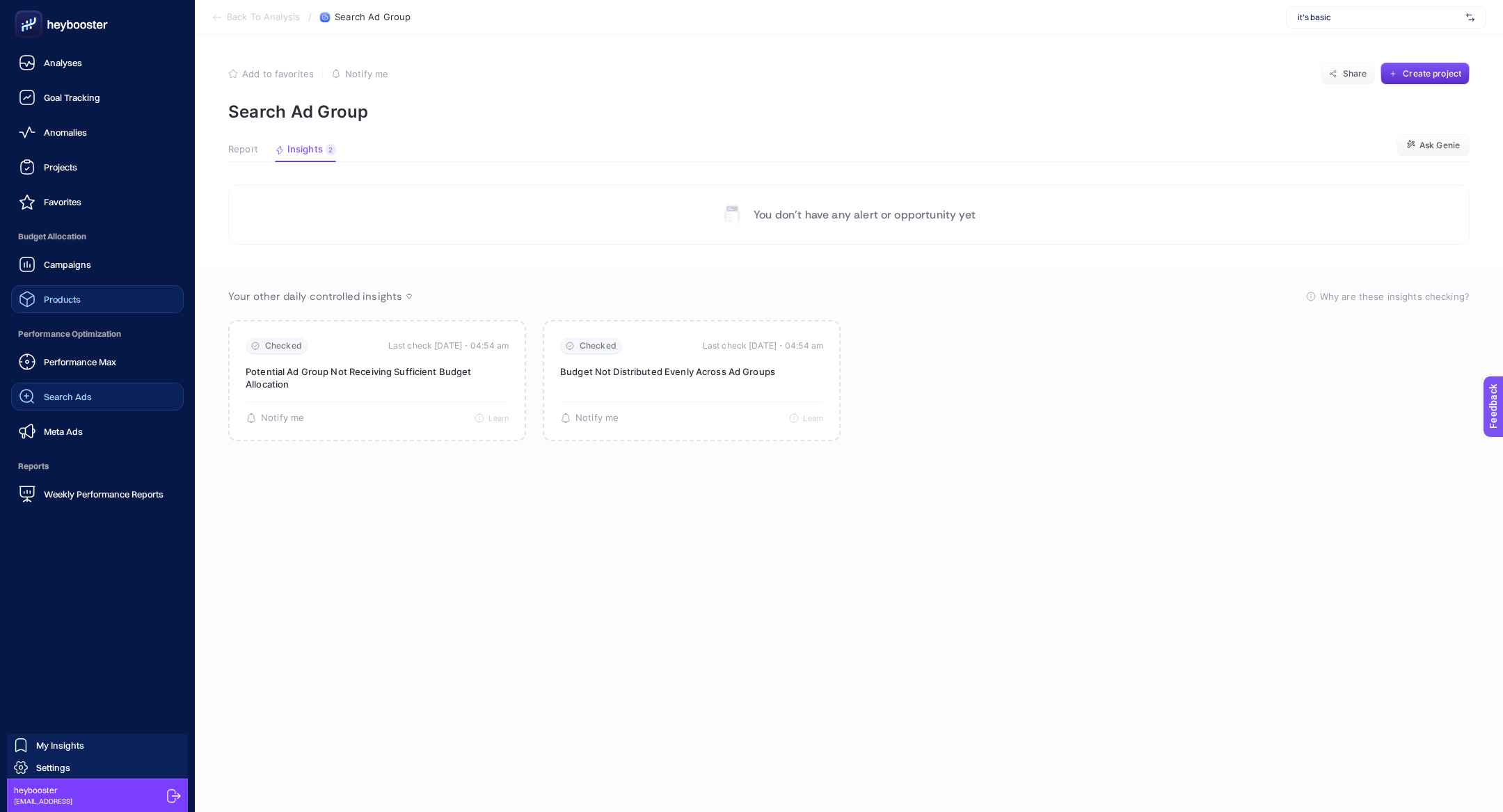
click at [78, 393] on span "Search Ads" at bounding box center [68, 396] width 48 height 11
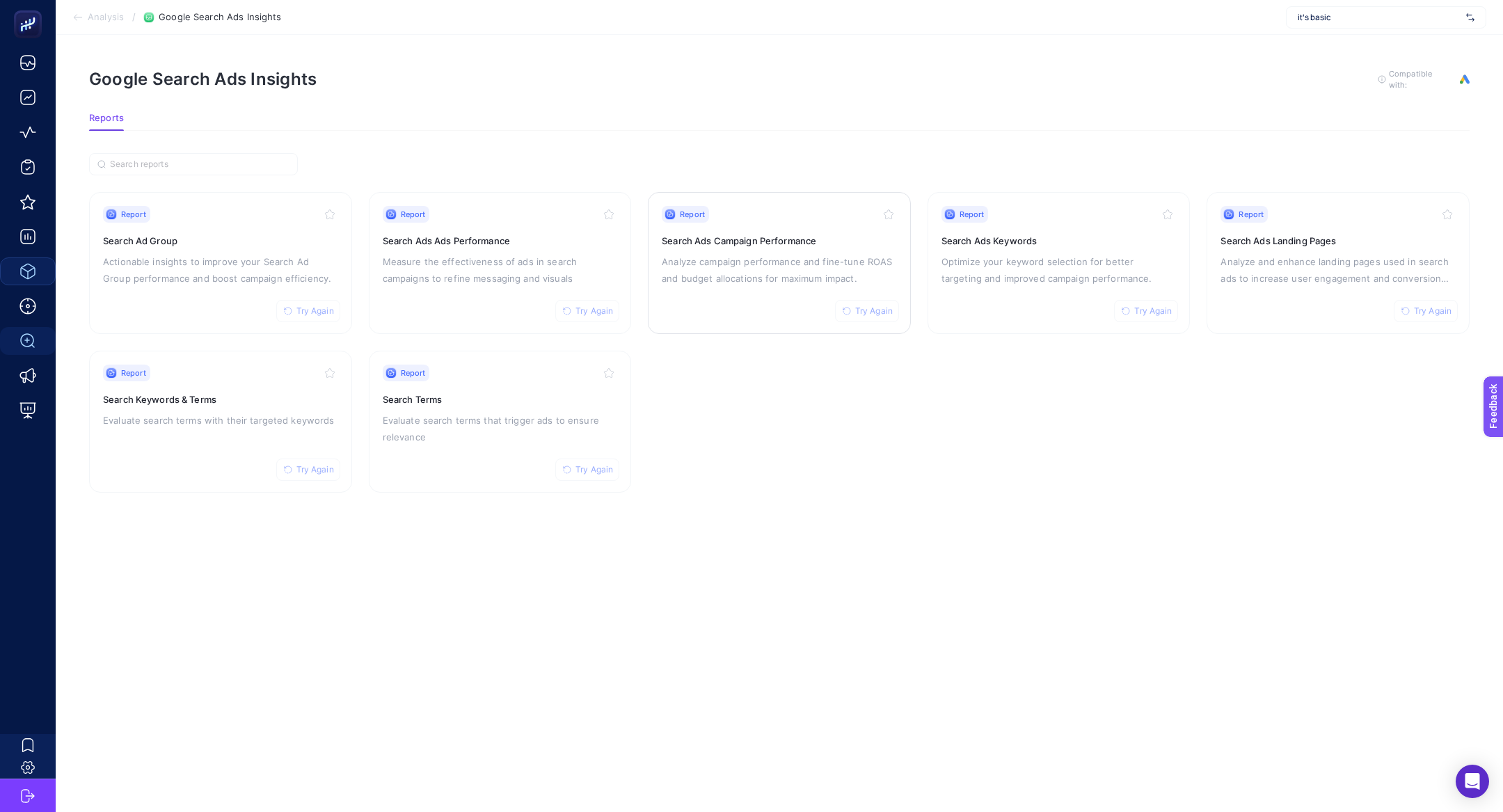
click at [750, 263] on p "Analyze campaign performance and fine-tune ROAS and budget allocations for maxi…" at bounding box center [779, 269] width 235 height 34
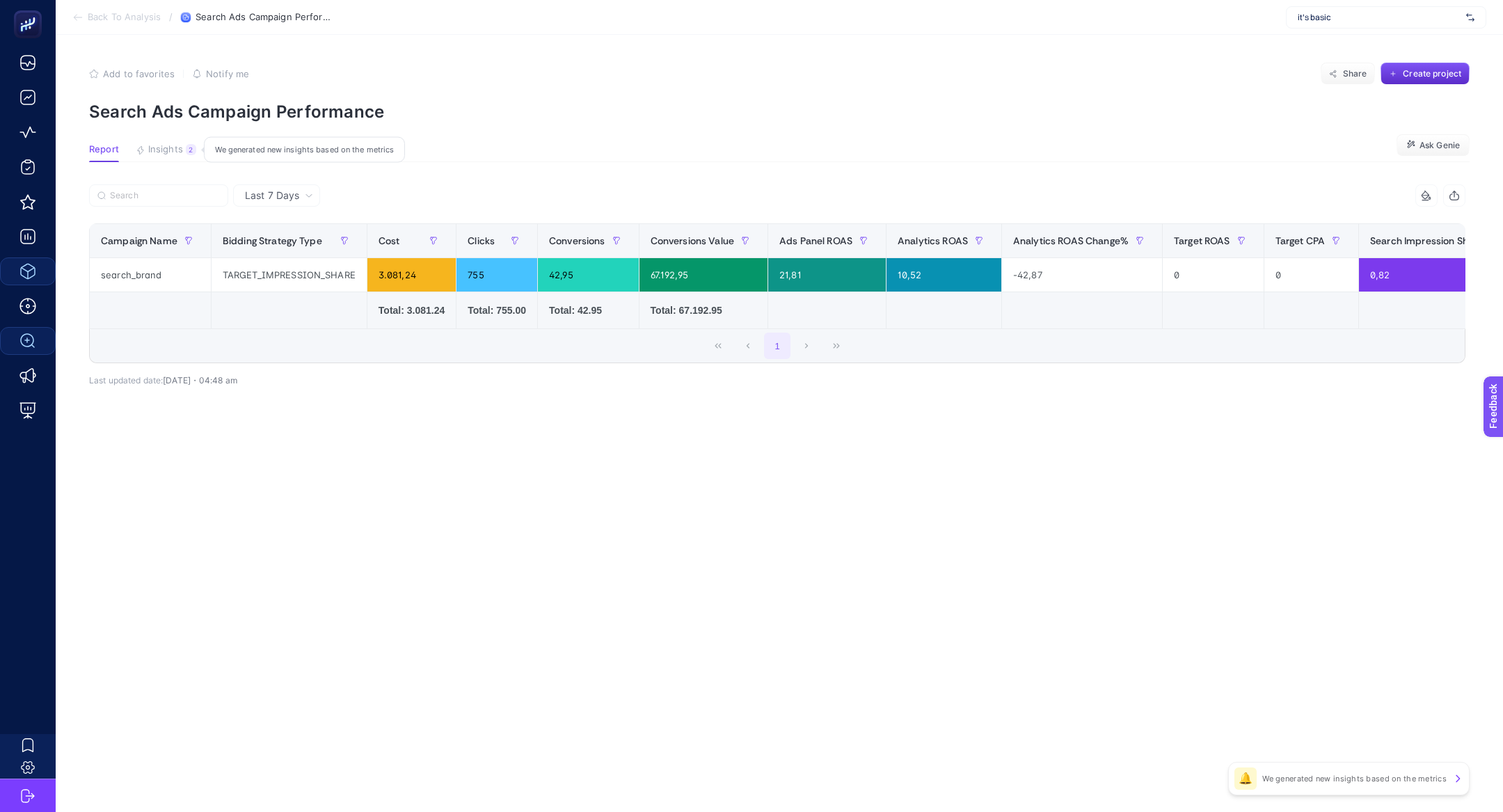
click at [171, 154] on span "Insights" at bounding box center [166, 149] width 35 height 11
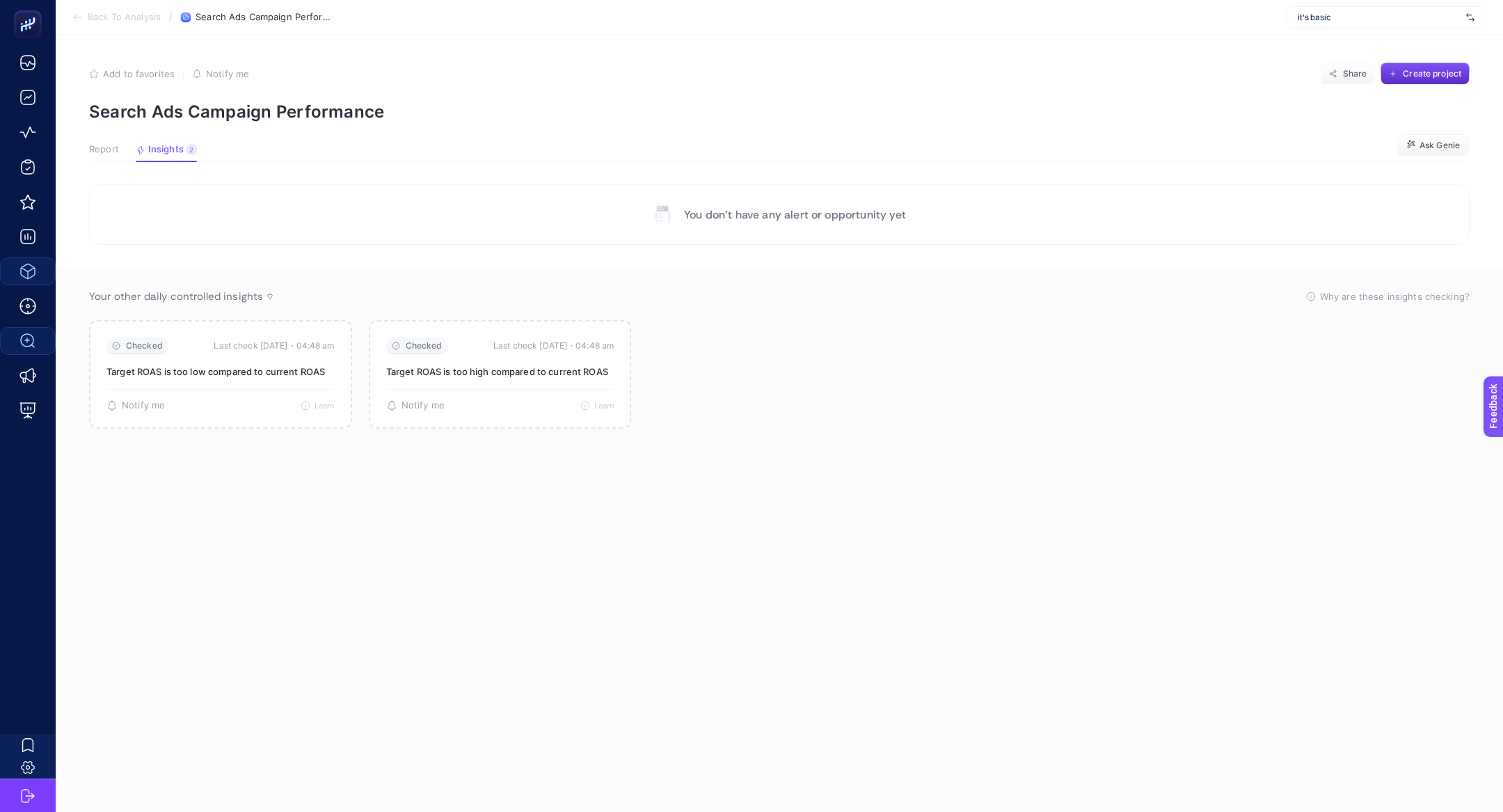
click at [113, 152] on span "Report" at bounding box center [104, 149] width 30 height 11
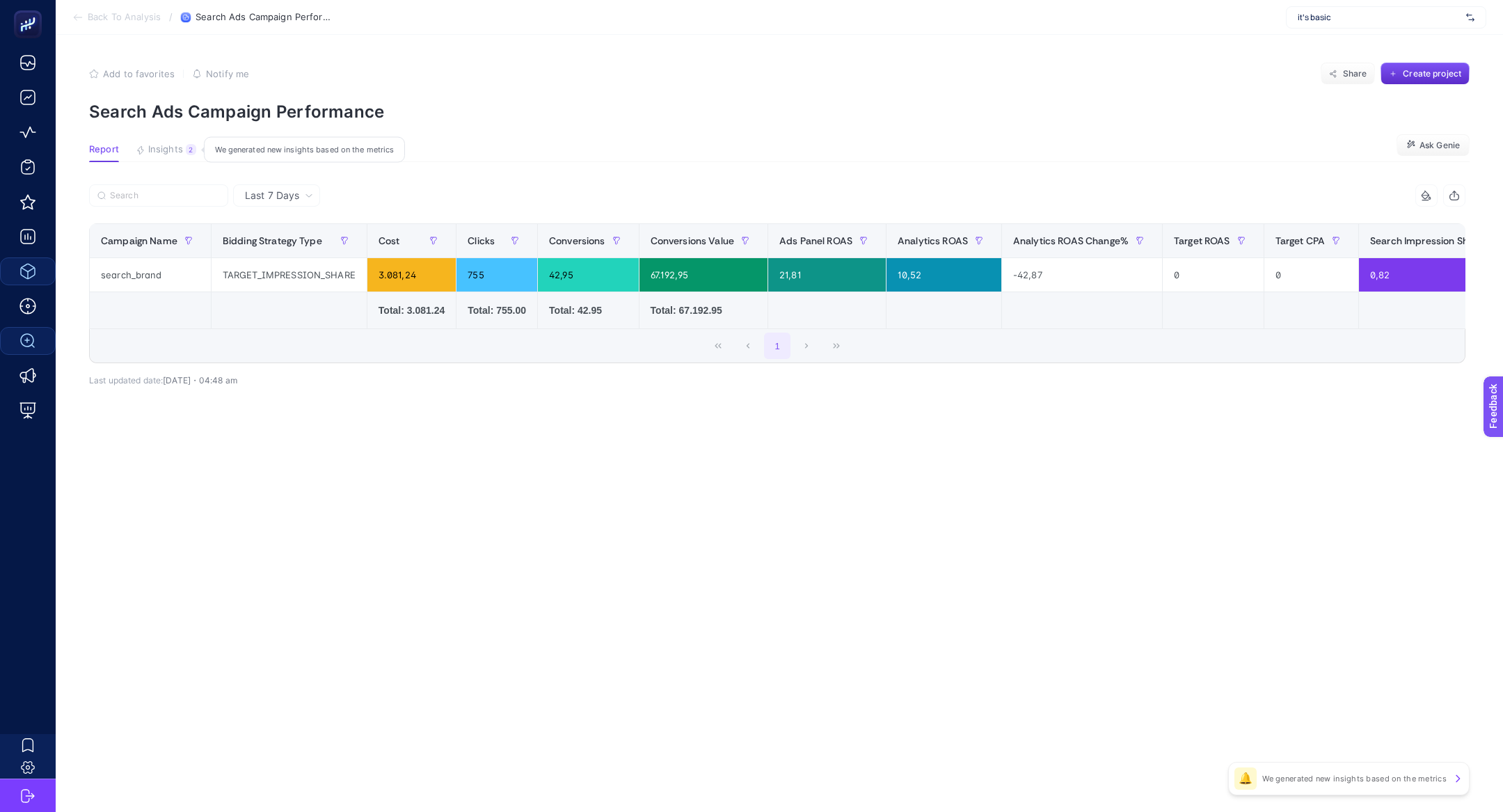
click at [165, 146] on span "Insights" at bounding box center [166, 149] width 35 height 11
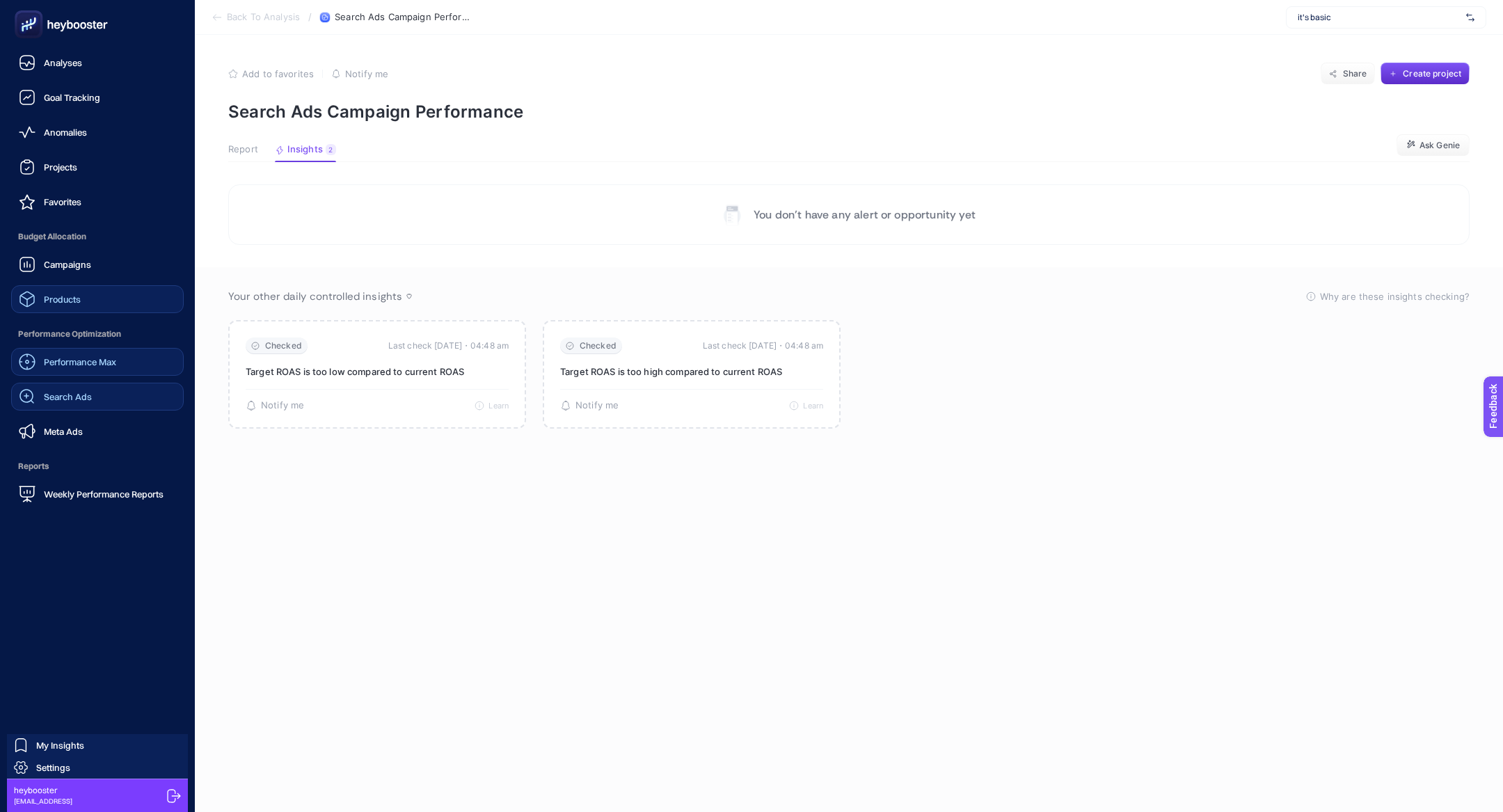
click at [108, 357] on span "Performance Max" at bounding box center [80, 361] width 72 height 11
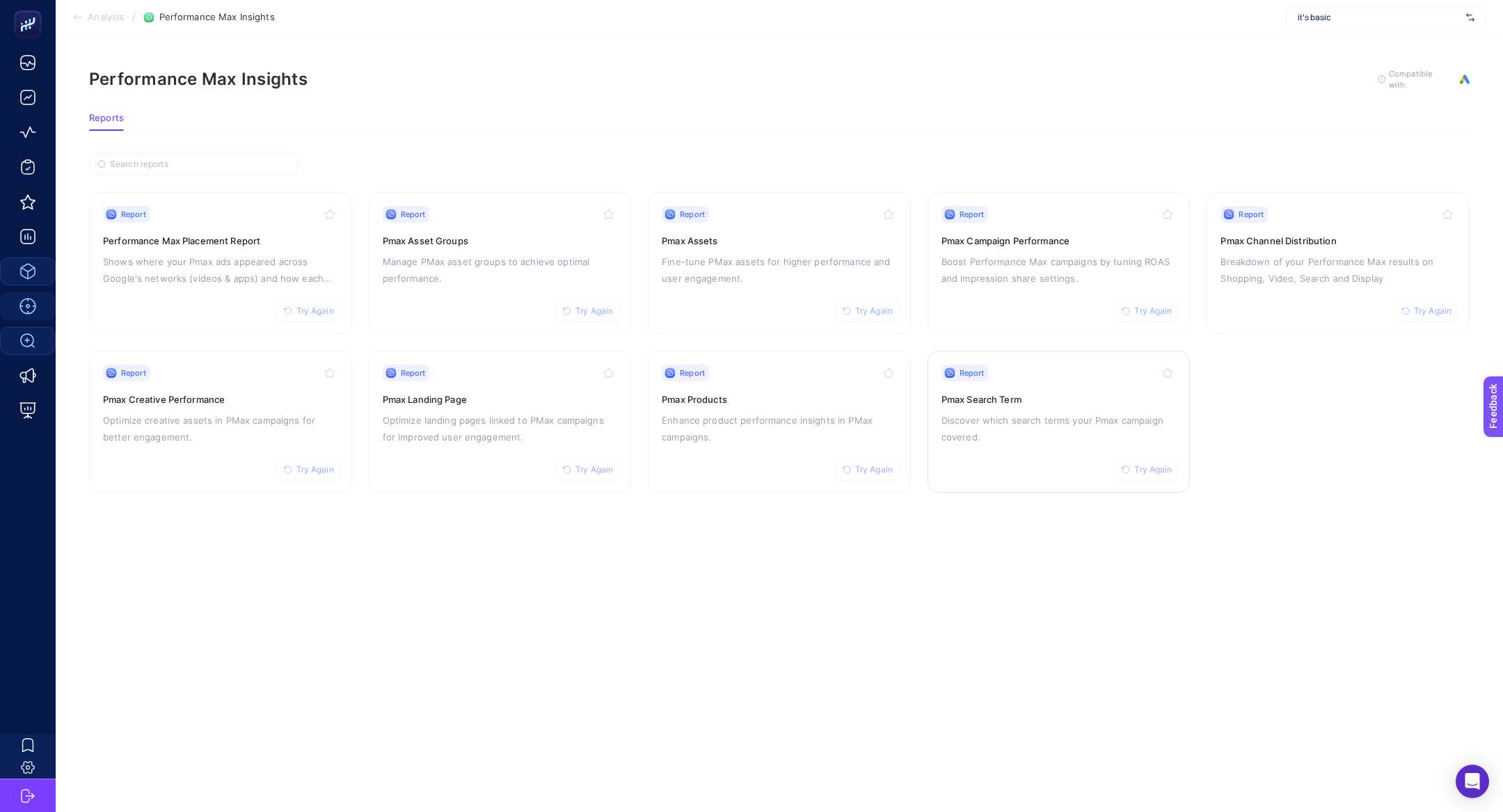
click at [992, 426] on p "Discover which search terms your Pmax campaign covered." at bounding box center [1059, 428] width 235 height 34
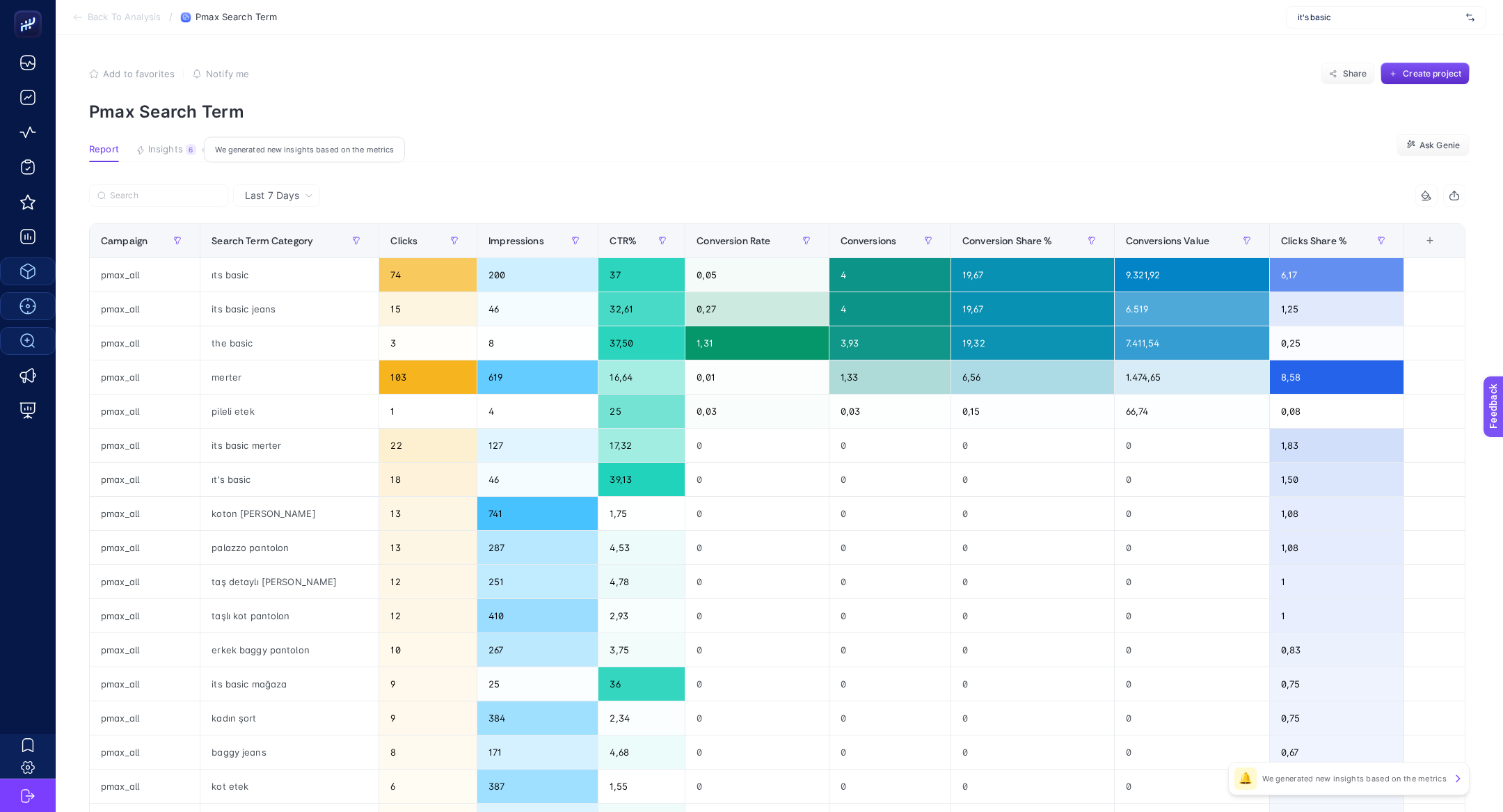
click at [172, 147] on span "Insights" at bounding box center [166, 149] width 35 height 11
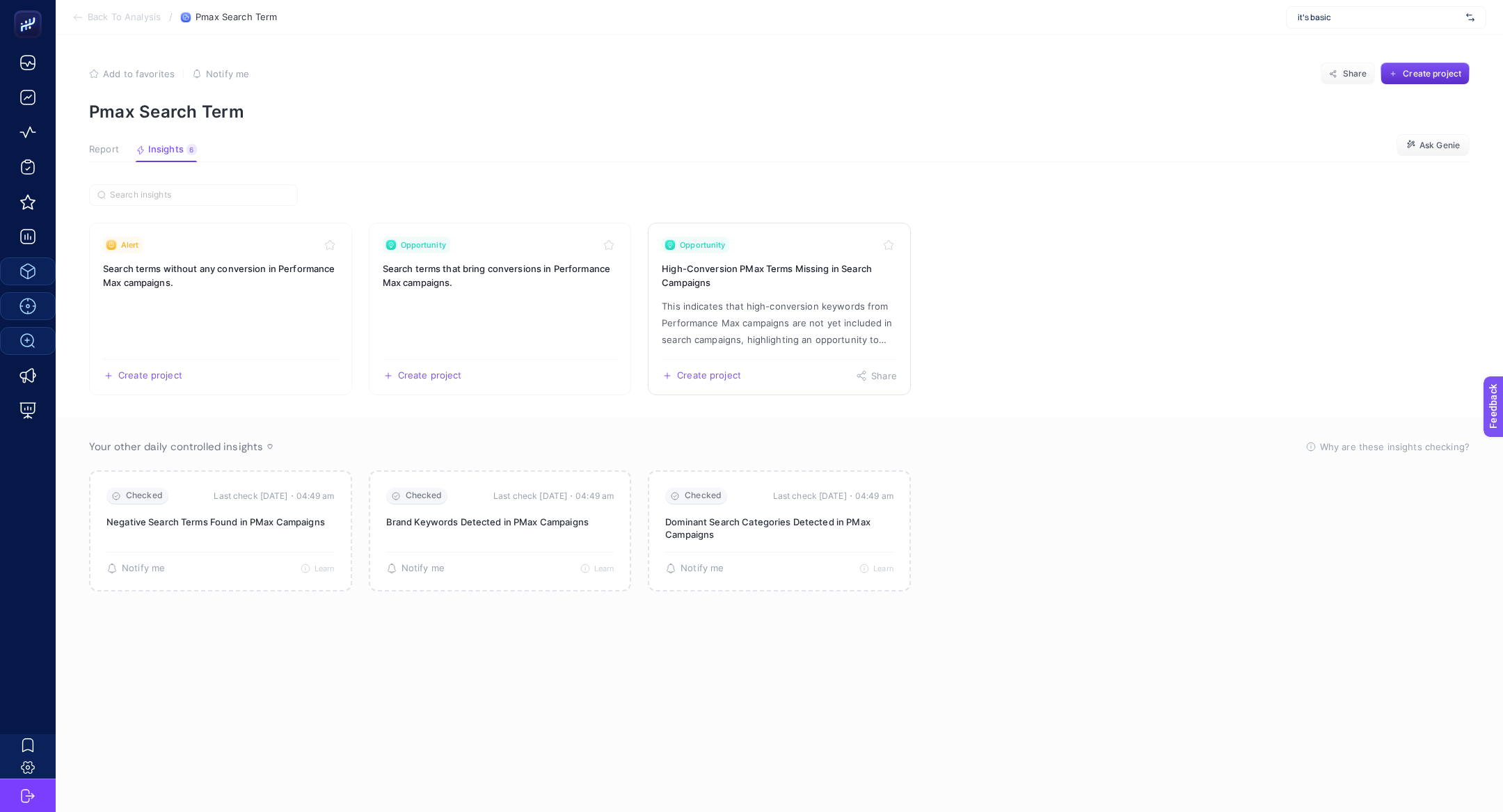
click at [699, 298] on p "This indicates that high-conversion keywords from Performance Max campaigns are…" at bounding box center [779, 322] width 235 height 50
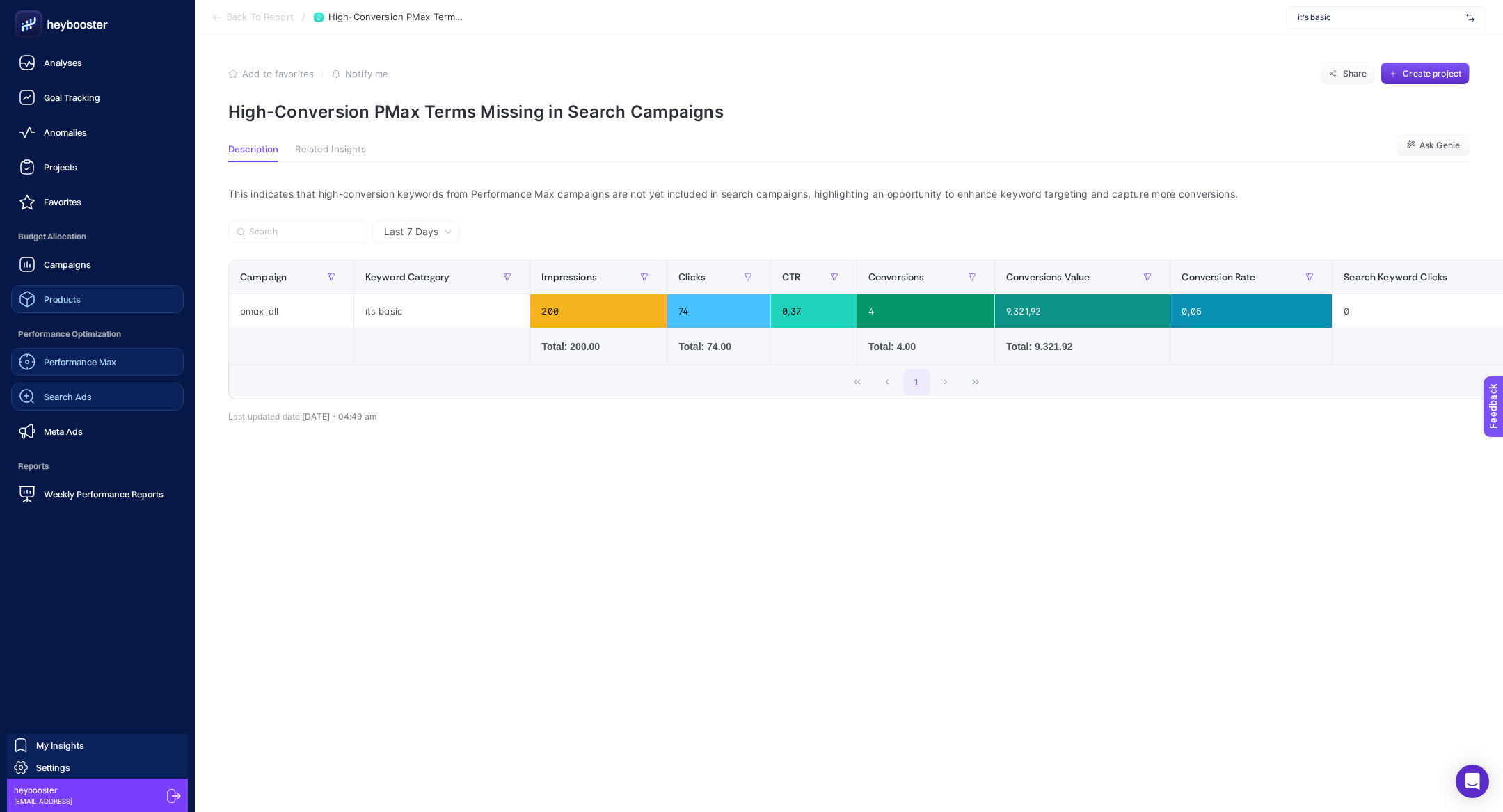
click at [111, 393] on link "Search Ads" at bounding box center [97, 396] width 172 height 28
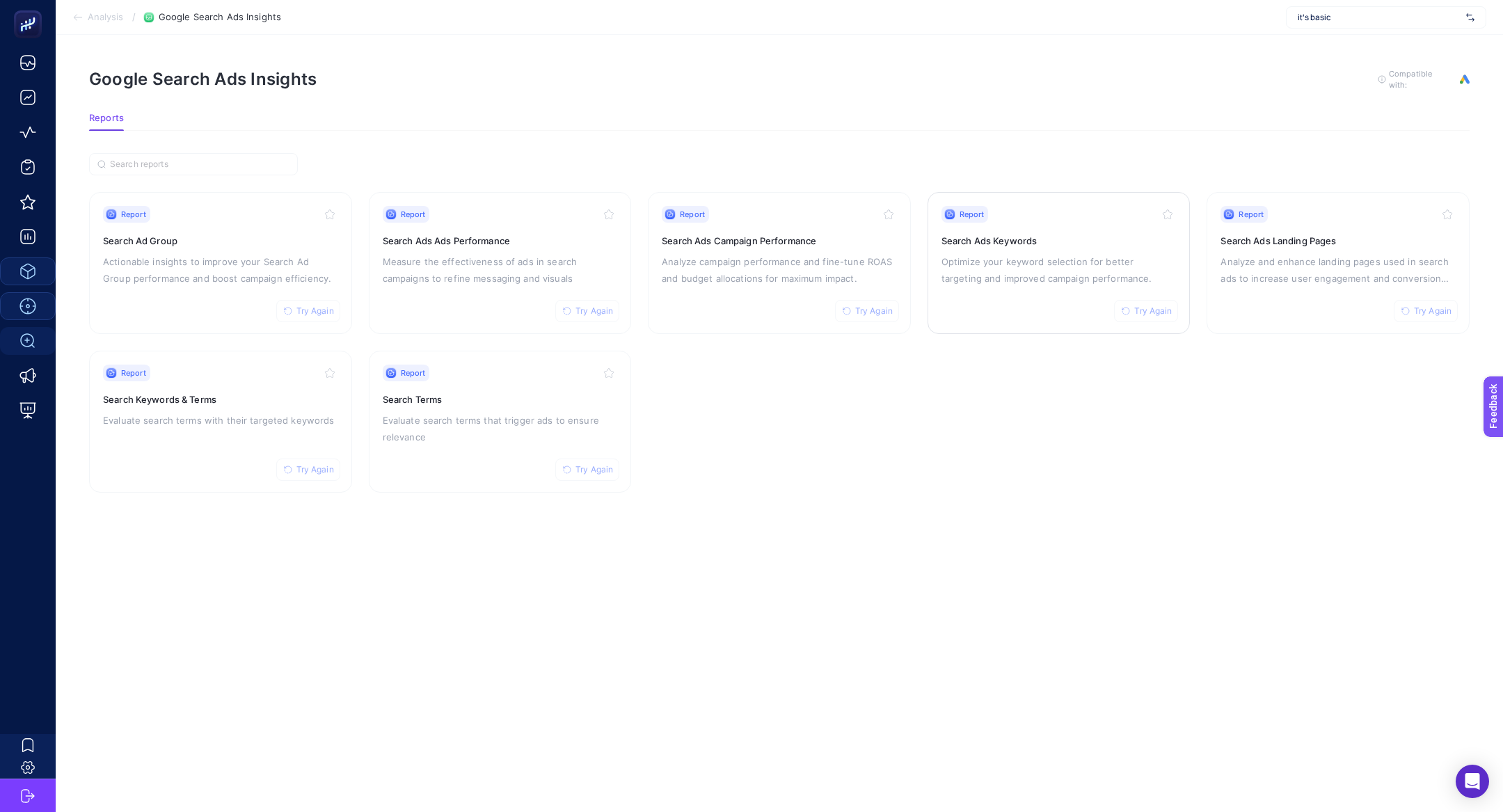
click at [996, 303] on div "Report Try Again Search Ads Keywords Optimize your keyword selection for better…" at bounding box center [1059, 263] width 235 height 114
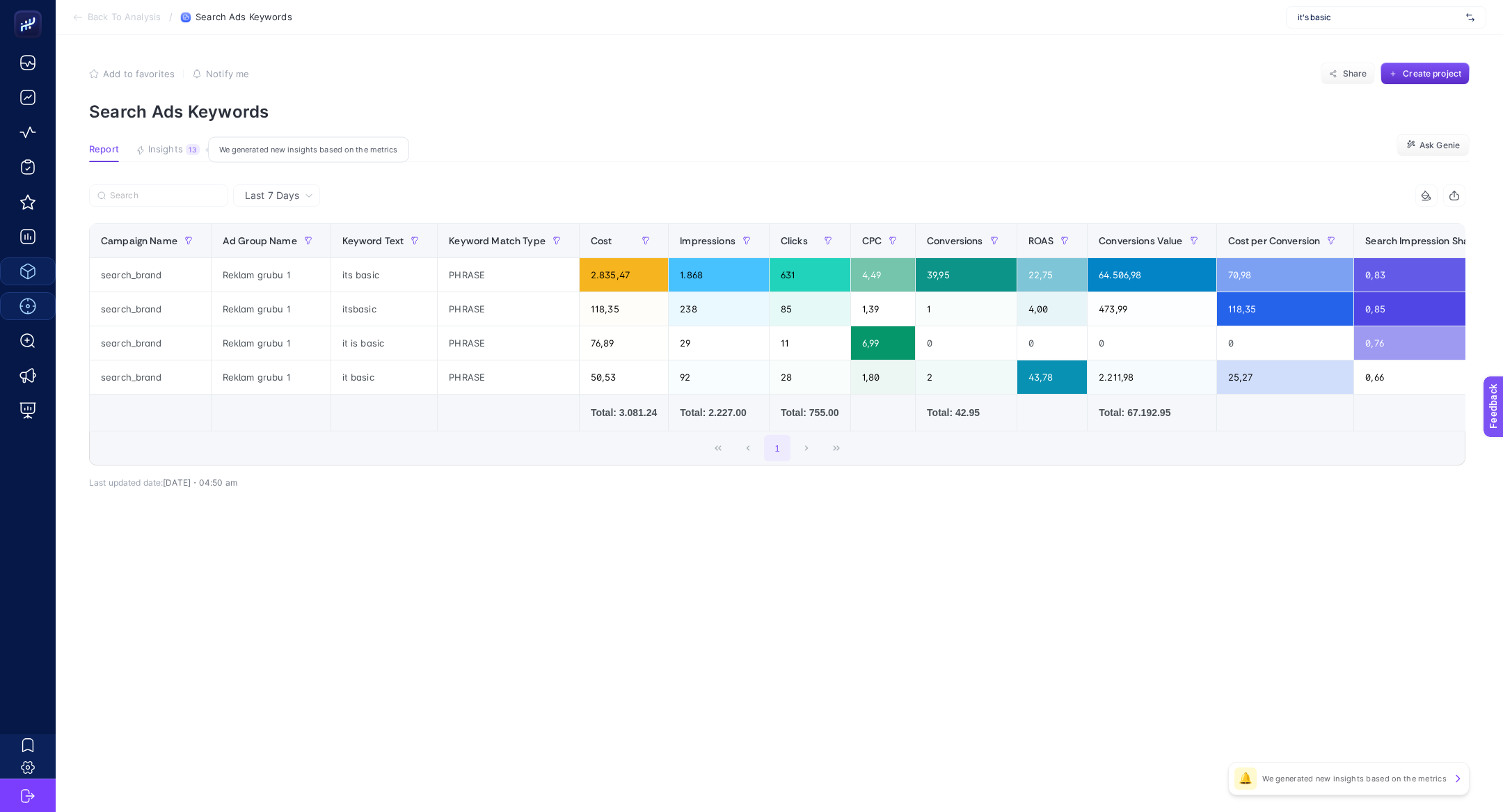
click at [165, 159] on button "Insights 13 We generated new insights based on the metrics" at bounding box center [168, 153] width 64 height 18
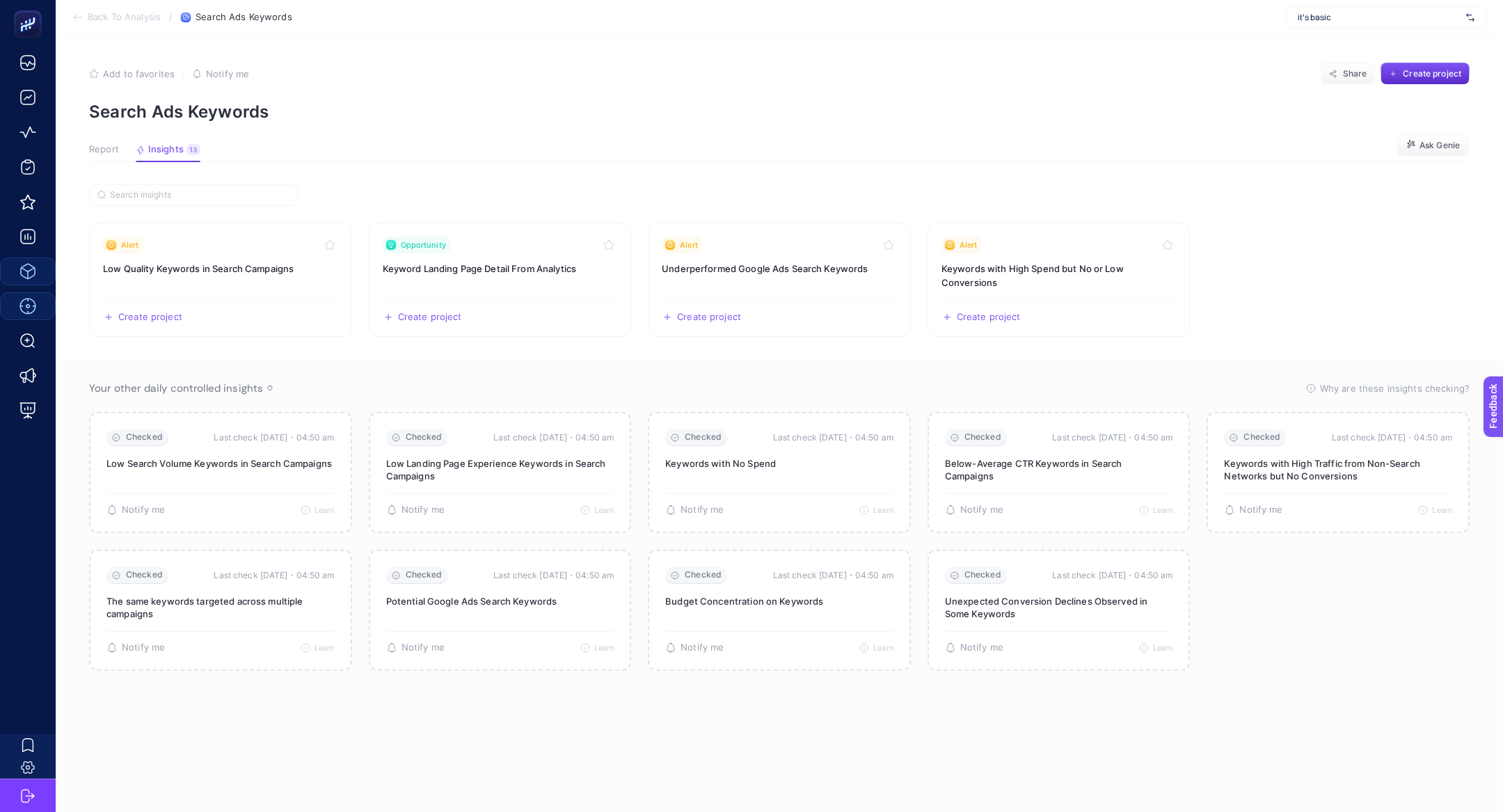
click at [109, 162] on article "Add to favorites false Notify me Share Create project Search Ads Keywords Repor…" at bounding box center [779, 423] width 1447 height 777
click at [106, 148] on span "Report" at bounding box center [104, 149] width 30 height 11
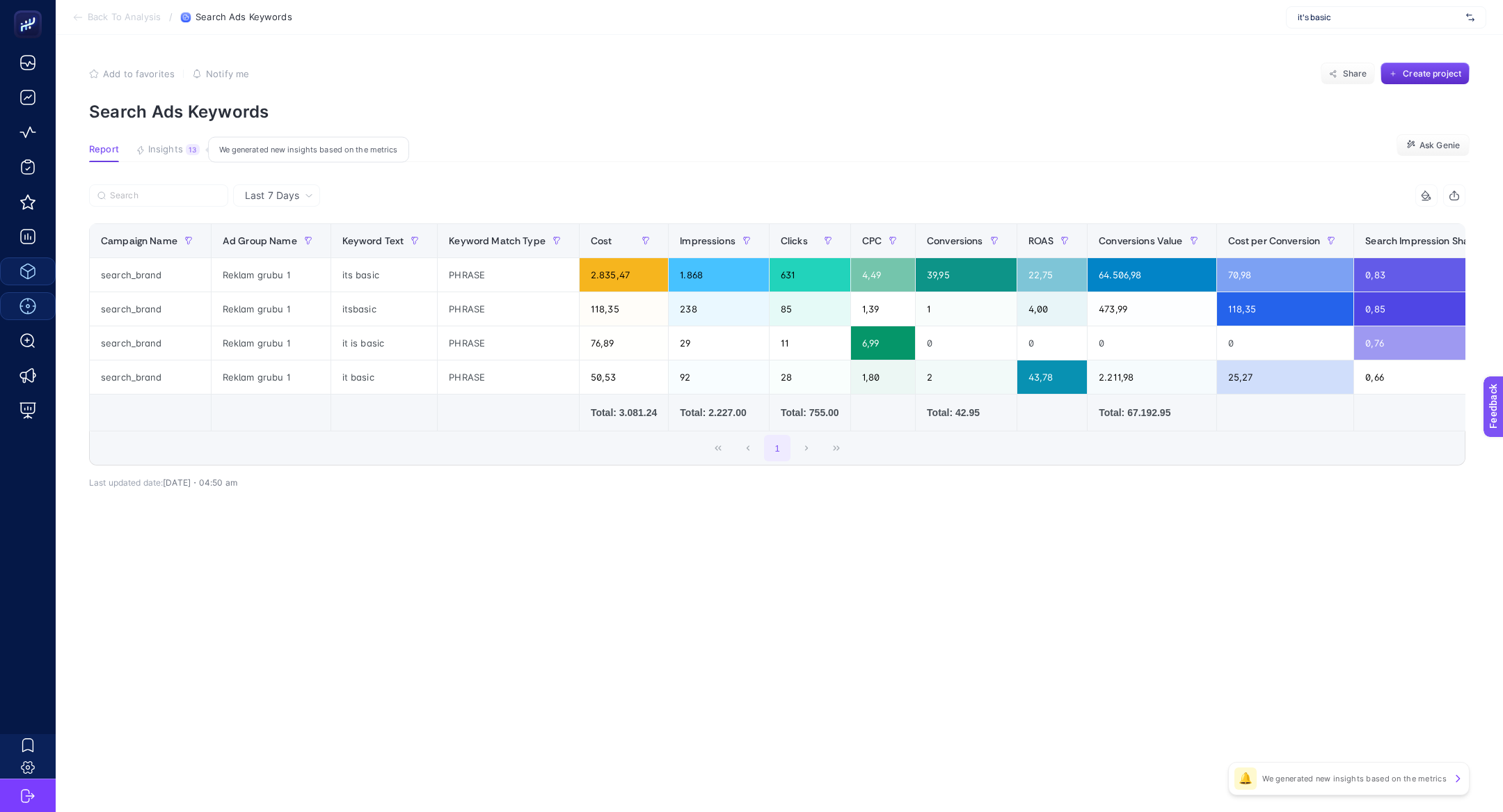
click at [192, 156] on button "Insights 13 We generated new insights based on the metrics" at bounding box center [168, 153] width 64 height 18
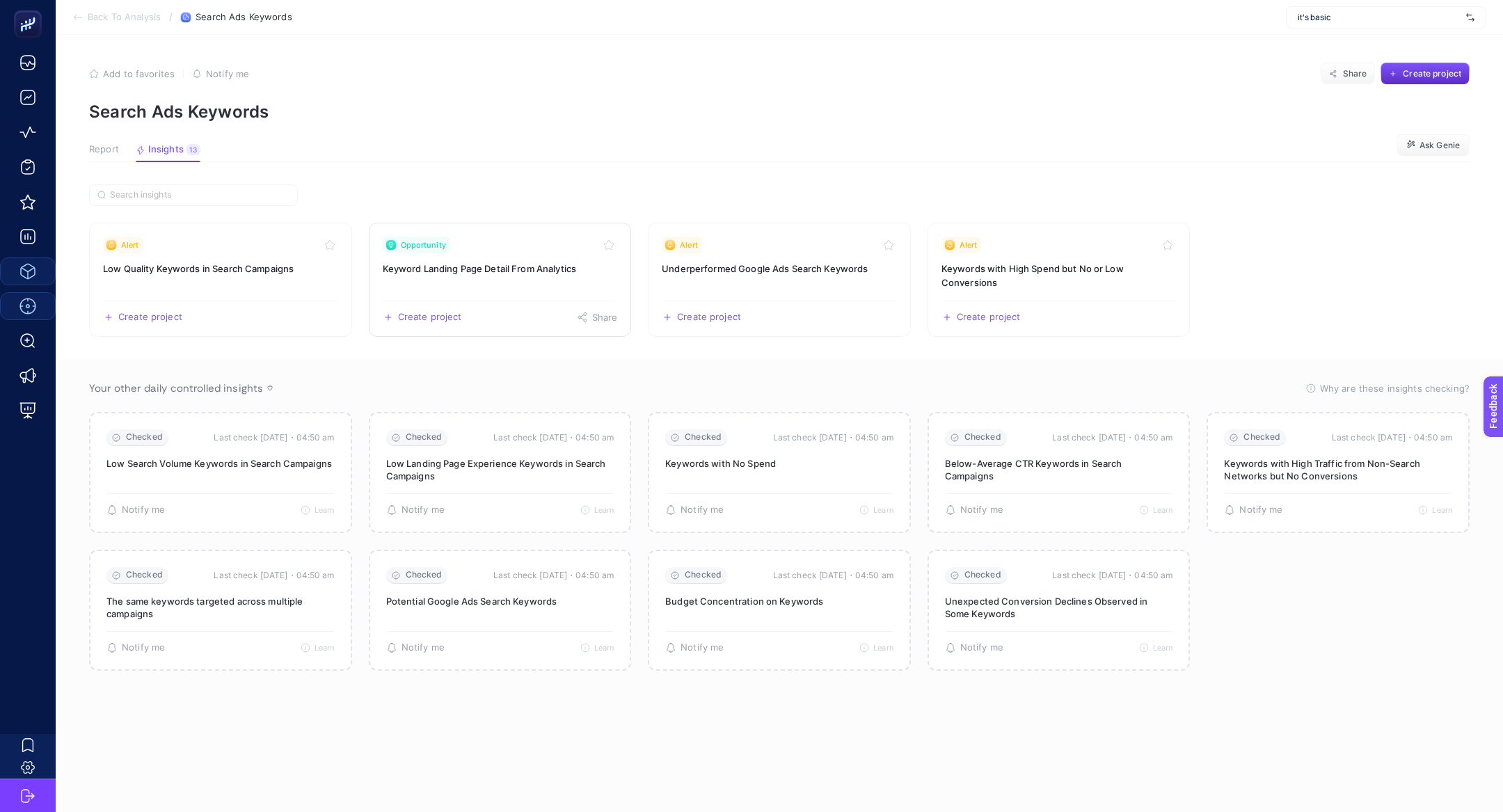
click at [426, 269] on h3 "Keyword Landing Page Detail From Analytics" at bounding box center [500, 268] width 235 height 14
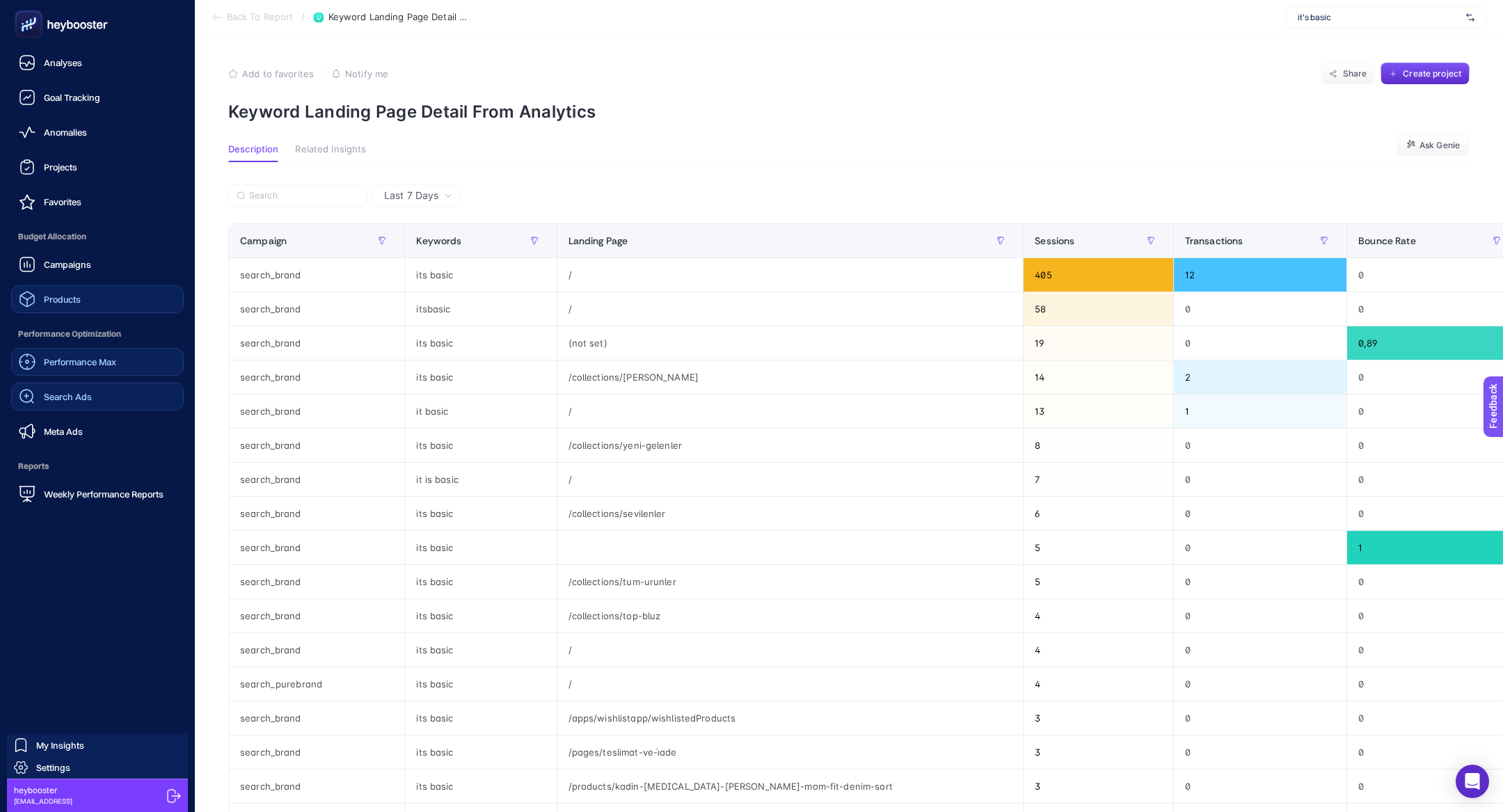
click at [77, 384] on link "Search Ads" at bounding box center [97, 396] width 172 height 28
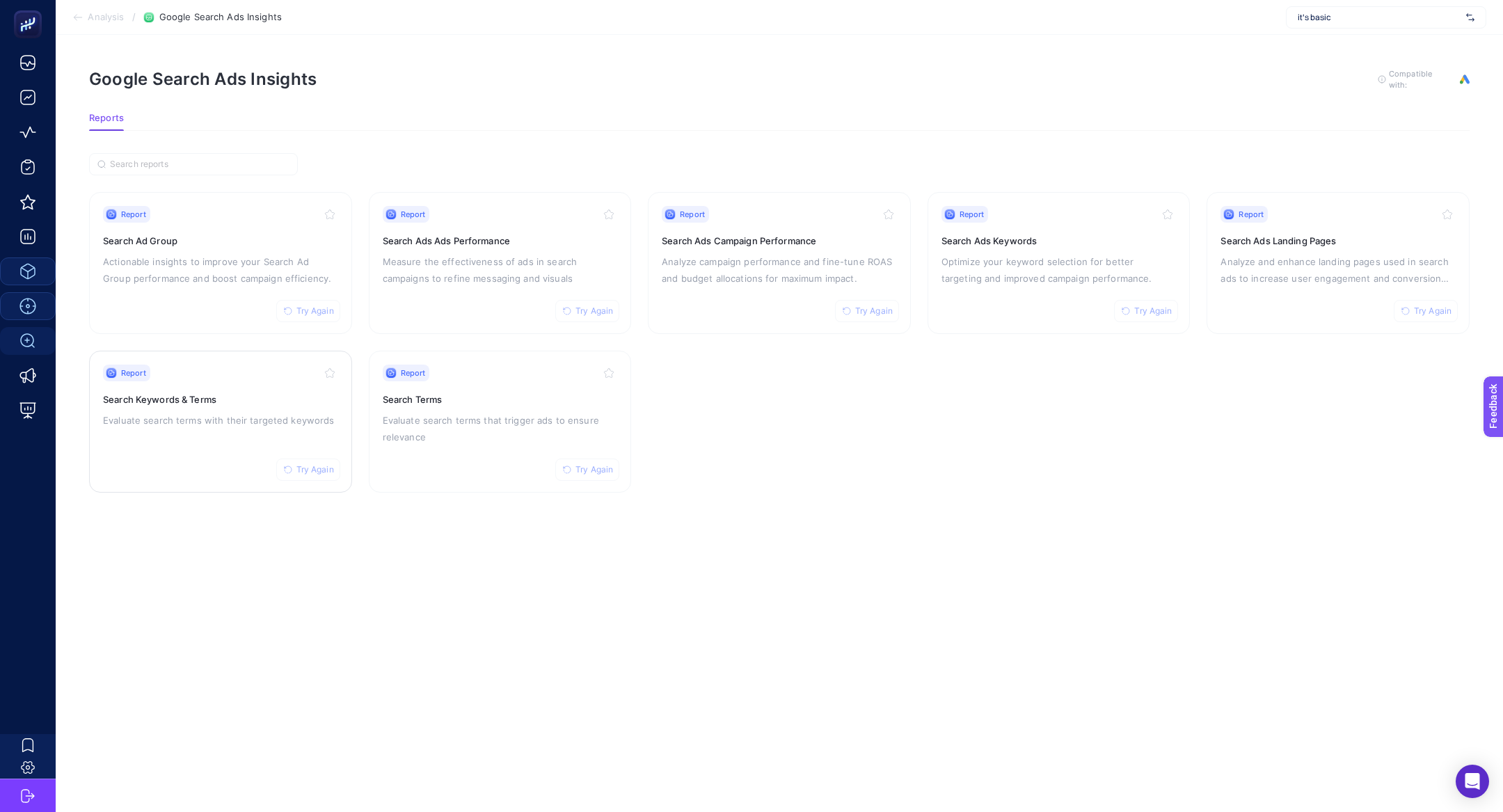
click at [156, 408] on div "Report Try Again Search Keywords & Terms Evaluate search terms with their targe…" at bounding box center [220, 421] width 235 height 114
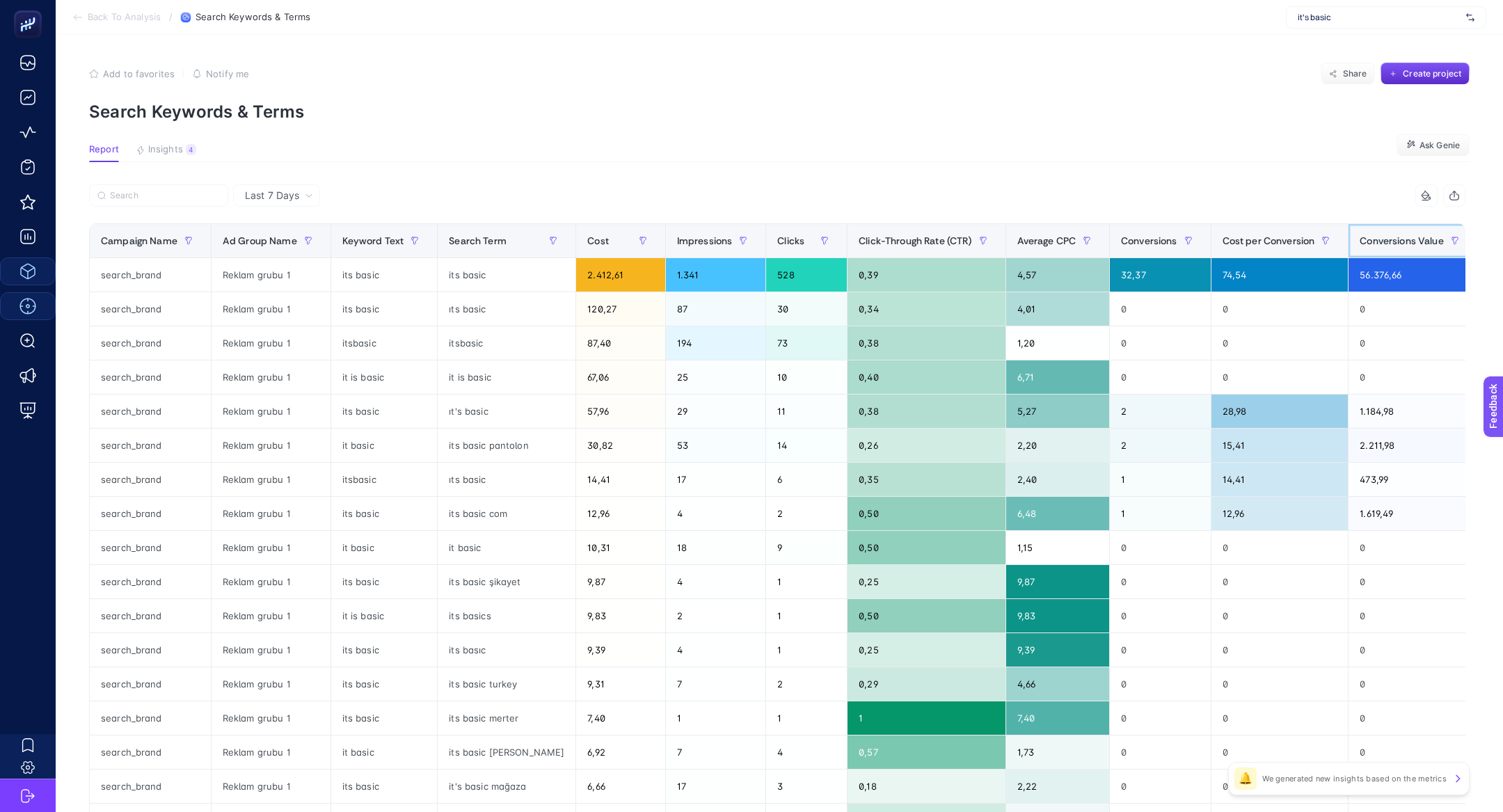
click at [1348, 233] on th "Conversions Value" at bounding box center [1413, 241] width 128 height 34
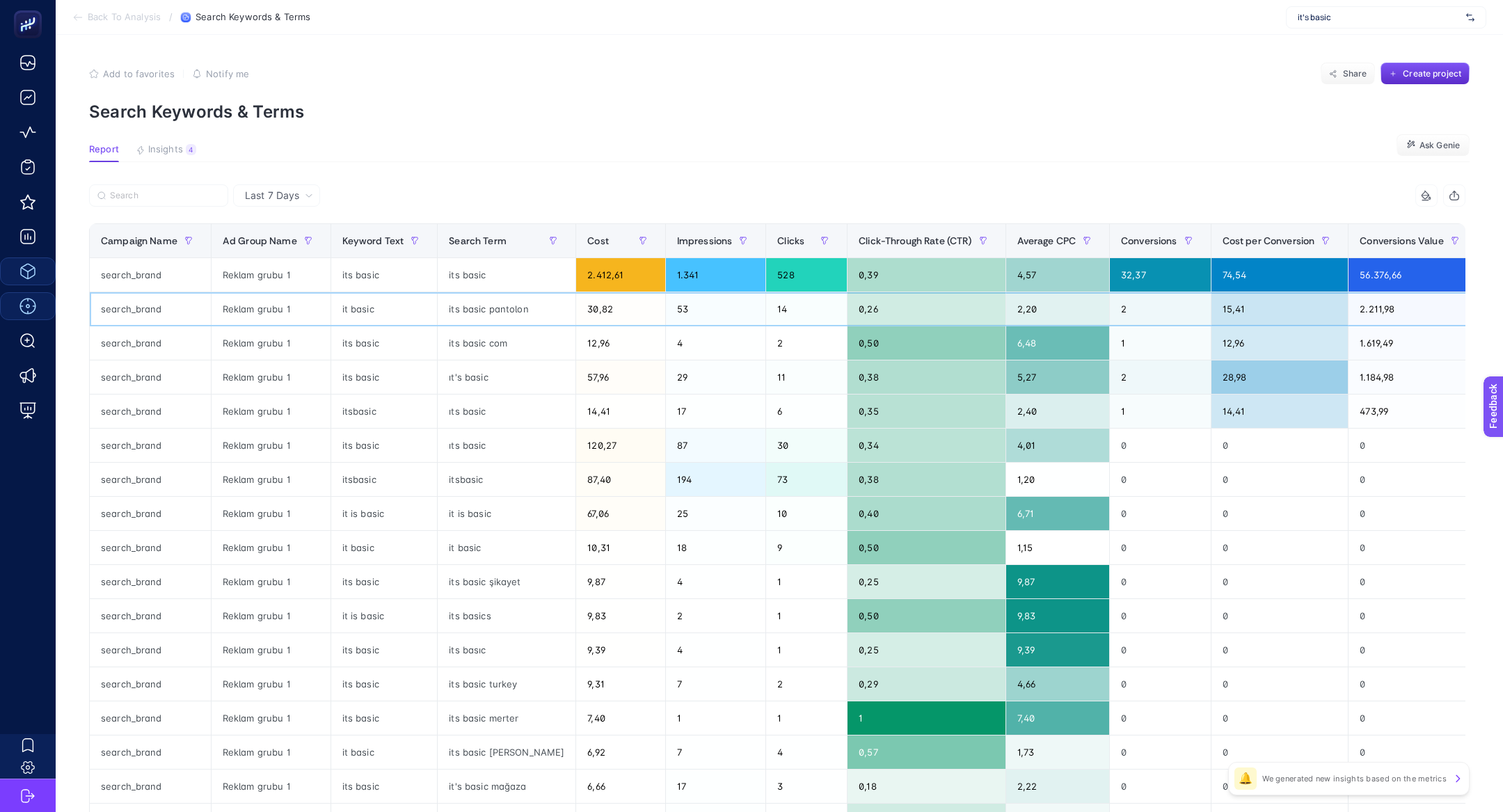
click at [381, 316] on div "it basic" at bounding box center [385, 308] width 107 height 34
click at [381, 374] on div "its basic" at bounding box center [385, 377] width 107 height 34
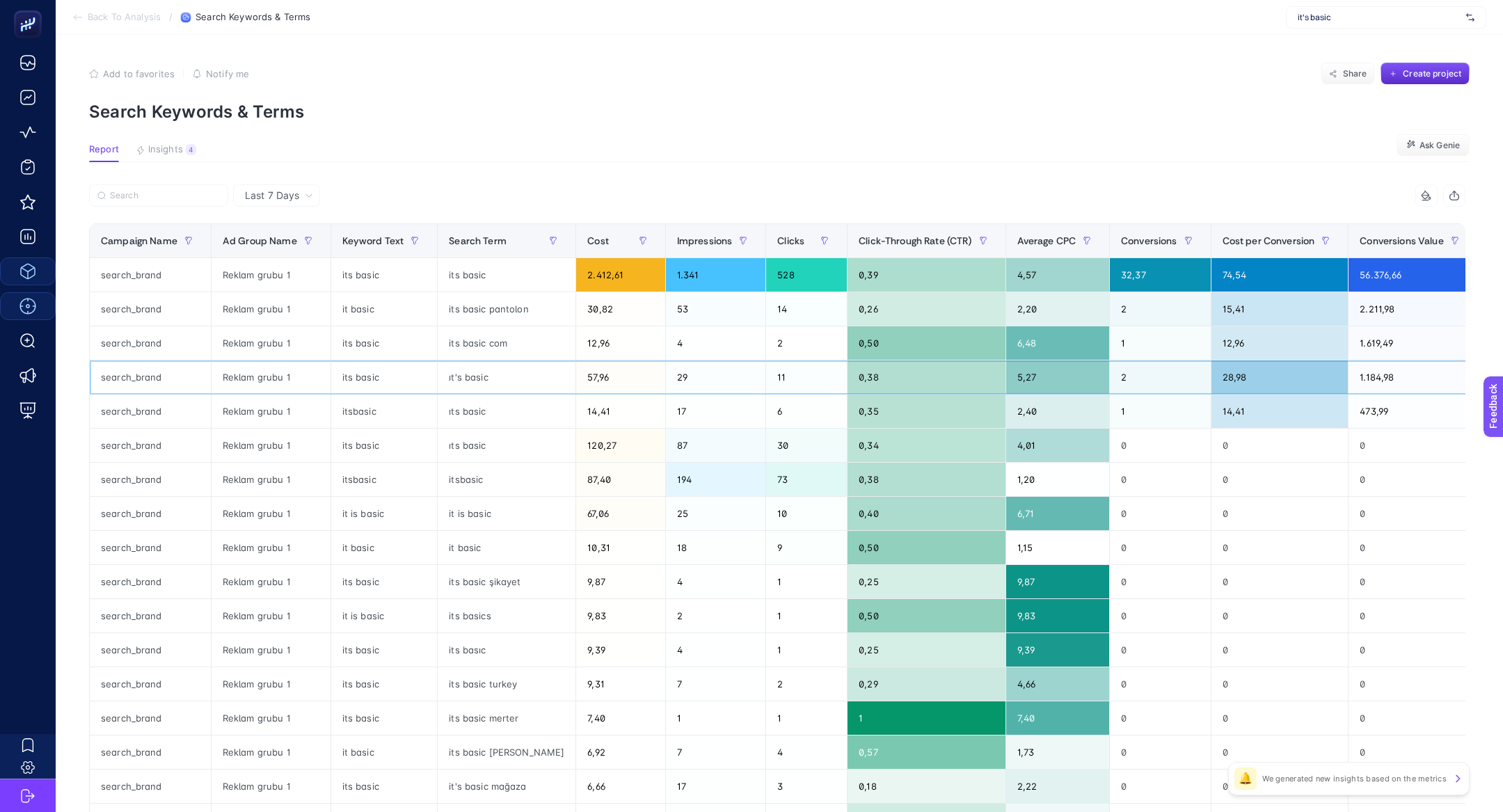
click at [381, 374] on div "its basic" at bounding box center [385, 377] width 107 height 34
click at [167, 149] on span "Insights" at bounding box center [166, 149] width 35 height 11
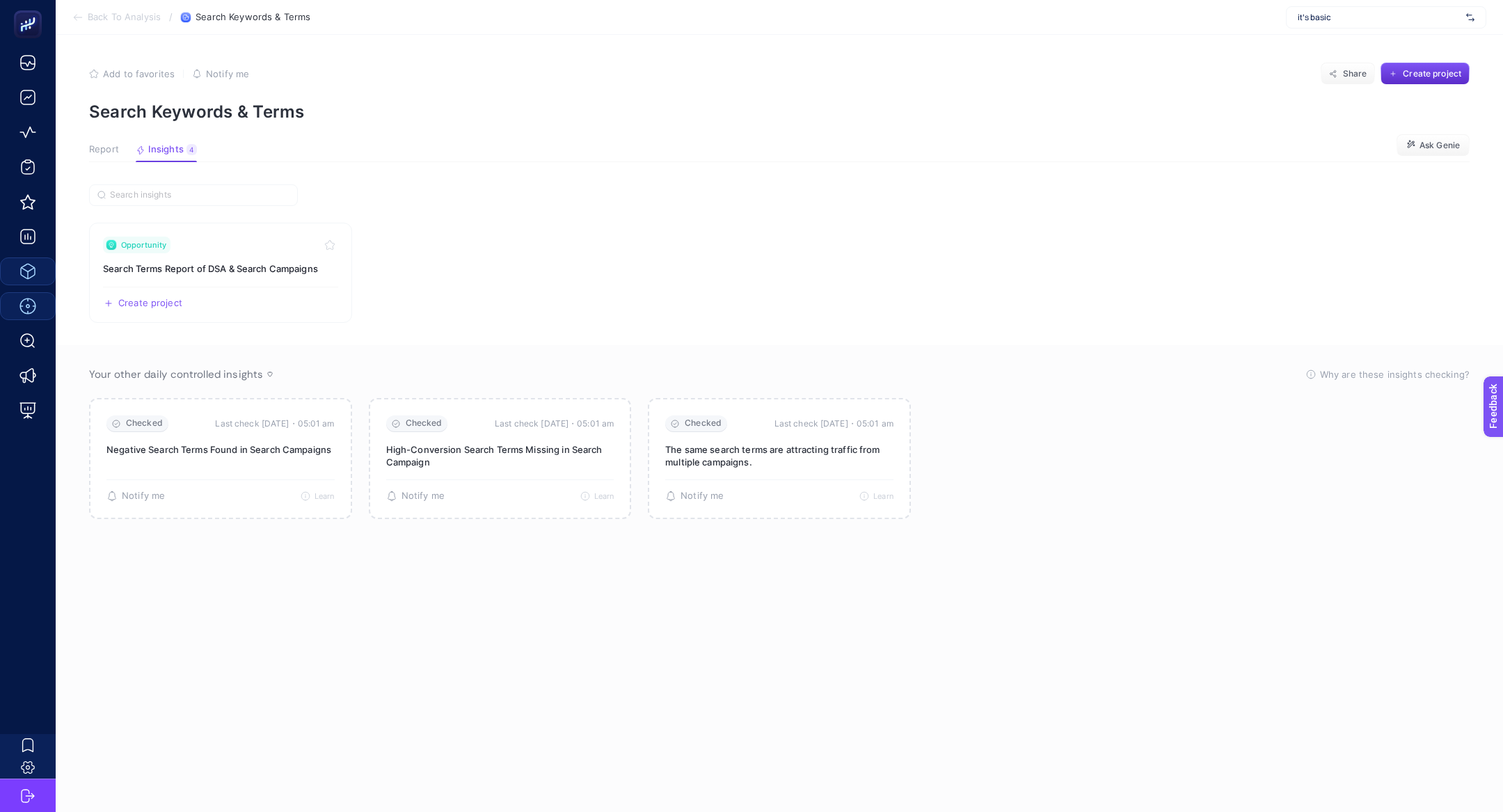
click at [104, 160] on button "Report" at bounding box center [104, 153] width 30 height 18
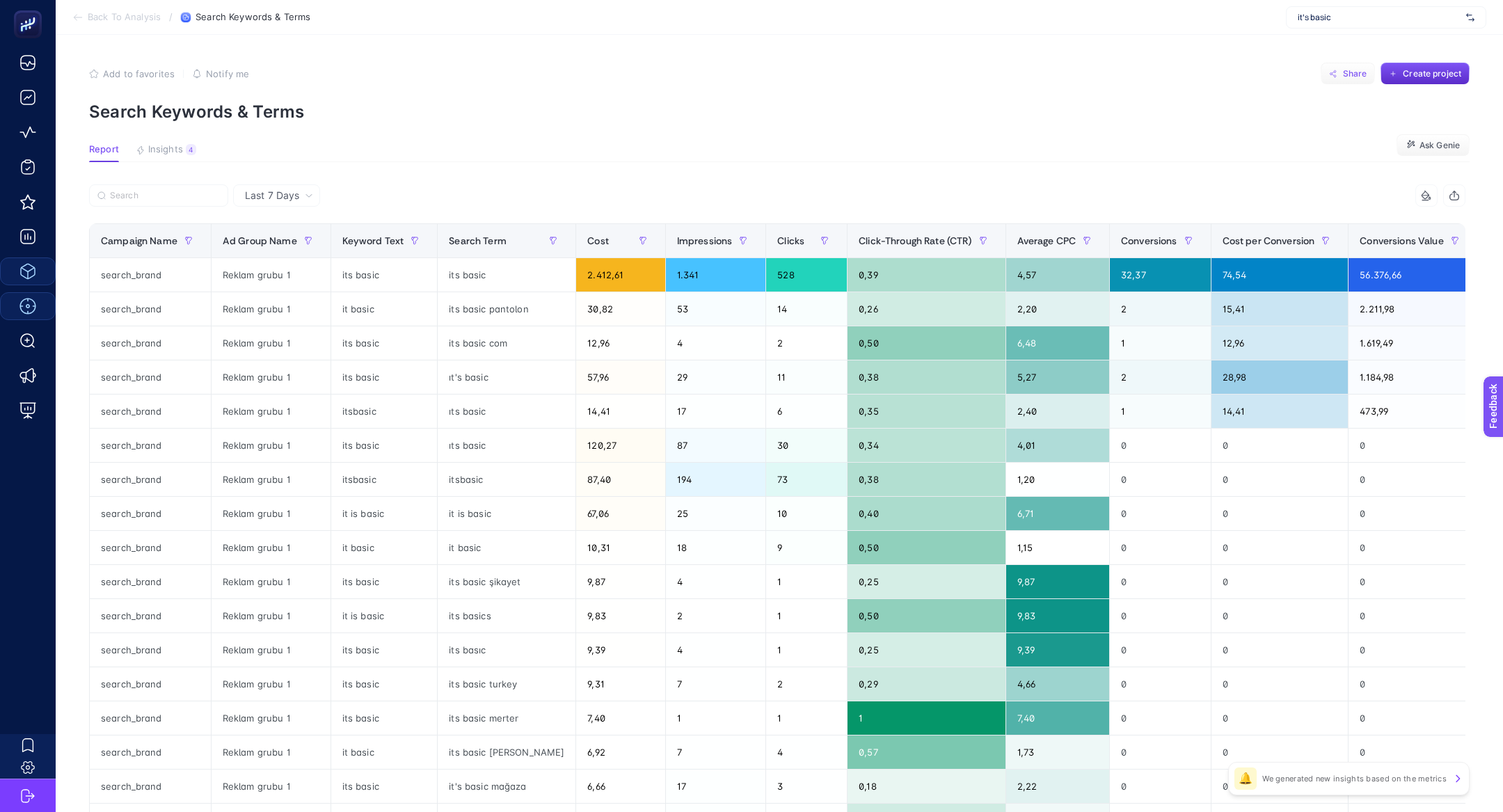
click at [1349, 65] on button "Share" at bounding box center [1348, 74] width 55 height 22
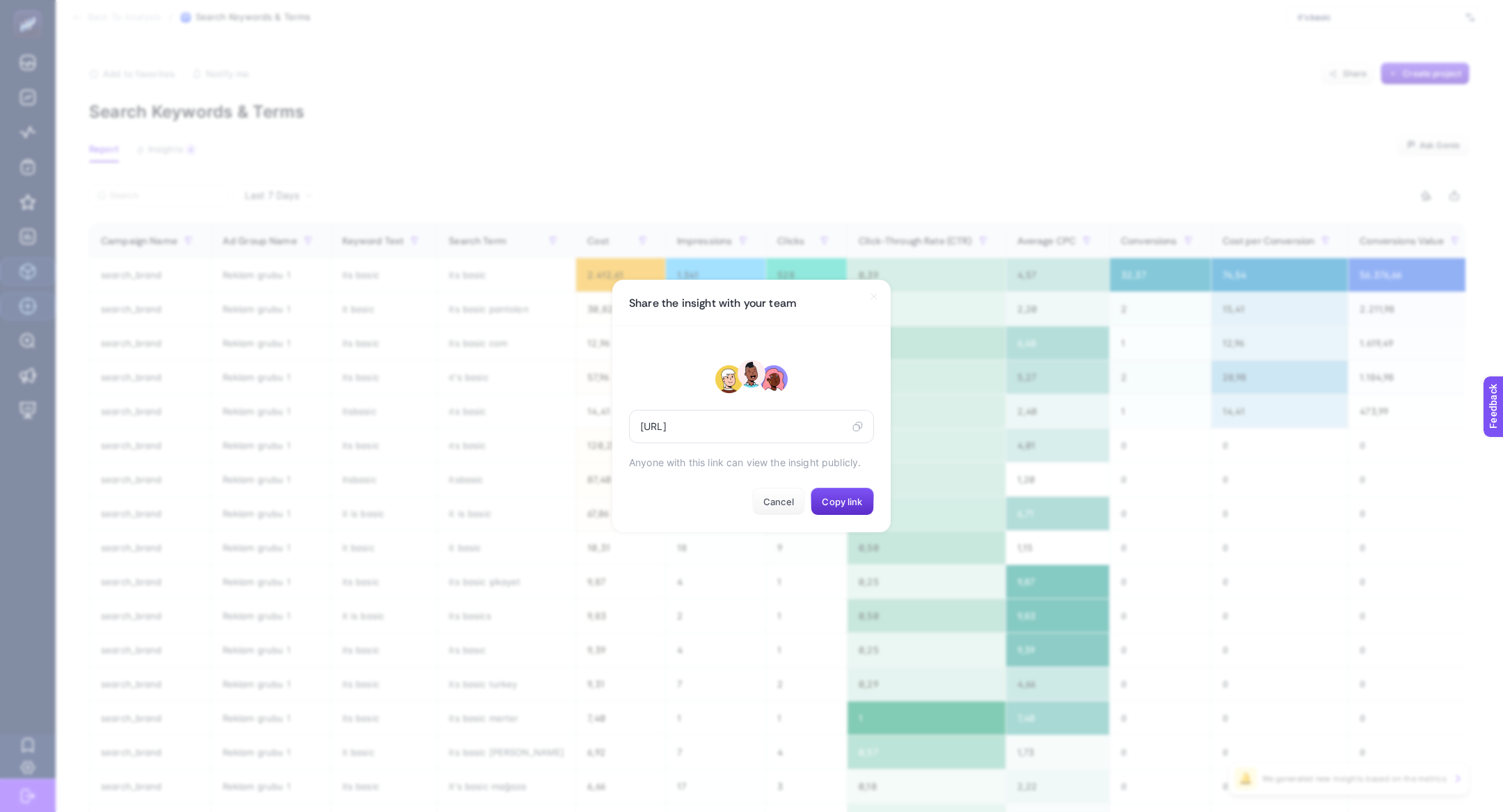
click at [311, 113] on section "Share the insight with your team [URL] Anyone with this link can view the insig…" at bounding box center [751, 406] width 1503 height 812
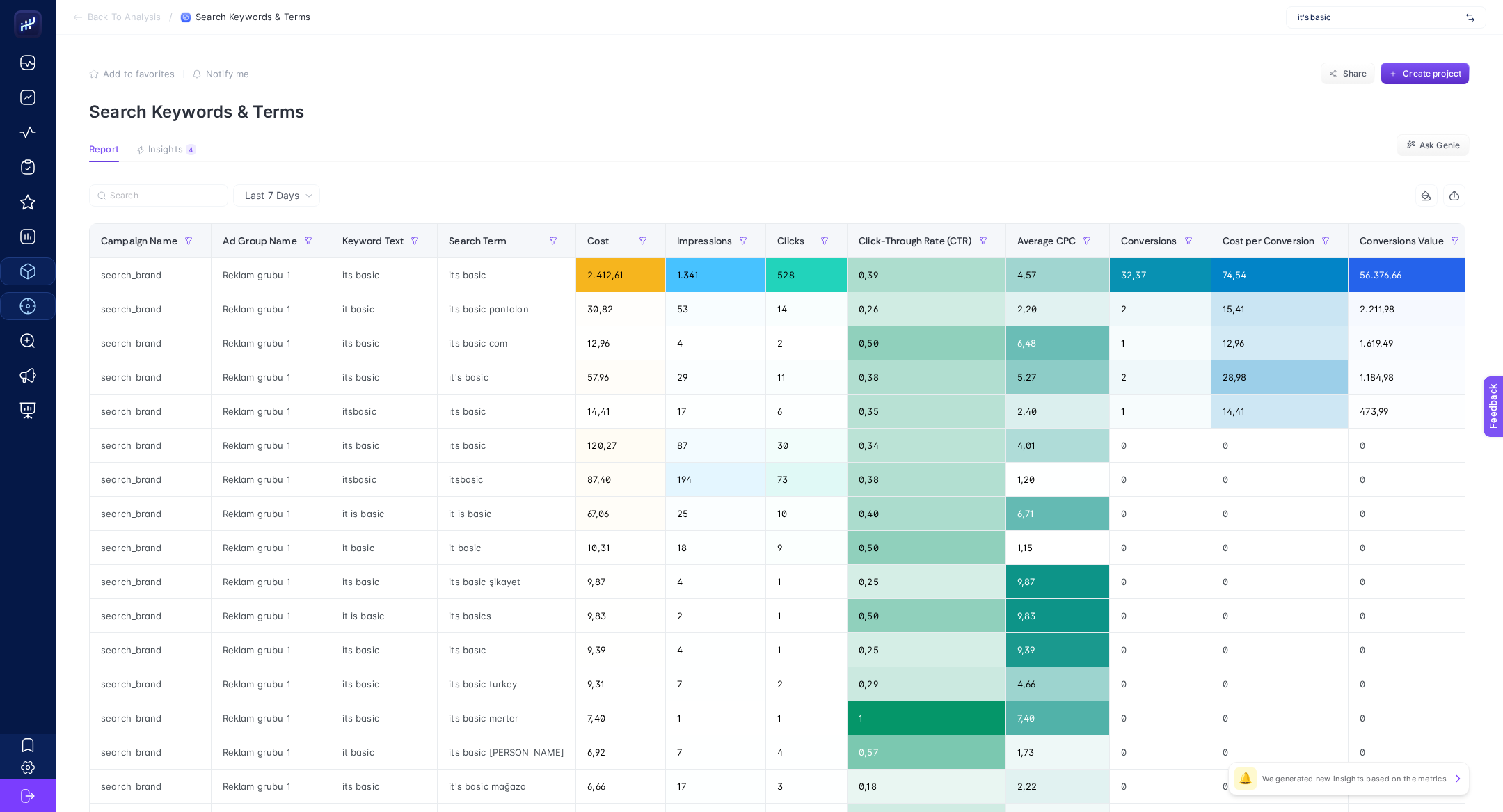
click at [276, 107] on p "Search Keywords & Terms" at bounding box center [779, 111] width 1381 height 20
click at [1342, 75] on button "Share" at bounding box center [1348, 74] width 55 height 22
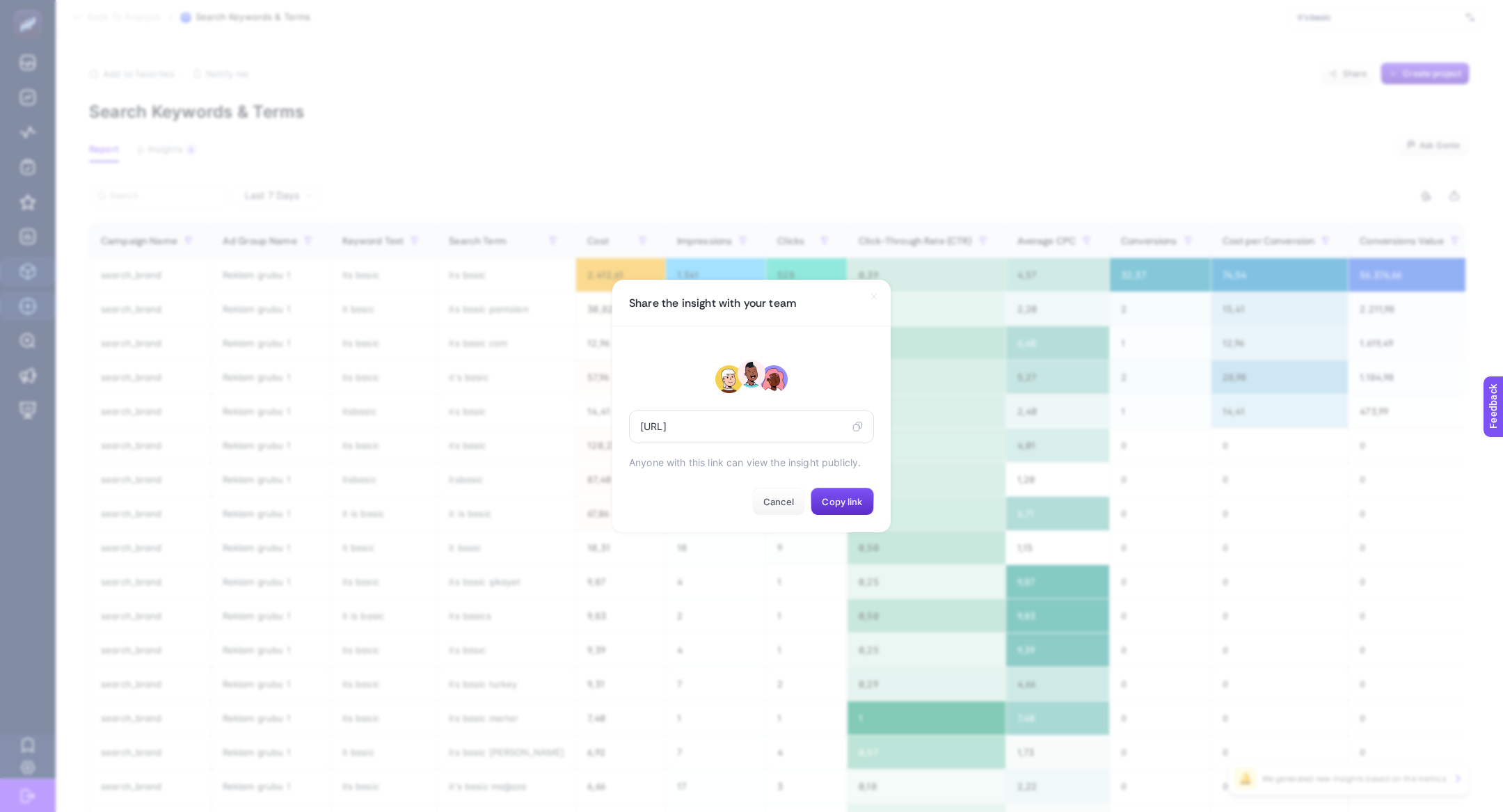
click at [862, 415] on div "[URL]" at bounding box center [751, 426] width 245 height 34
click at [862, 425] on icon at bounding box center [859, 425] width 6 height 6
click at [954, 169] on section "Share the insight with your team [URL] Anyone with this link can view the insig…" at bounding box center [751, 406] width 1503 height 812
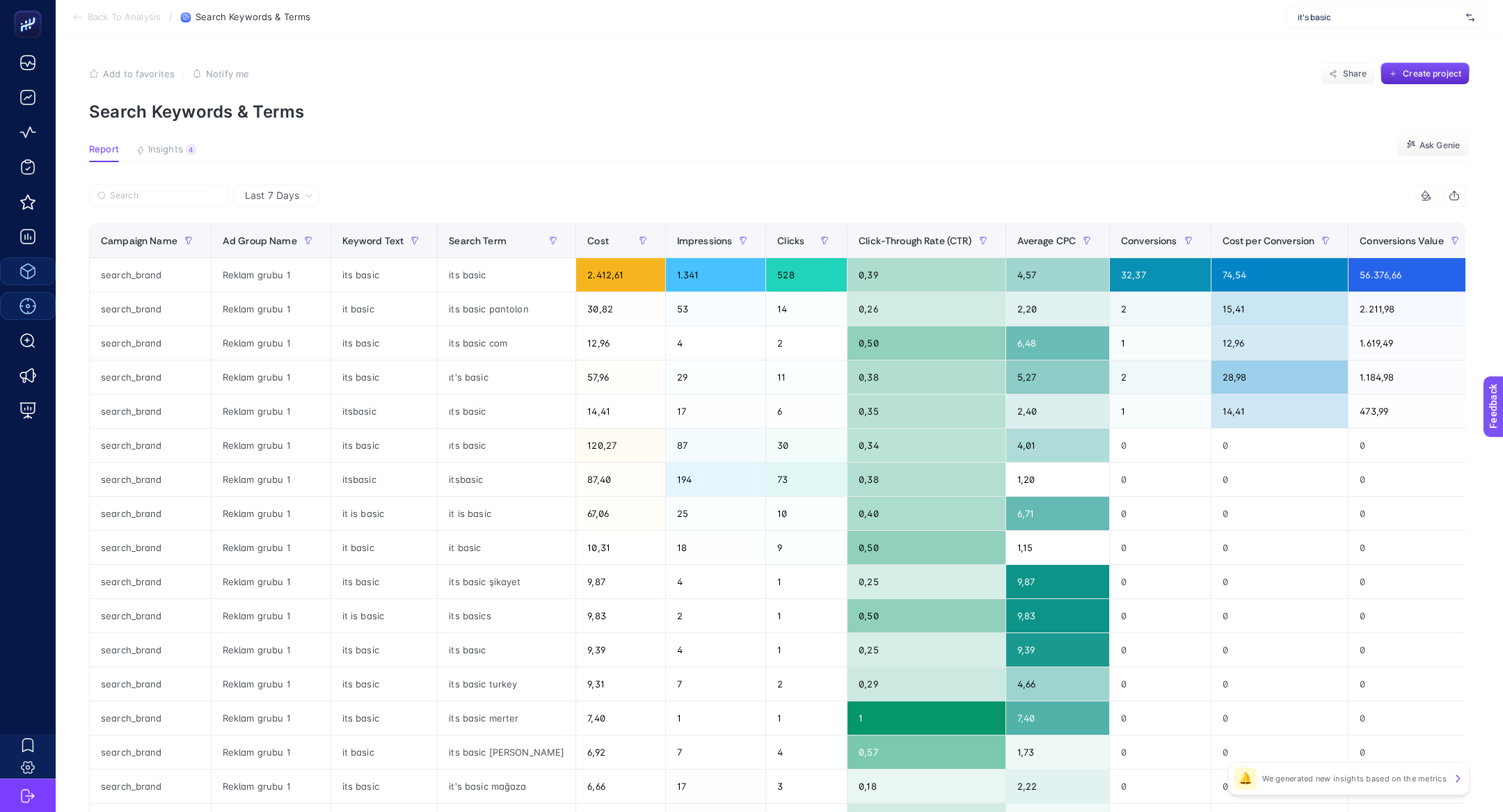
click at [1325, 16] on span "it's basic" at bounding box center [1379, 17] width 163 height 11
type input "fuzul"
click at [1333, 62] on div "FuzulEv" at bounding box center [1386, 68] width 199 height 22
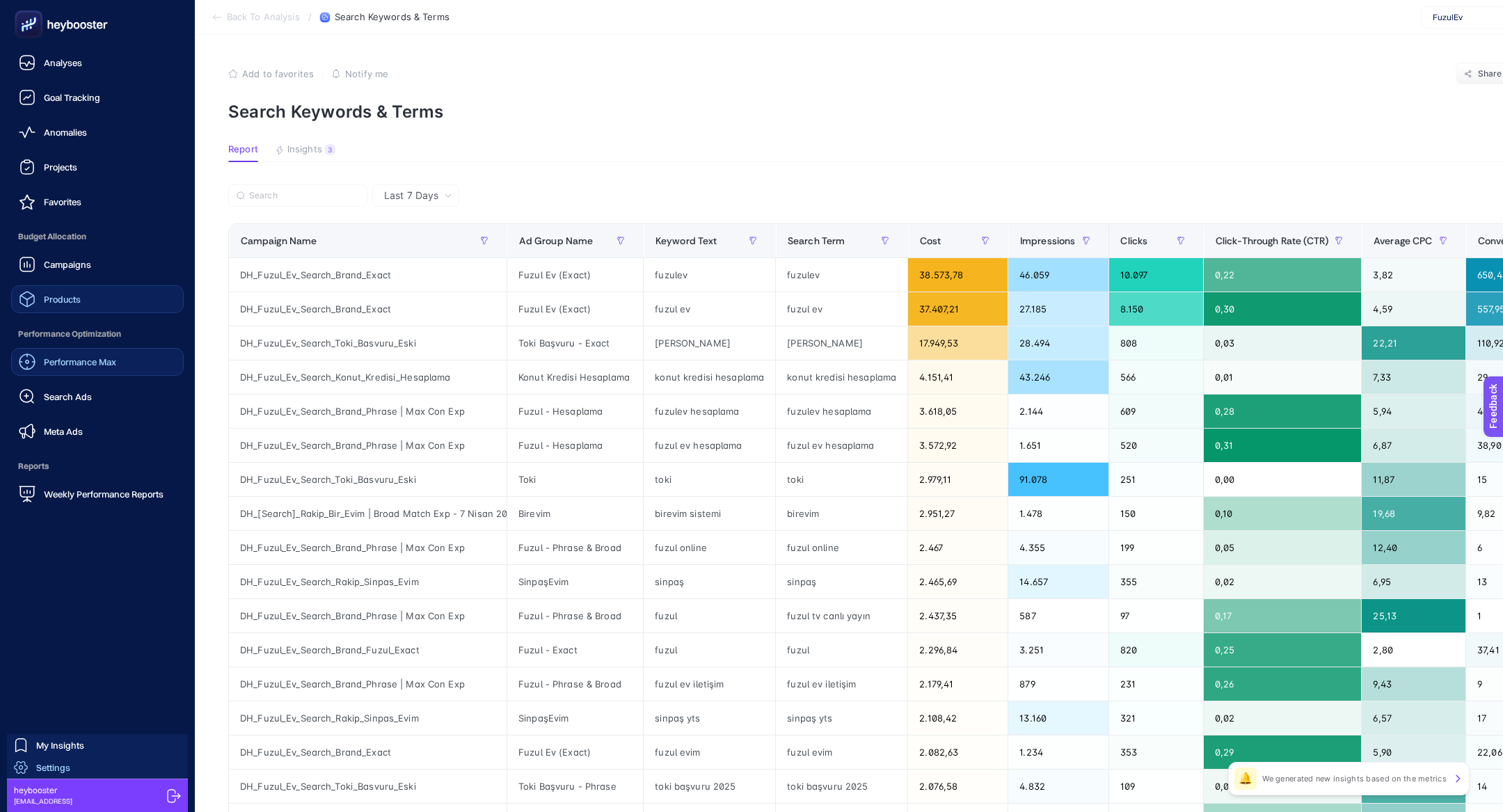
click at [52, 768] on span "Settings" at bounding box center [53, 767] width 34 height 11
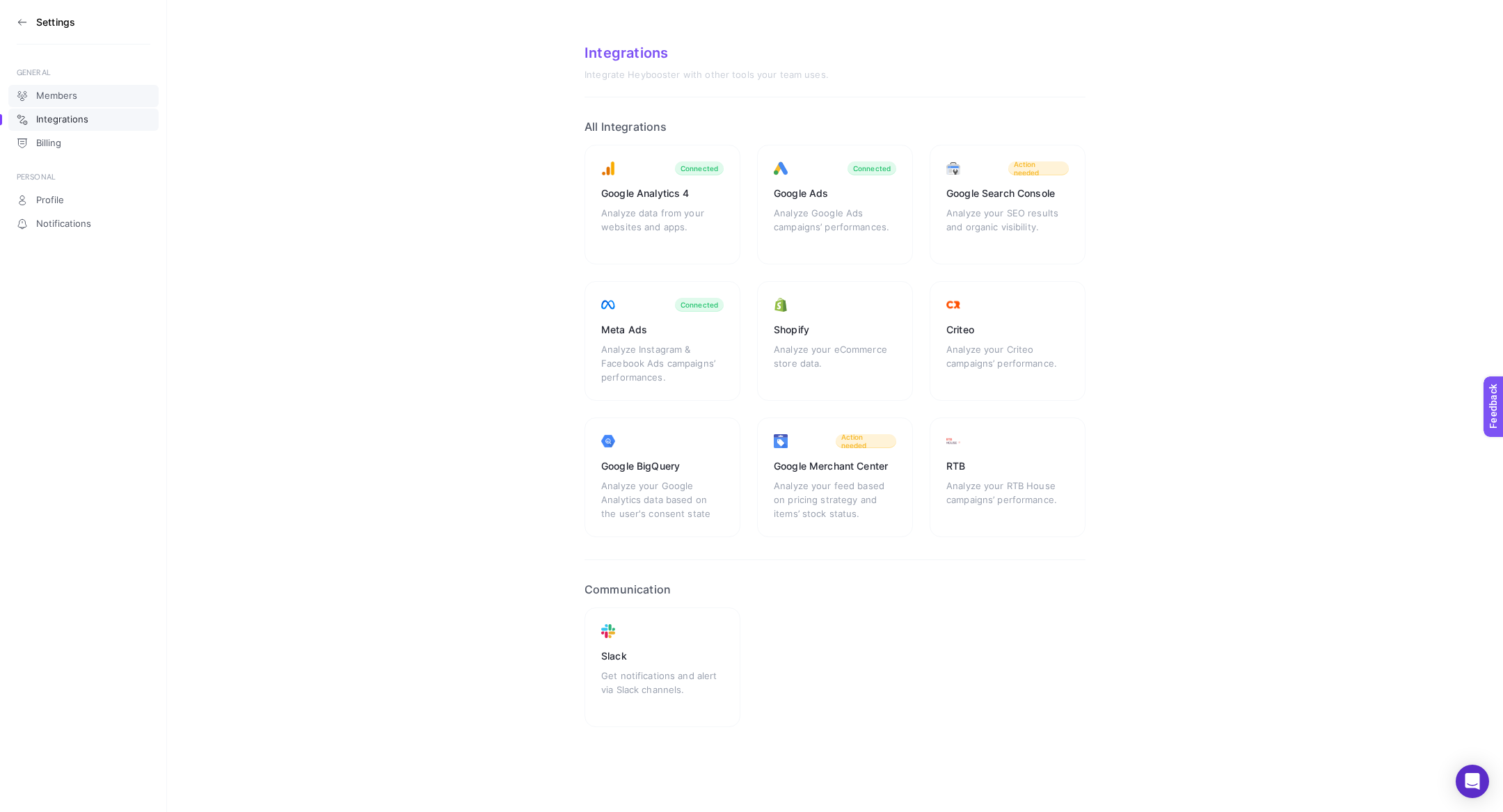
click at [73, 99] on span "Members" at bounding box center [56, 96] width 41 height 11
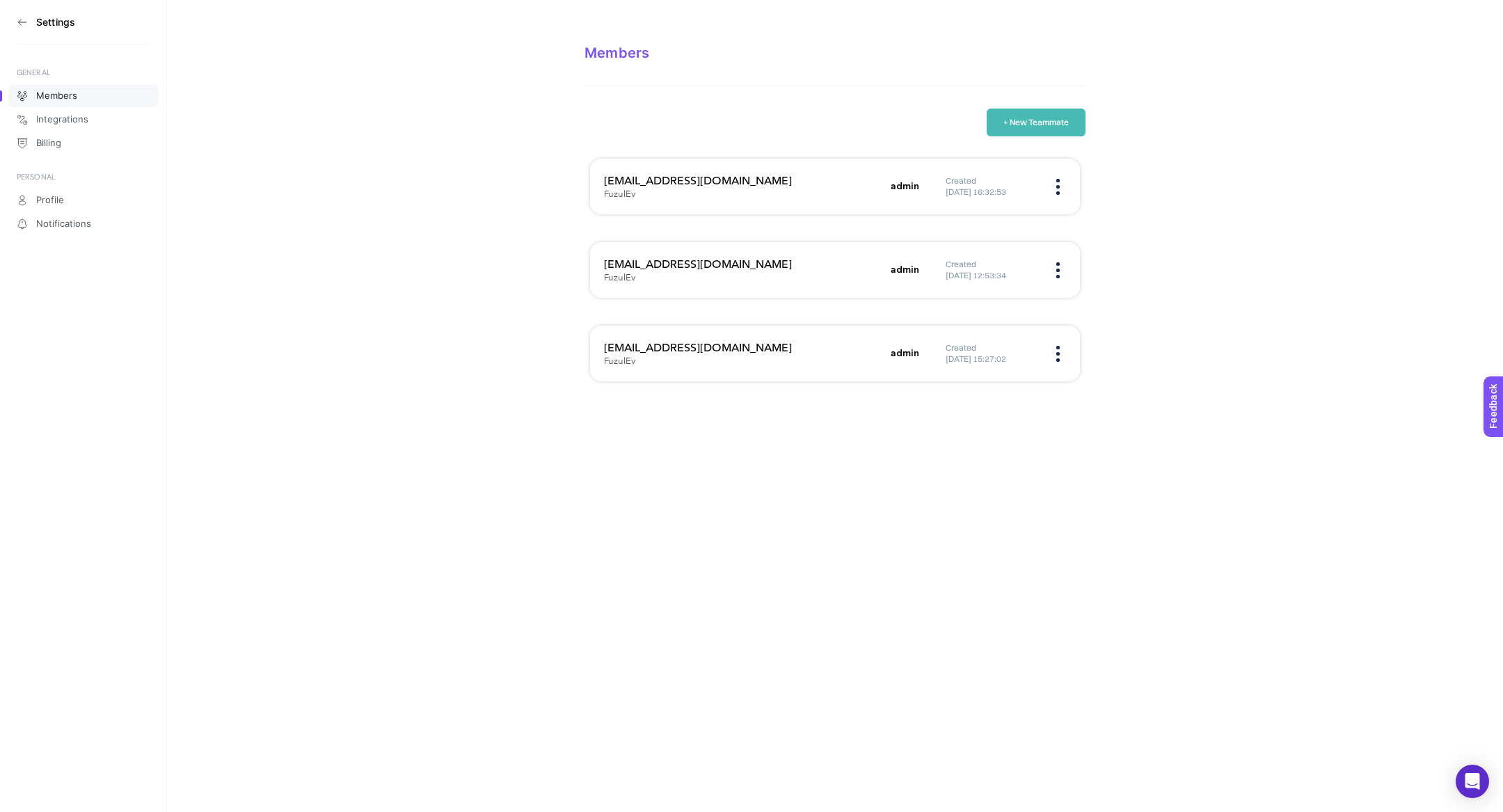
click at [644, 182] on h3 "[EMAIL_ADDRESS][DOMAIN_NAME]" at bounding box center [743, 181] width 278 height 16
click at [663, 259] on h3 "[EMAIL_ADDRESS][DOMAIN_NAME]" at bounding box center [743, 264] width 278 height 16
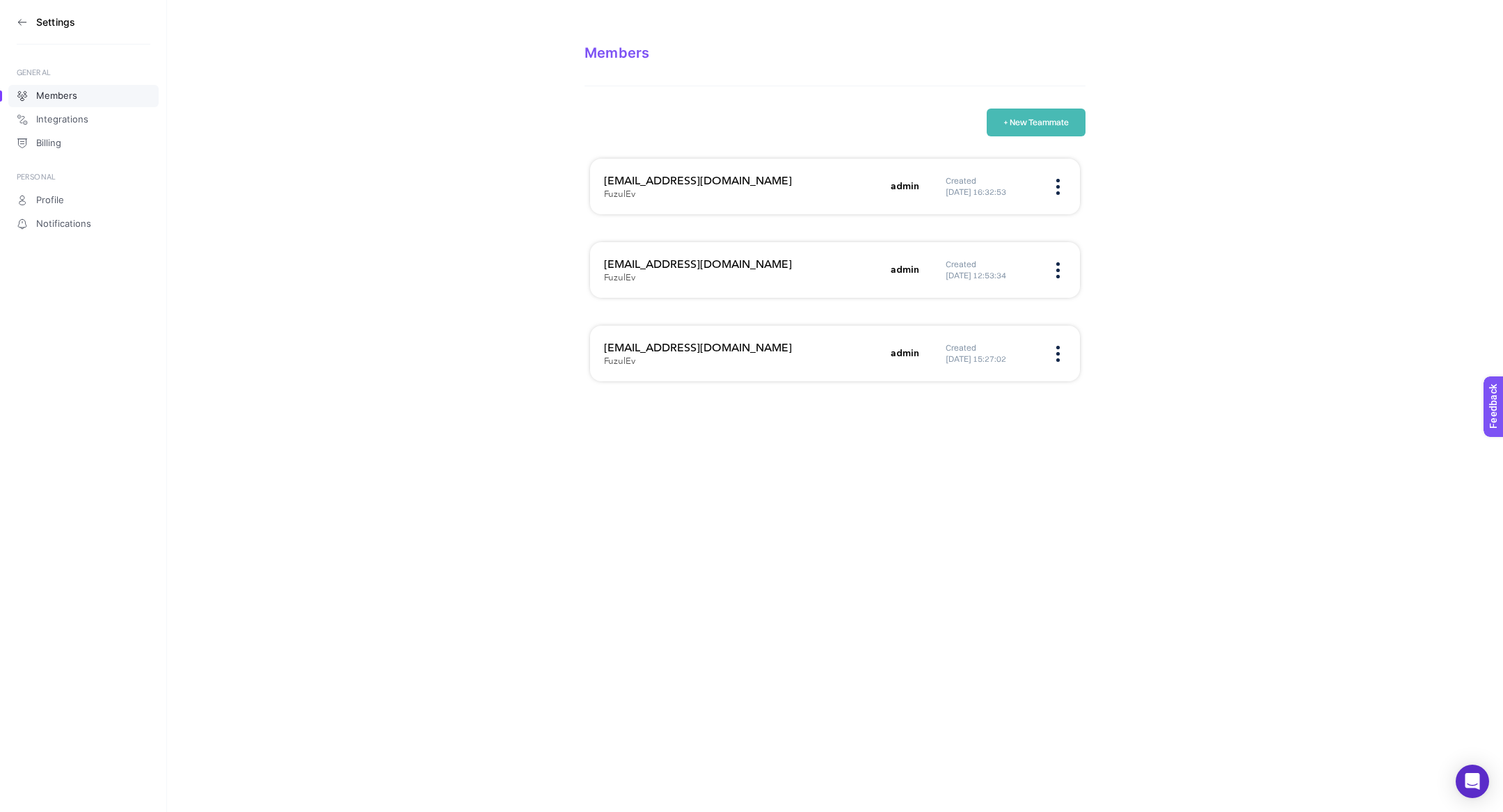
click at [663, 259] on h3 "[EMAIL_ADDRESS][DOMAIN_NAME]" at bounding box center [743, 264] width 278 height 16
click at [680, 352] on h3 "[EMAIL_ADDRESS][DOMAIN_NAME]" at bounding box center [743, 348] width 278 height 16
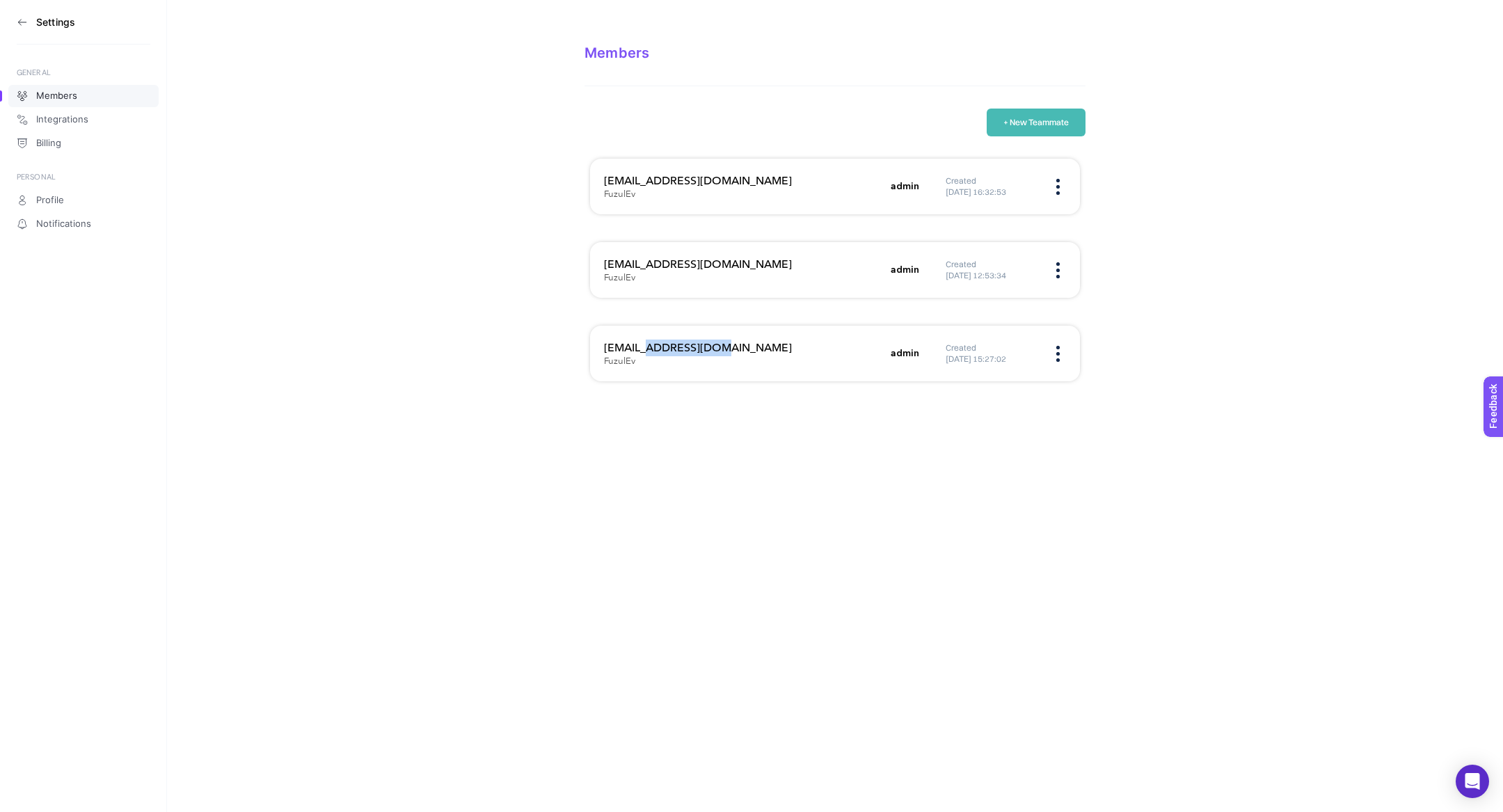
click at [680, 352] on h3 "[EMAIL_ADDRESS][DOMAIN_NAME]" at bounding box center [743, 348] width 278 height 16
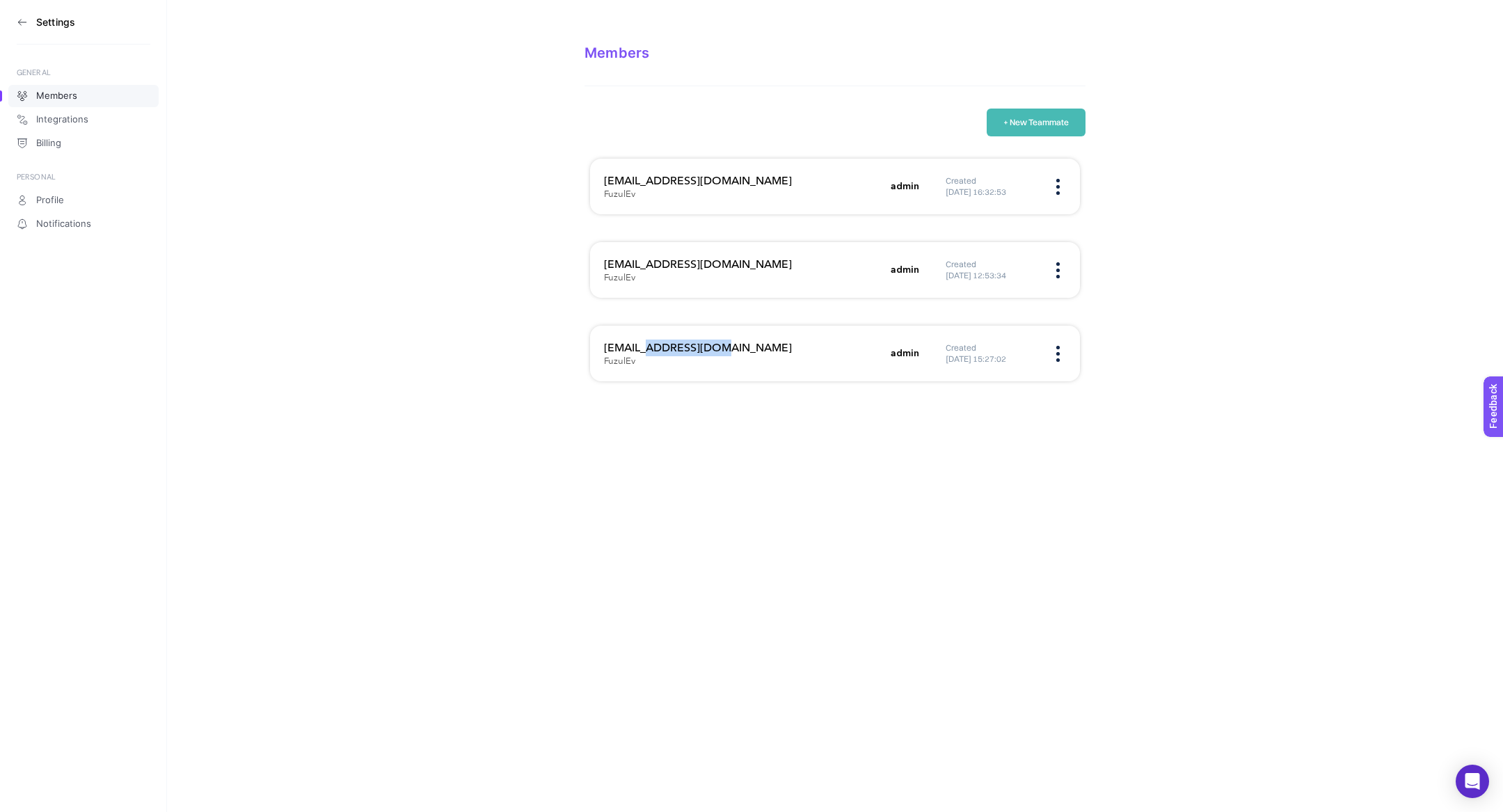
click at [680, 352] on h3 "[EMAIL_ADDRESS][DOMAIN_NAME]" at bounding box center [743, 348] width 278 height 16
click at [21, 25] on icon at bounding box center [22, 22] width 11 height 11
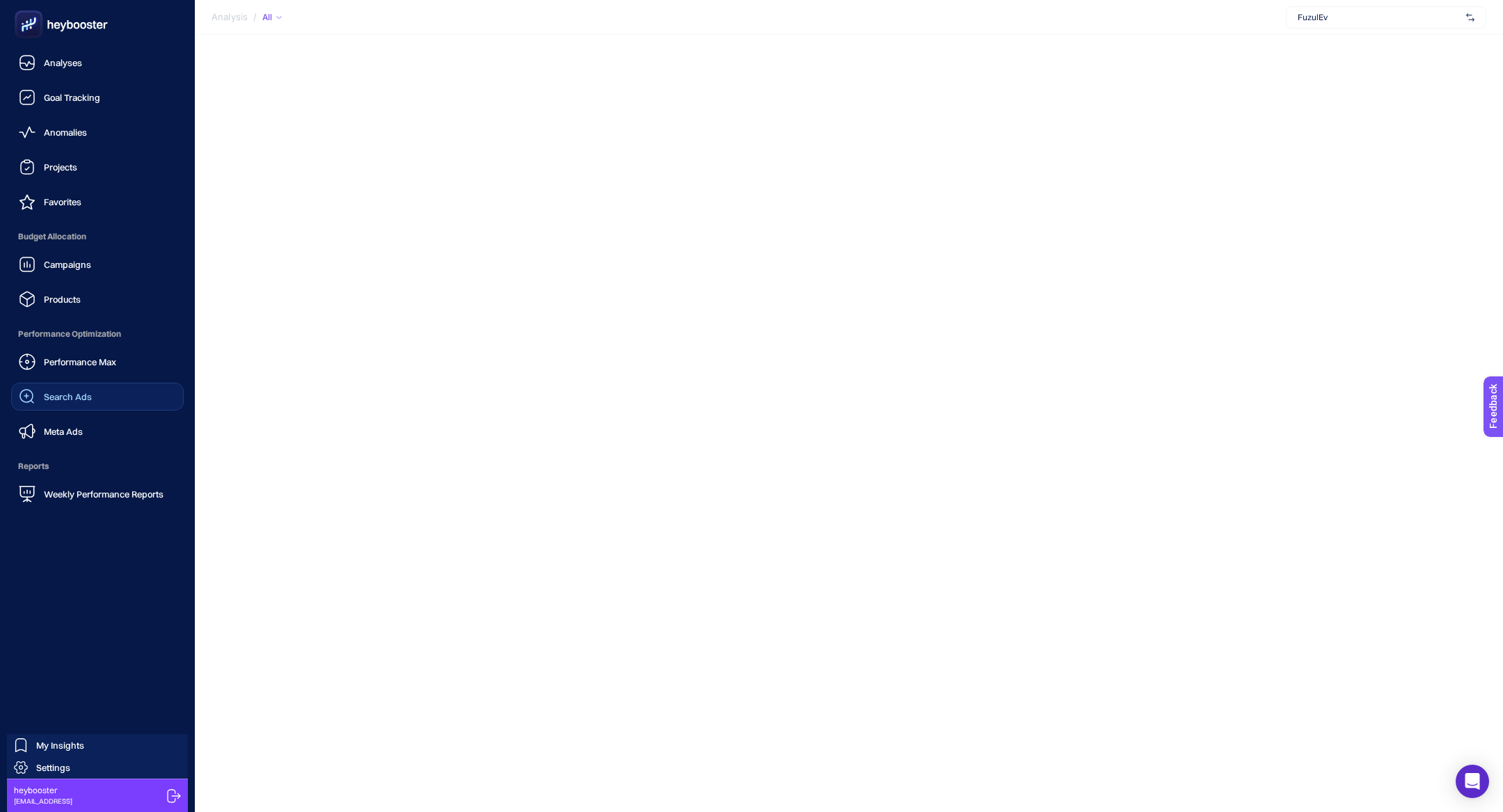
click at [107, 405] on link "Search Ads" at bounding box center [97, 396] width 172 height 28
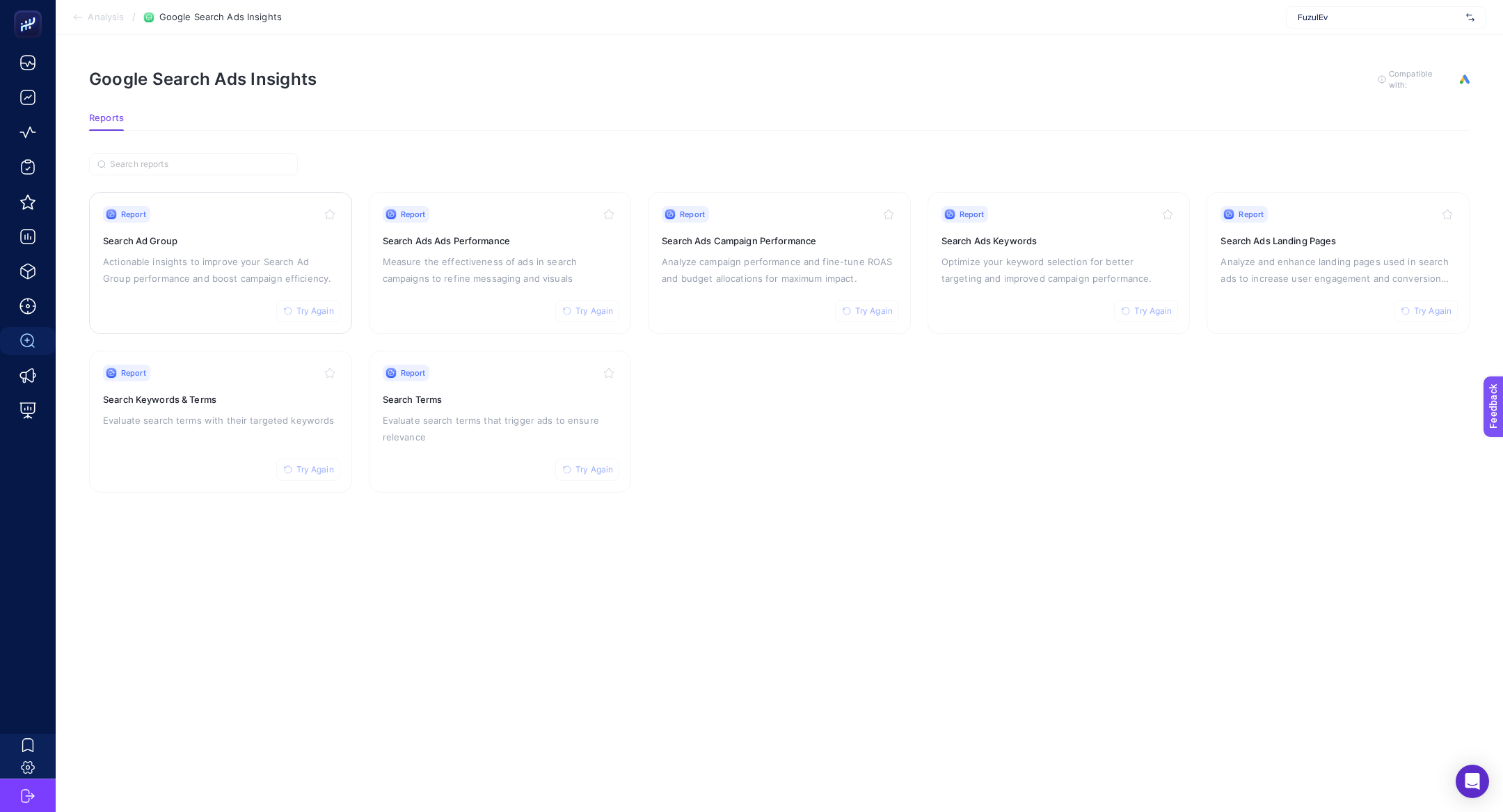
click at [179, 214] on div "Report Try Again" at bounding box center [220, 214] width 235 height 16
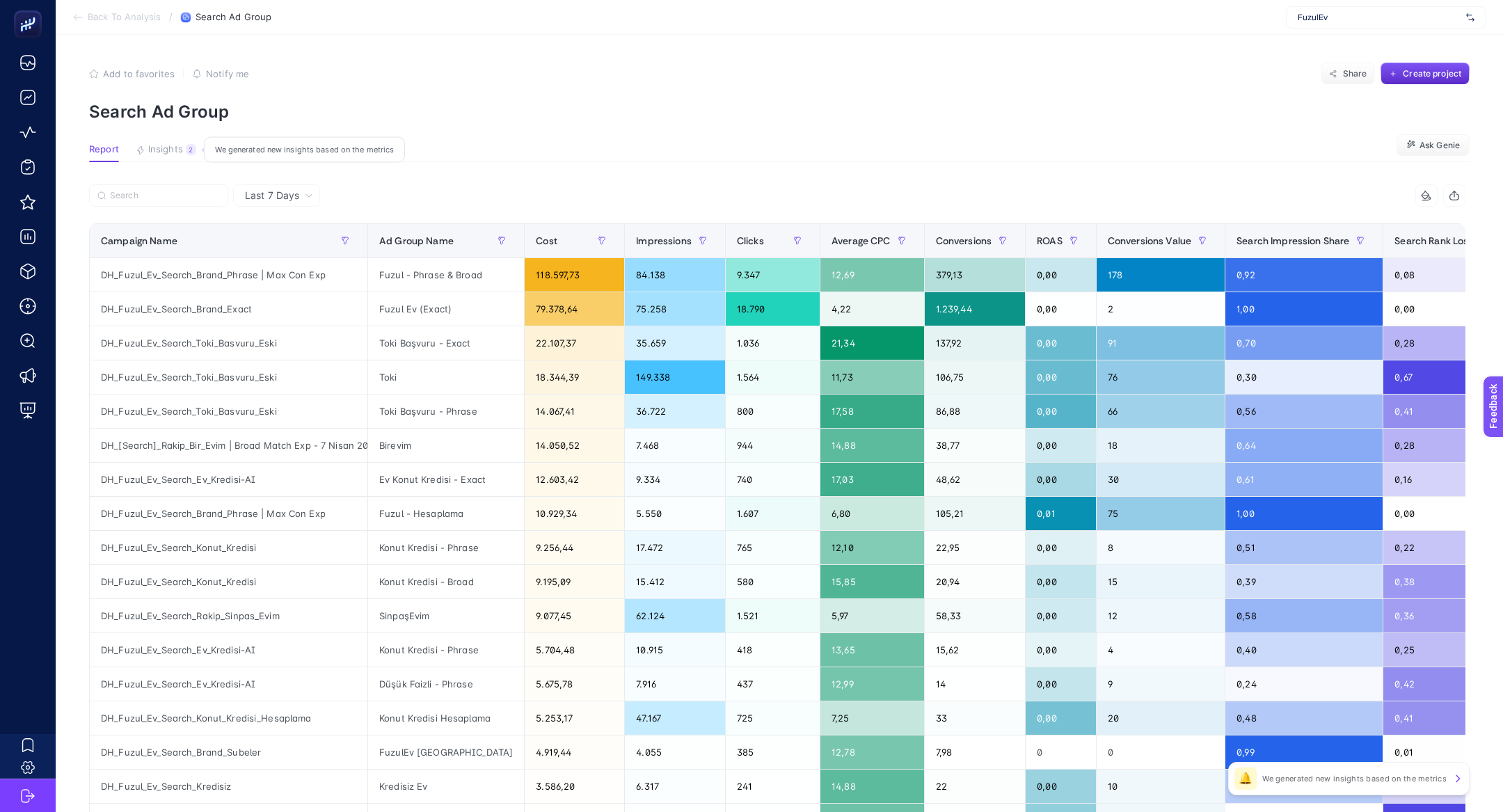
click at [179, 152] on span "Insights" at bounding box center [166, 149] width 35 height 11
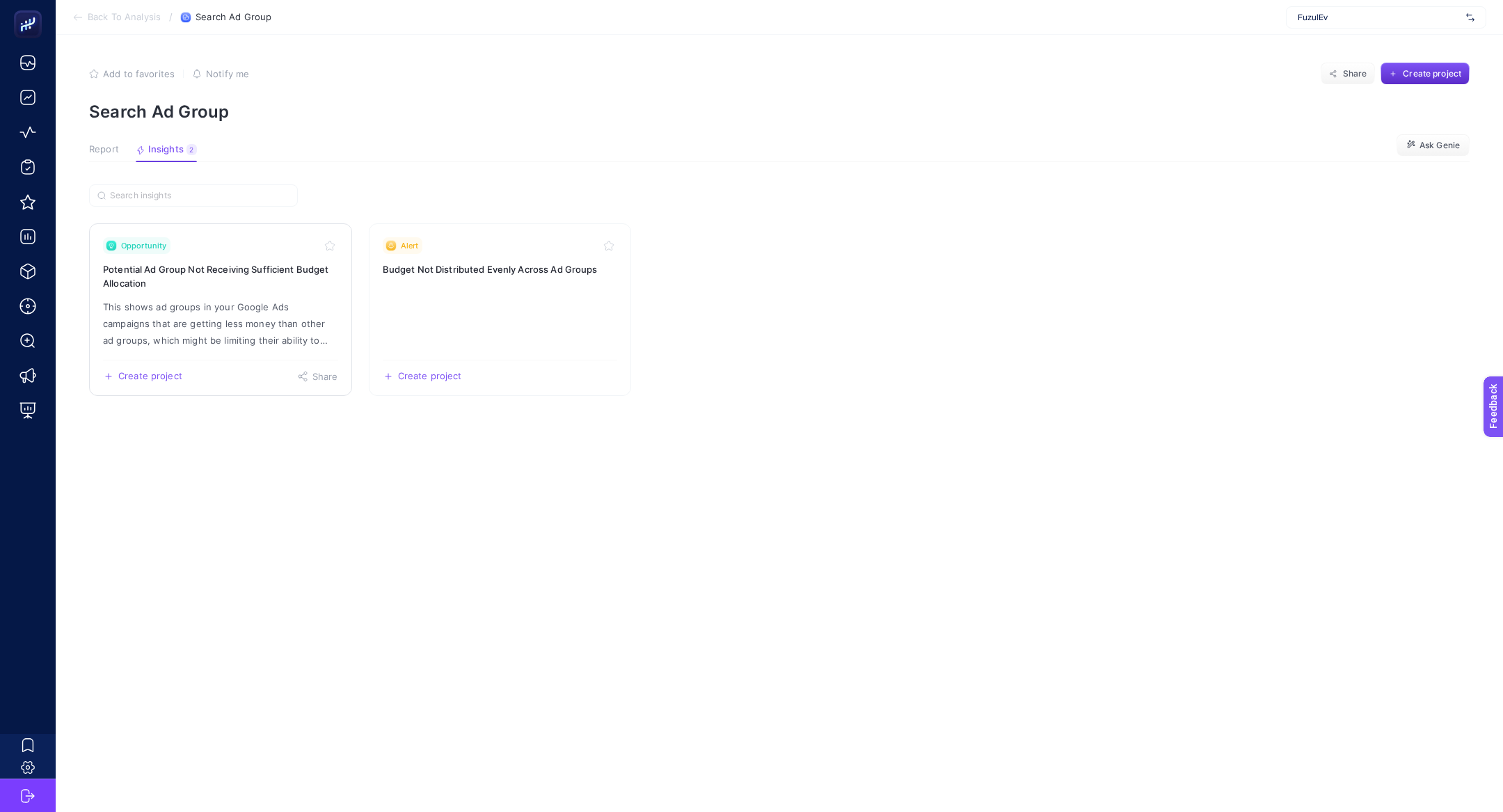
click at [275, 319] on p "This shows ad groups in your Google Ads campaigns that are getting less money t…" at bounding box center [220, 323] width 235 height 50
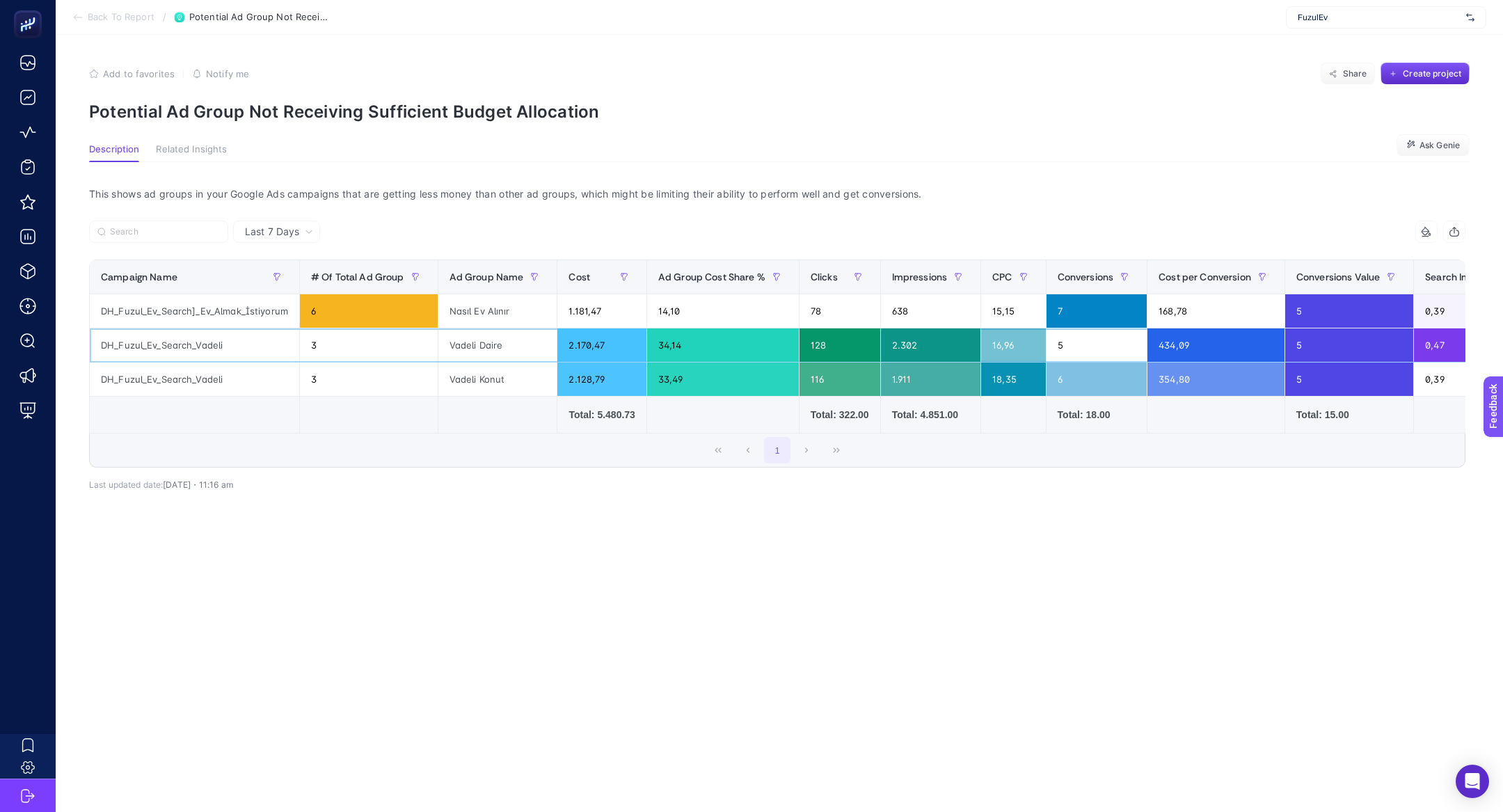
click at [210, 340] on div "DH_Fuzul_Ev_Search_Vadeli" at bounding box center [194, 345] width 210 height 34
click at [190, 305] on div "DH_Fuzul_Ev_Search]_Ev_Almak_İstiyorum" at bounding box center [194, 310] width 210 height 34
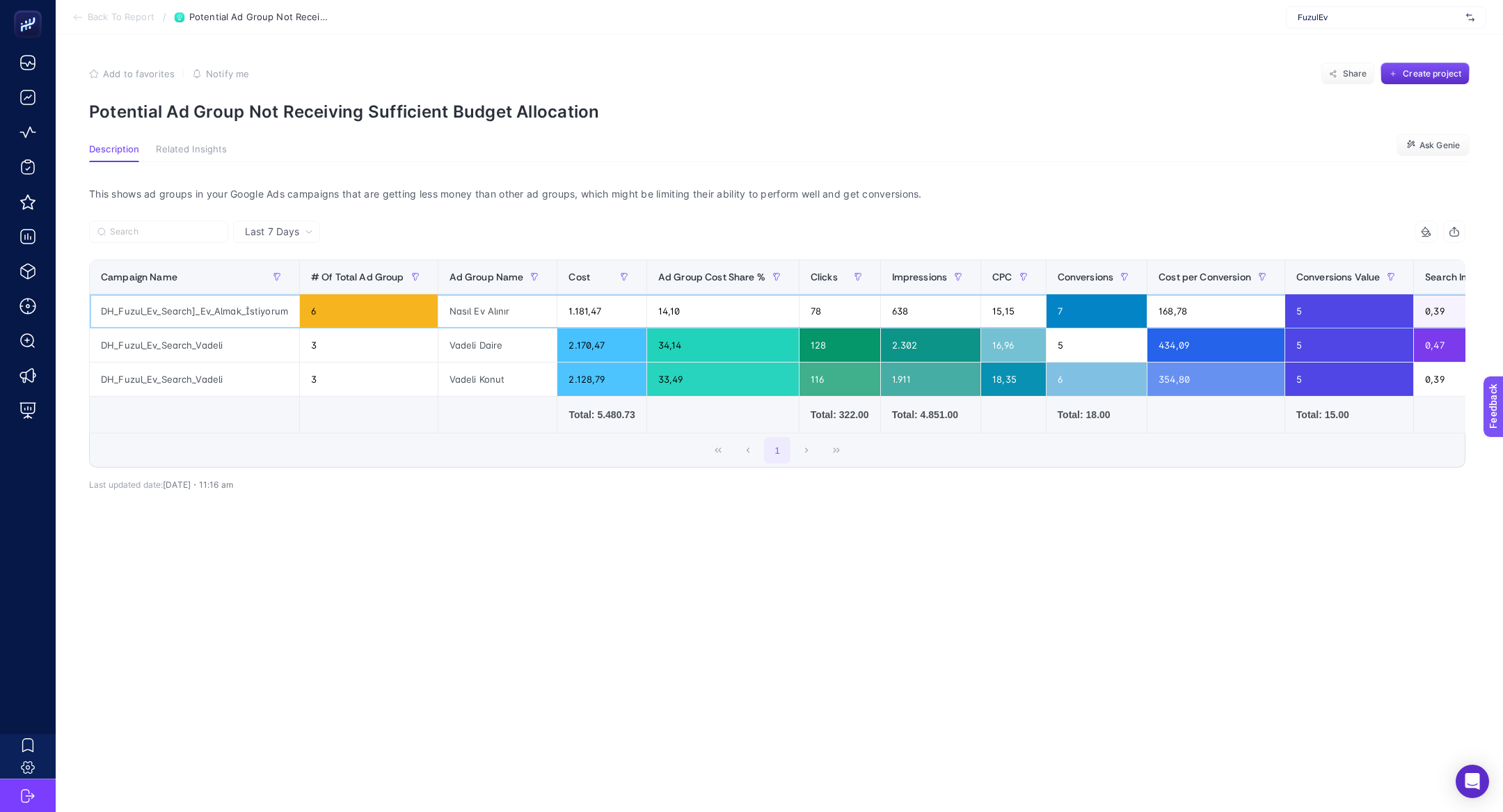
click at [190, 305] on div "DH_Fuzul_Ev_Search]_Ev_Almak_İstiyorum" at bounding box center [194, 310] width 210 height 34
click at [304, 113] on p "Potential Ad Group Not Receiving Sufficient Budget Allocation" at bounding box center [779, 111] width 1381 height 20
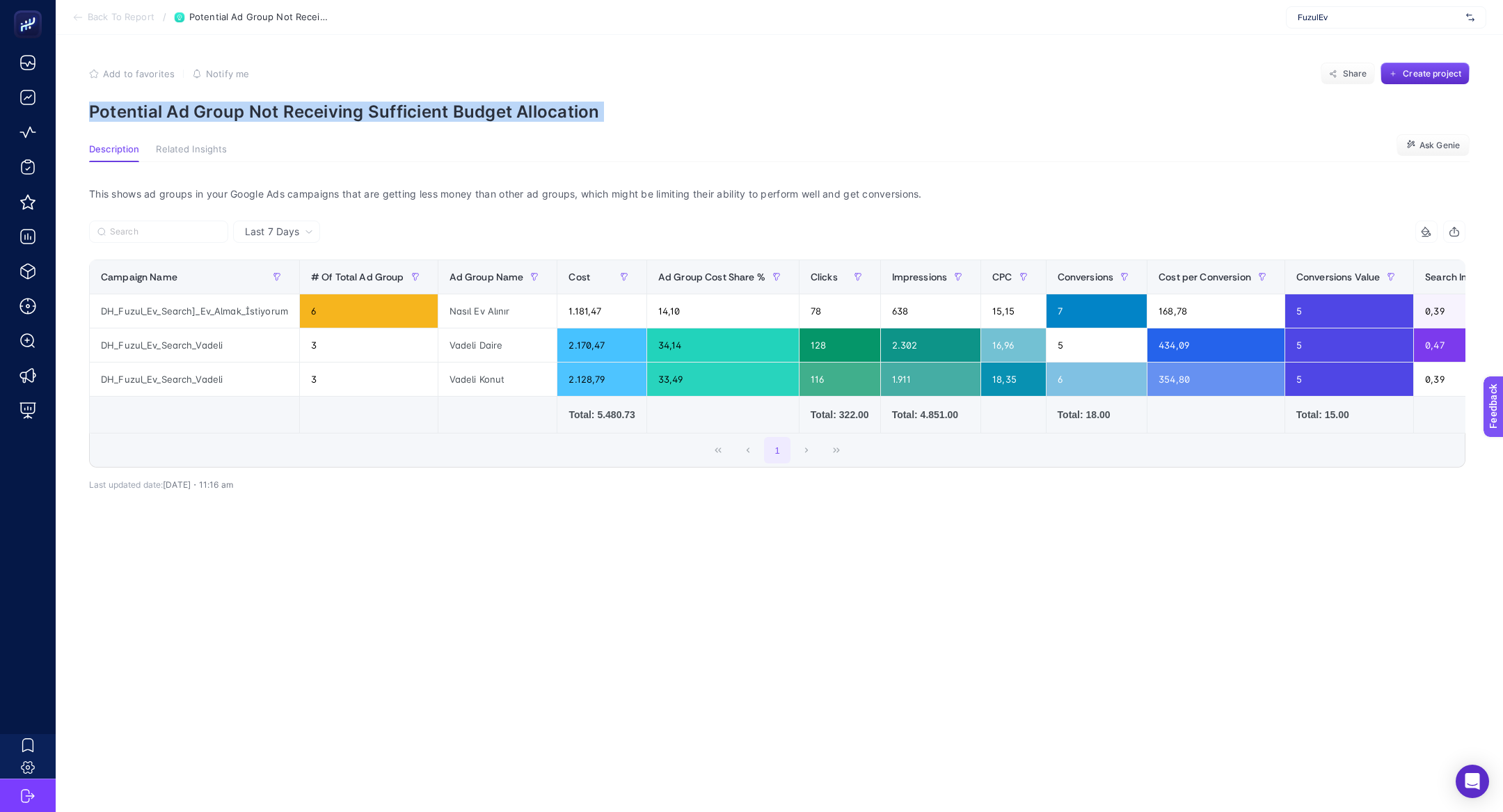
click at [304, 113] on p "Potential Ad Group Not Receiving Sufficient Budget Allocation" at bounding box center [779, 111] width 1381 height 20
click at [1351, 84] on button "Share" at bounding box center [1348, 74] width 55 height 22
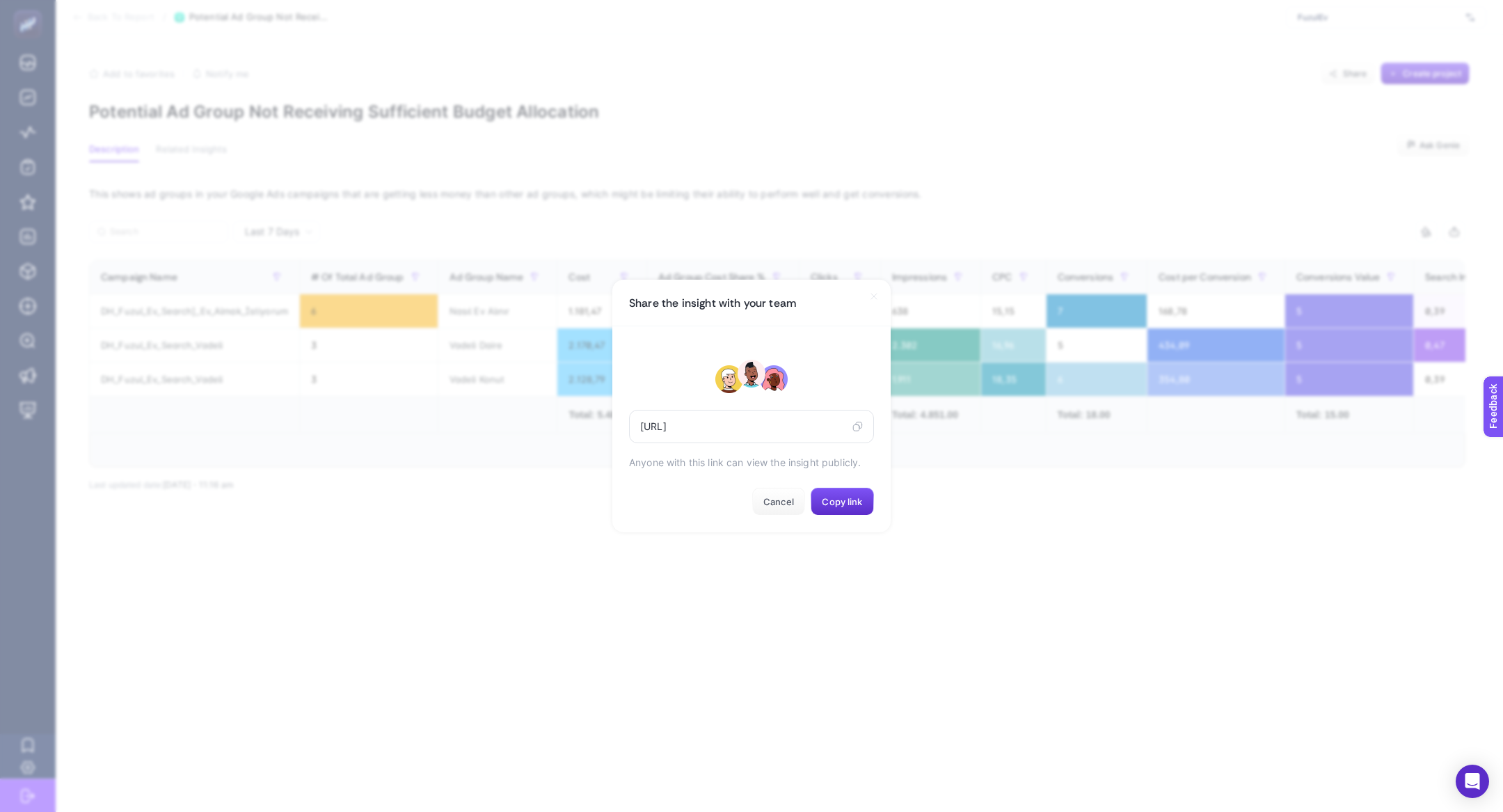
click at [854, 423] on icon at bounding box center [858, 426] width 10 height 11
click at [865, 424] on div "[URL]" at bounding box center [751, 426] width 245 height 34
click at [862, 424] on icon at bounding box center [858, 426] width 10 height 11
click at [865, 294] on div "Share the insight with your team" at bounding box center [751, 303] width 278 height 46
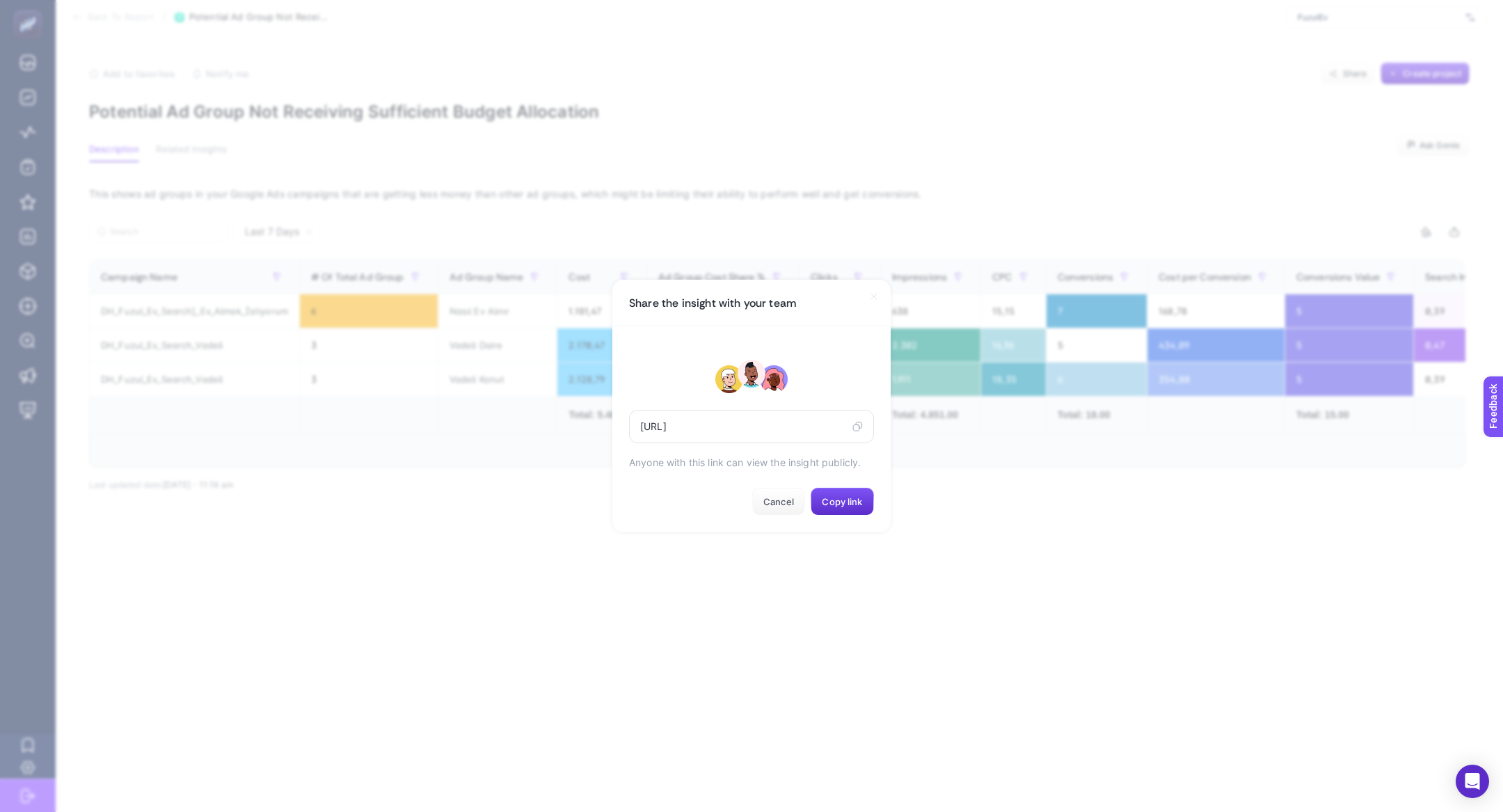
click at [878, 295] on icon at bounding box center [874, 296] width 11 height 11
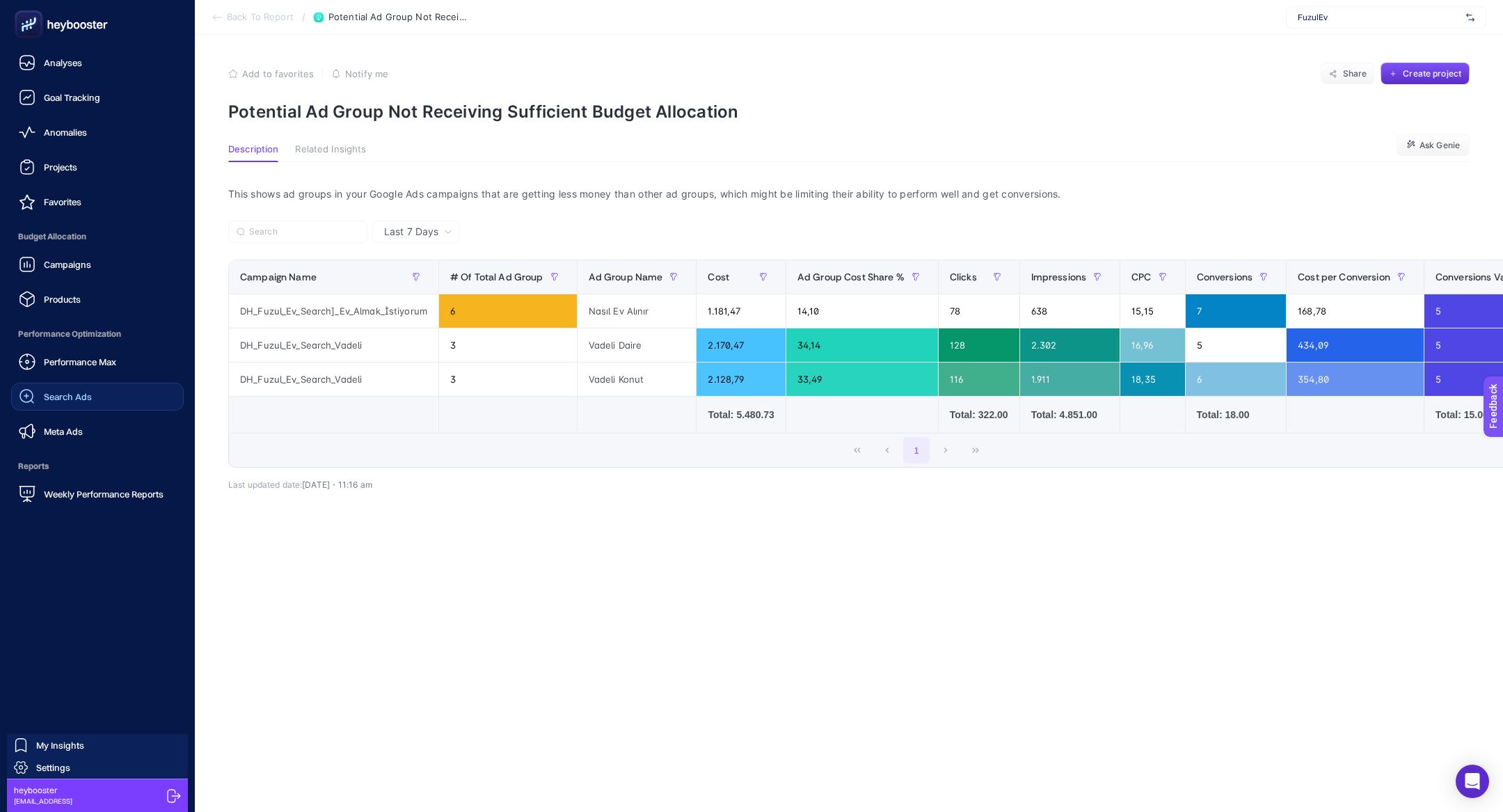
click at [101, 386] on link "Search Ads" at bounding box center [97, 396] width 172 height 28
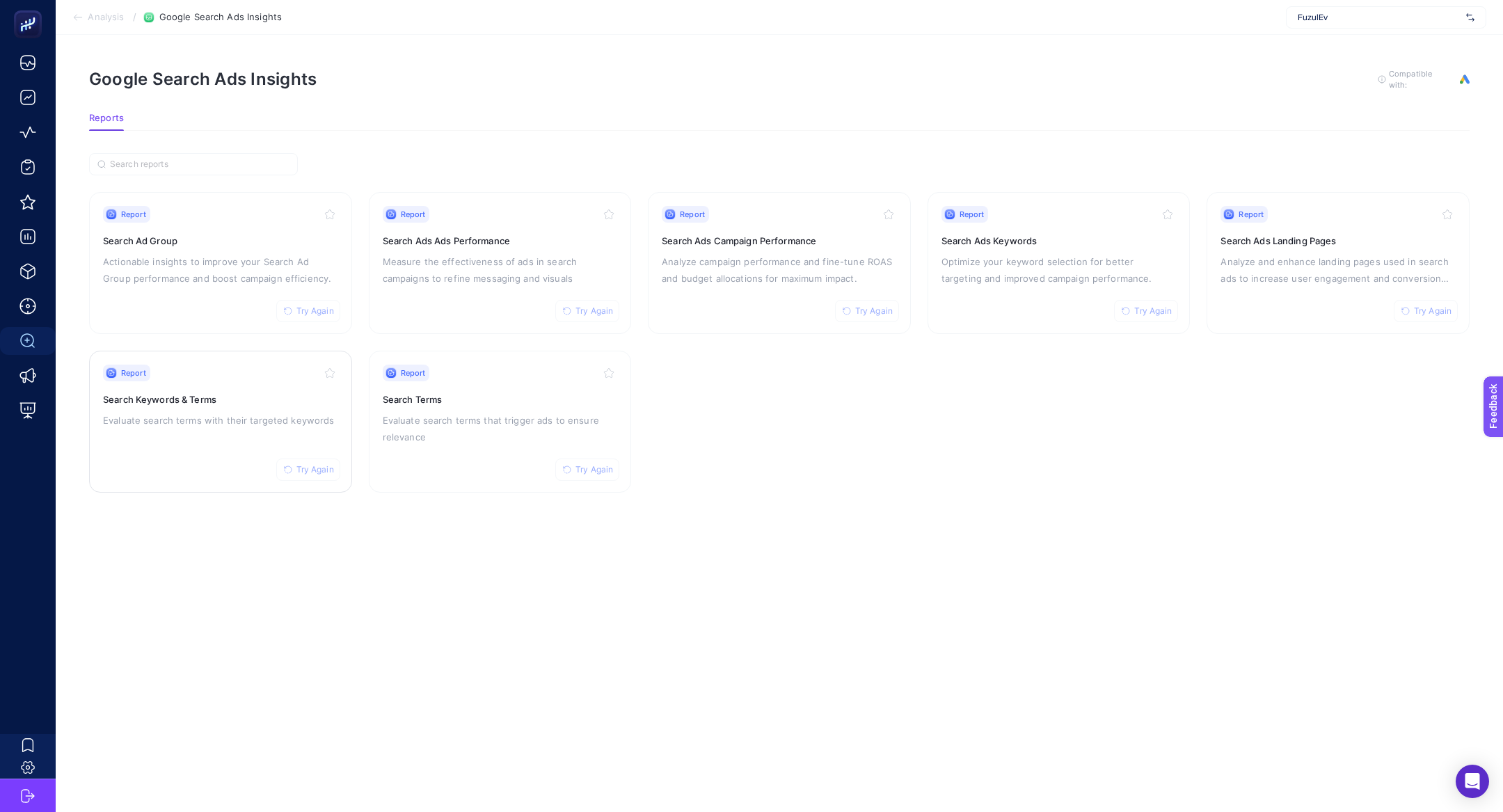
click at [214, 419] on p "Evaluate search terms with their targeted keywords" at bounding box center [220, 420] width 235 height 16
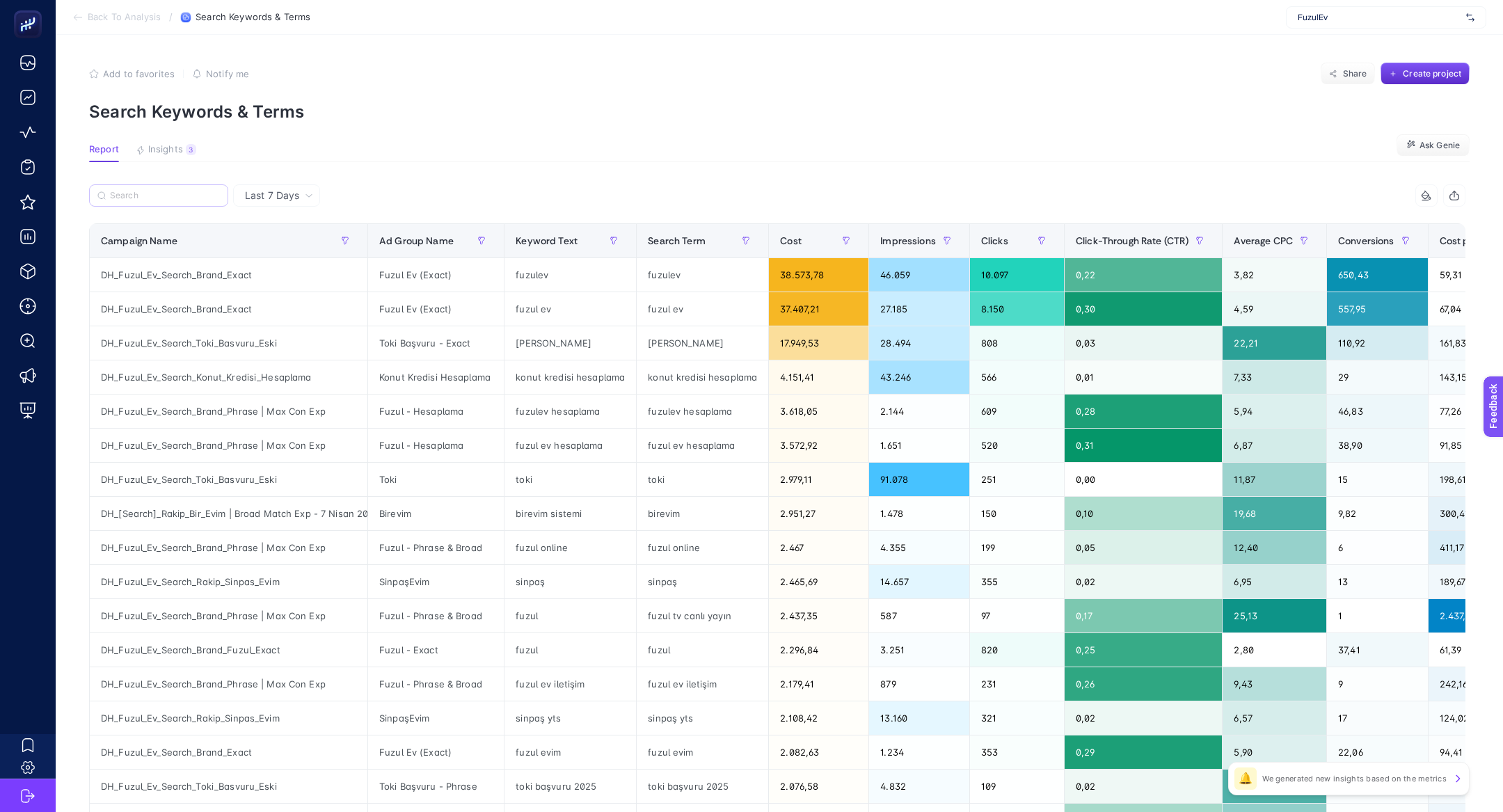
click at [160, 189] on label at bounding box center [158, 196] width 139 height 22
click at [160, 190] on input "Search" at bounding box center [164, 196] width 110 height 10
click at [166, 199] on input "Search" at bounding box center [165, 196] width 108 height 10
click at [1272, 238] on span "Average CPC" at bounding box center [1263, 240] width 59 height 11
click at [1189, 238] on span "Click-Through Rate (CTR)" at bounding box center [1132, 240] width 113 height 11
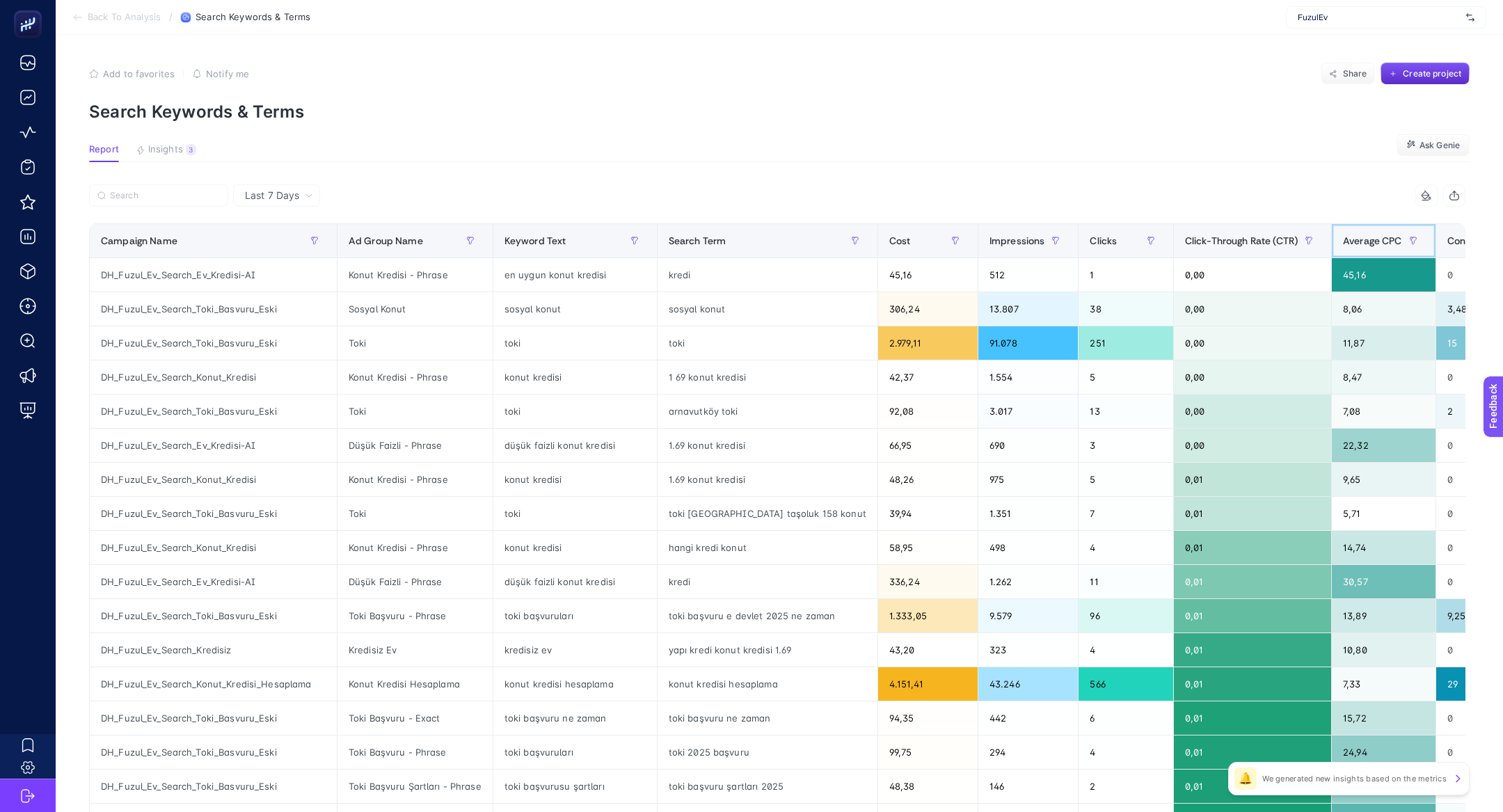
click at [1343, 235] on span "Average CPC" at bounding box center [1372, 240] width 59 height 11
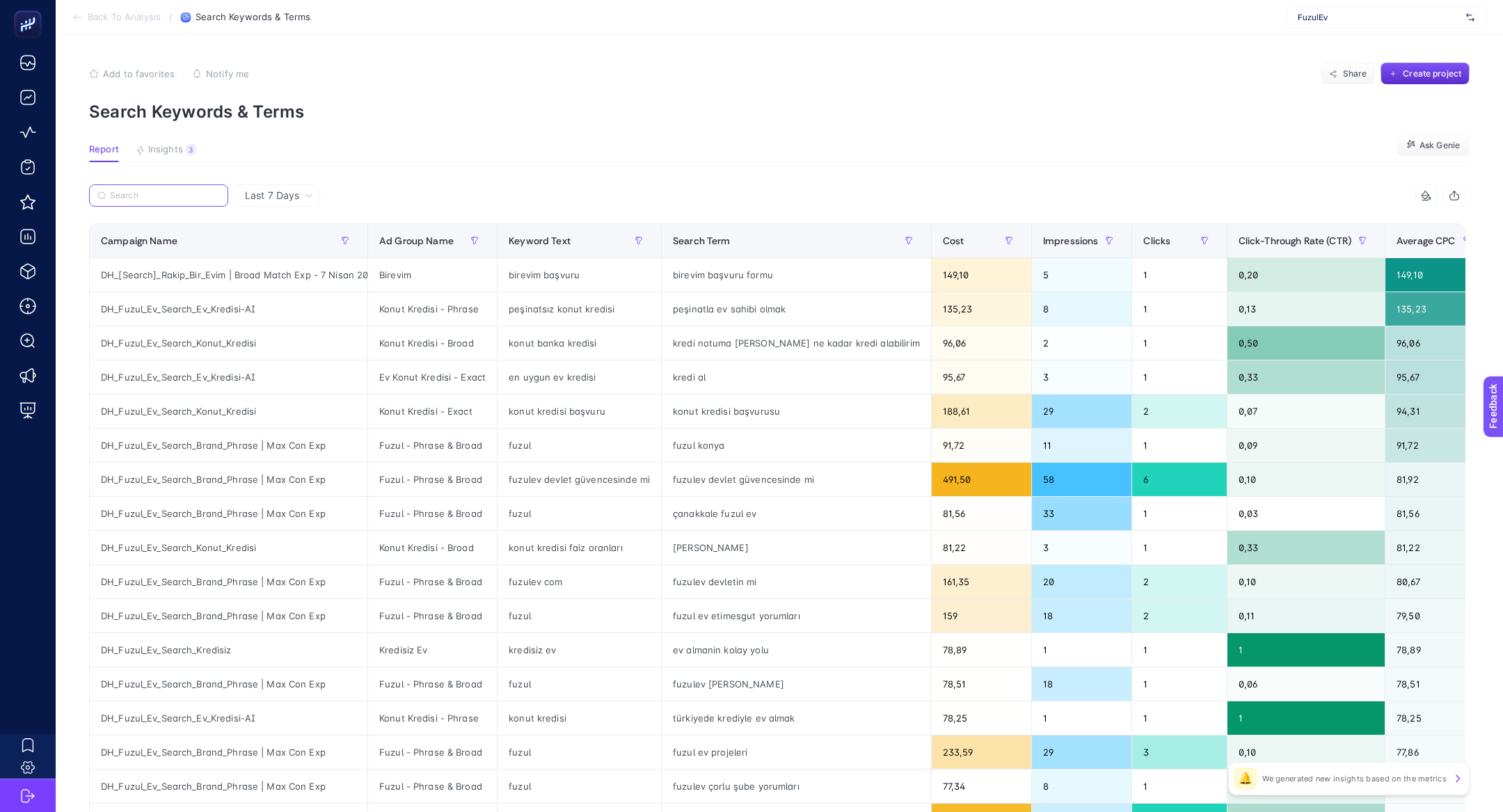
click at [181, 197] on input "Search" at bounding box center [164, 196] width 110 height 10
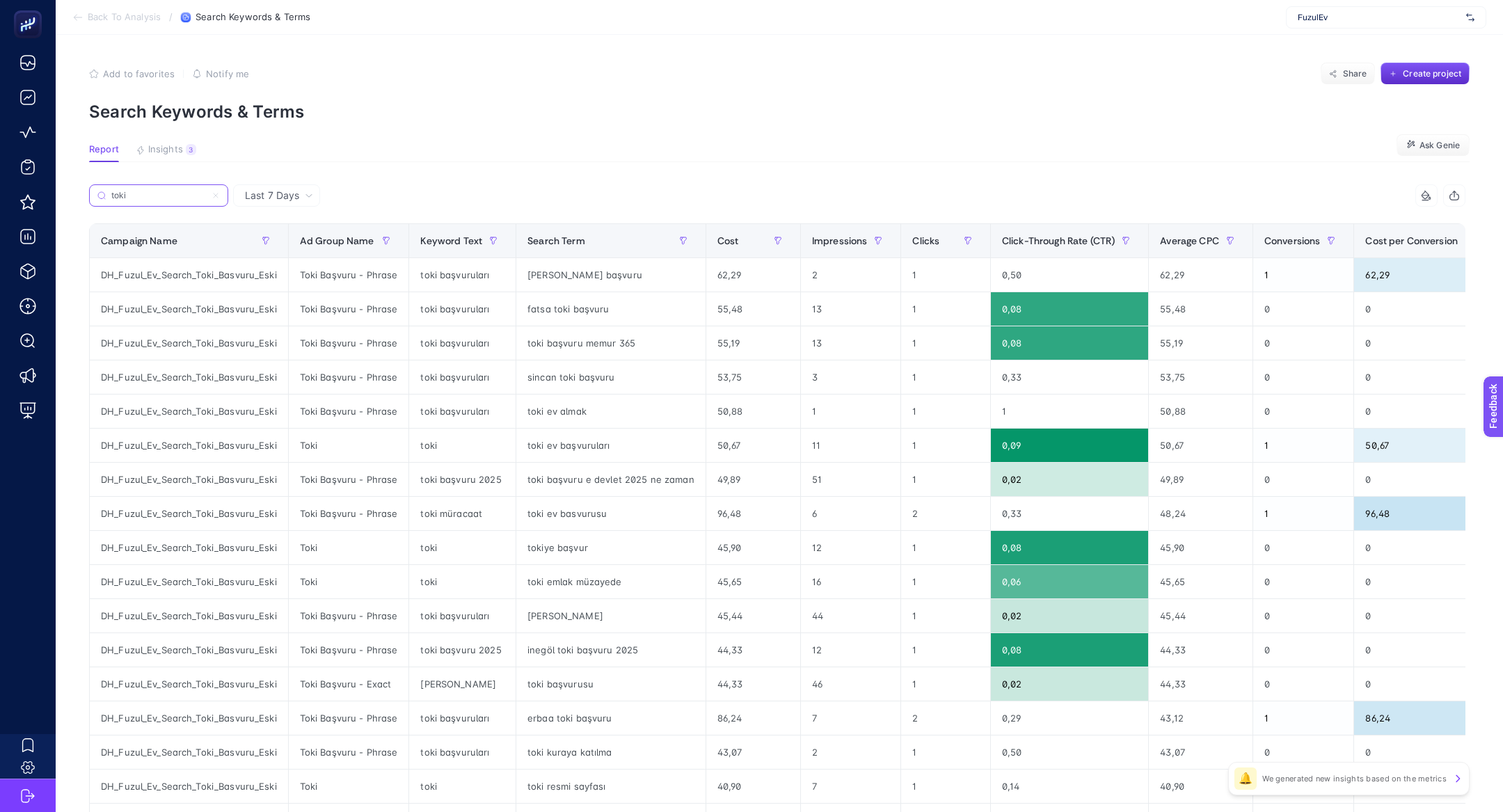
type input "toki"
click at [730, 227] on th "Cost" at bounding box center [753, 241] width 95 height 34
click at [706, 227] on th "Search Term" at bounding box center [612, 241] width 190 height 34
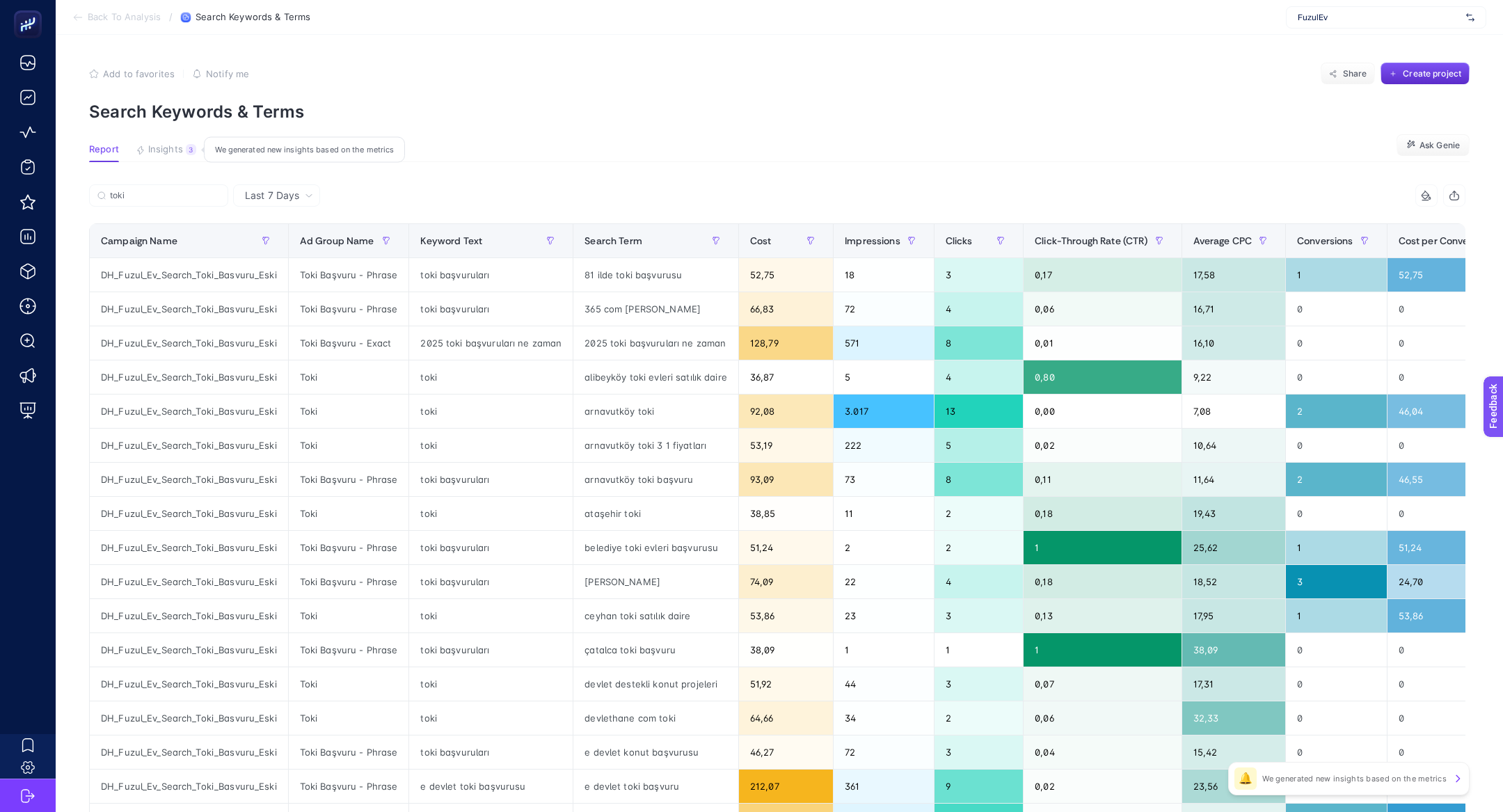
click at [193, 149] on div "3" at bounding box center [191, 149] width 10 height 11
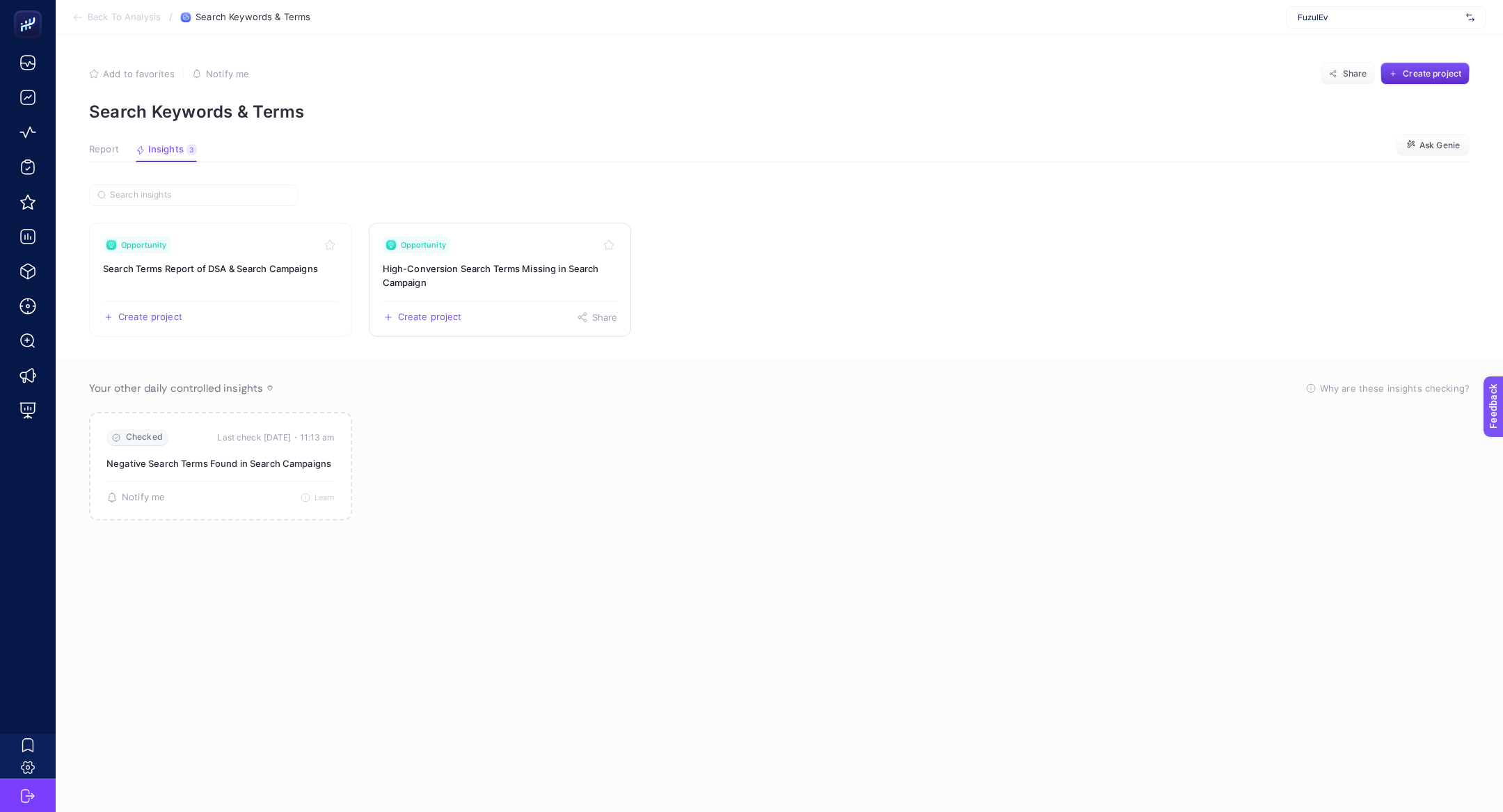
click at [482, 293] on link "Opportunity High-Conversion Search Terms Missing in Search Campaign Create proj…" at bounding box center [500, 279] width 263 height 114
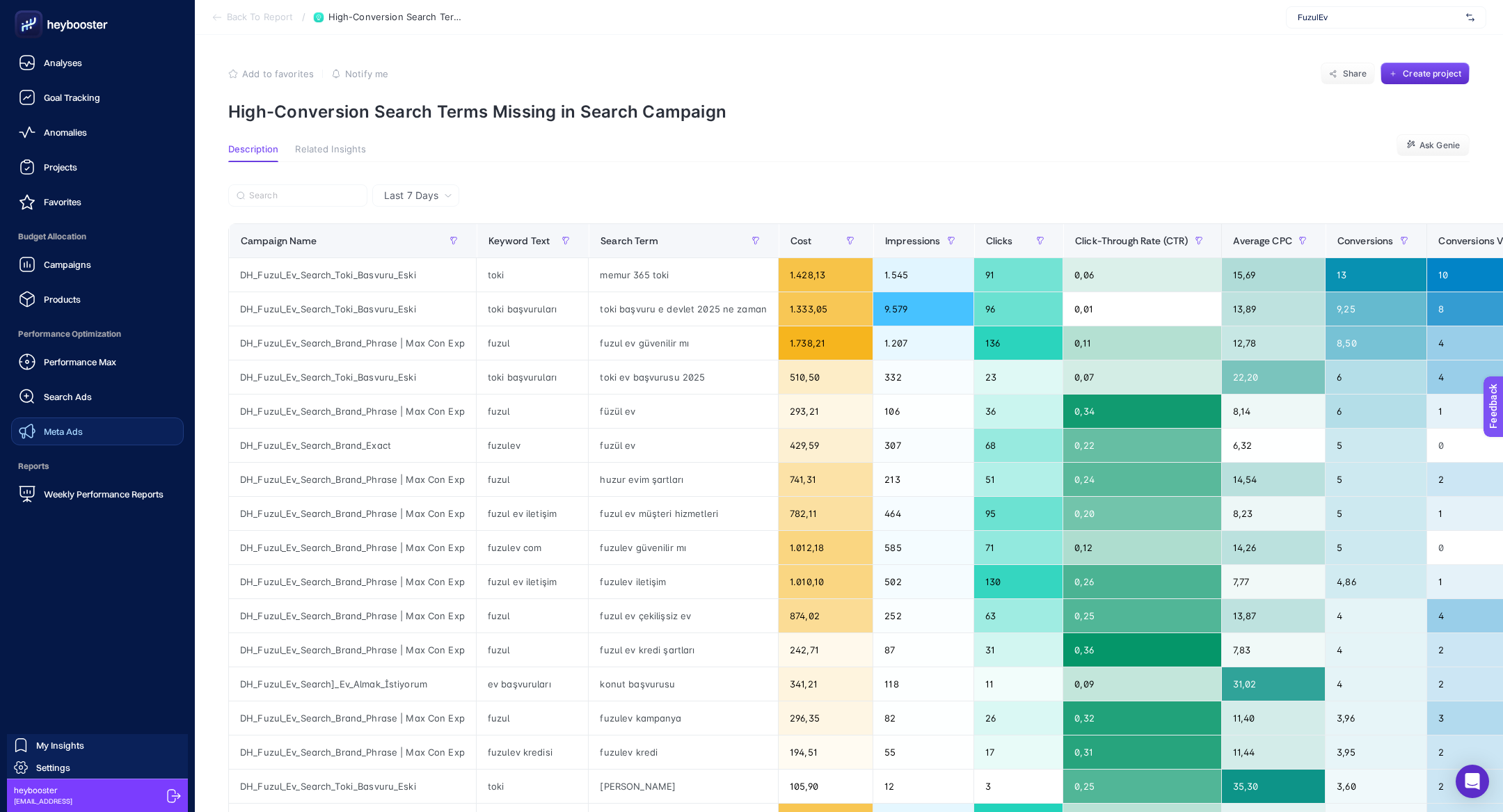
click at [93, 428] on link "Meta Ads" at bounding box center [97, 431] width 172 height 28
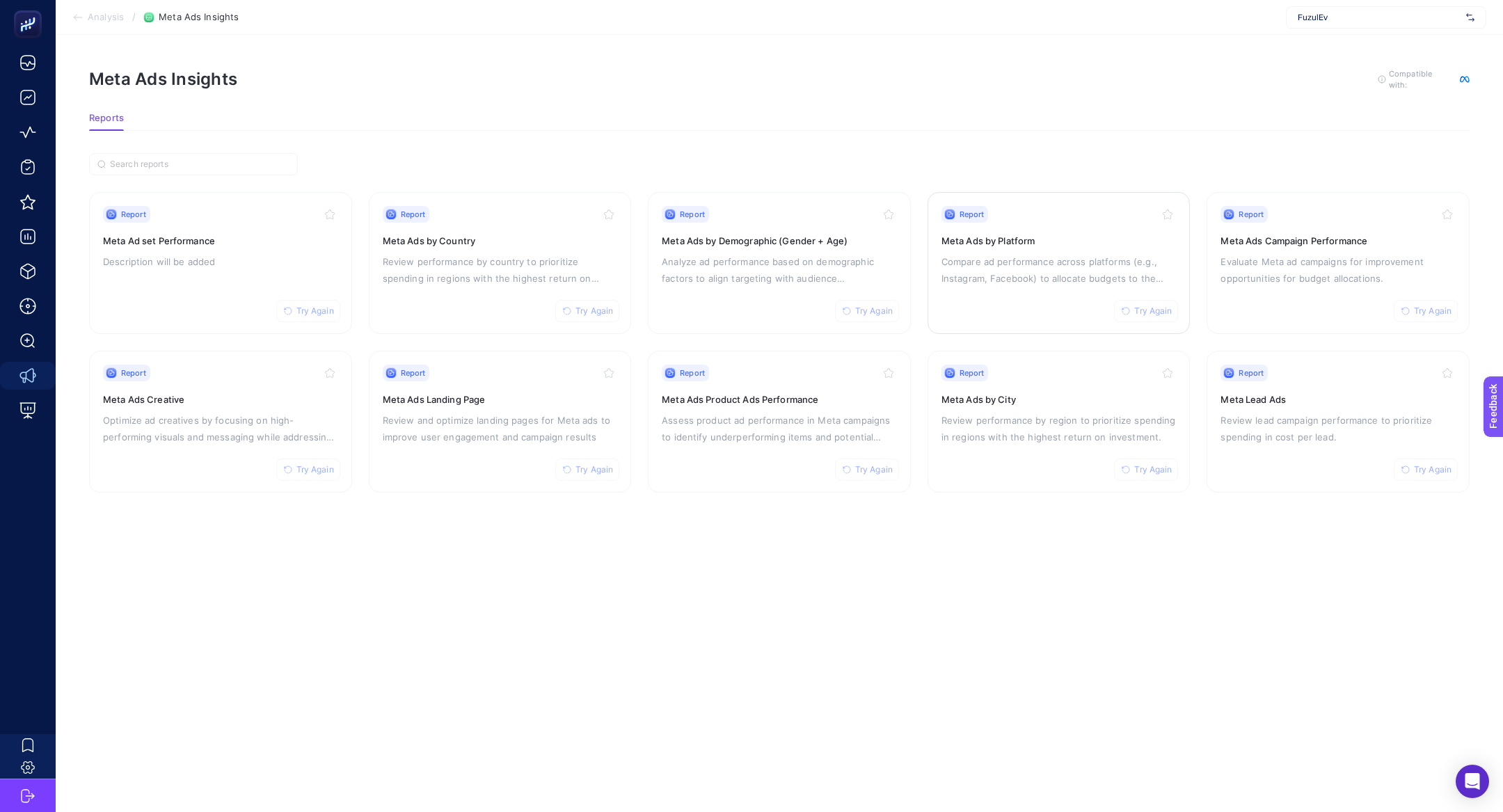
click at [1003, 255] on p "Compare ad performance across platforms (e.g., Instagram, Facebook) to allocate…" at bounding box center [1059, 269] width 235 height 34
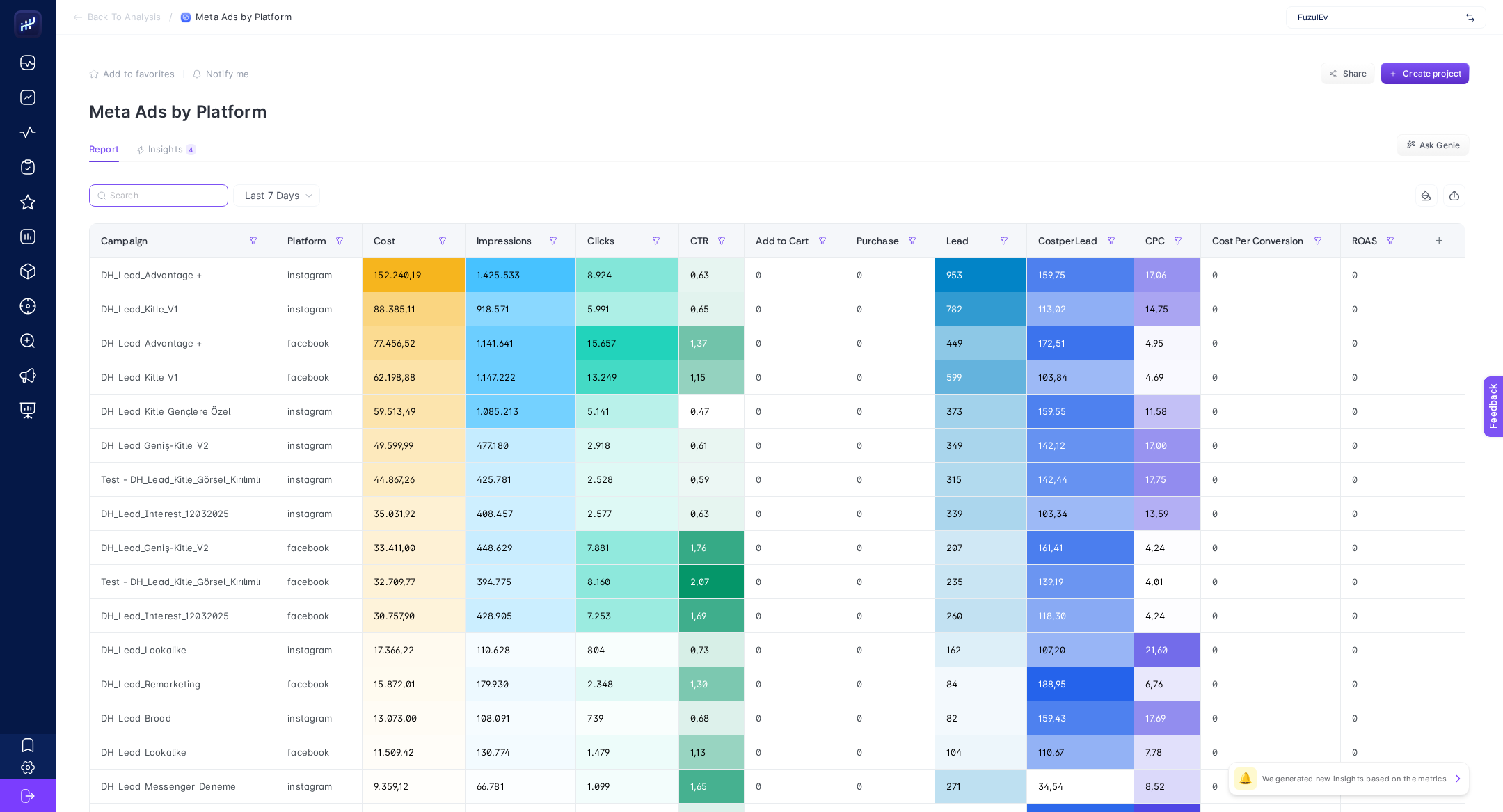
click at [131, 198] on input "Search" at bounding box center [164, 196] width 110 height 10
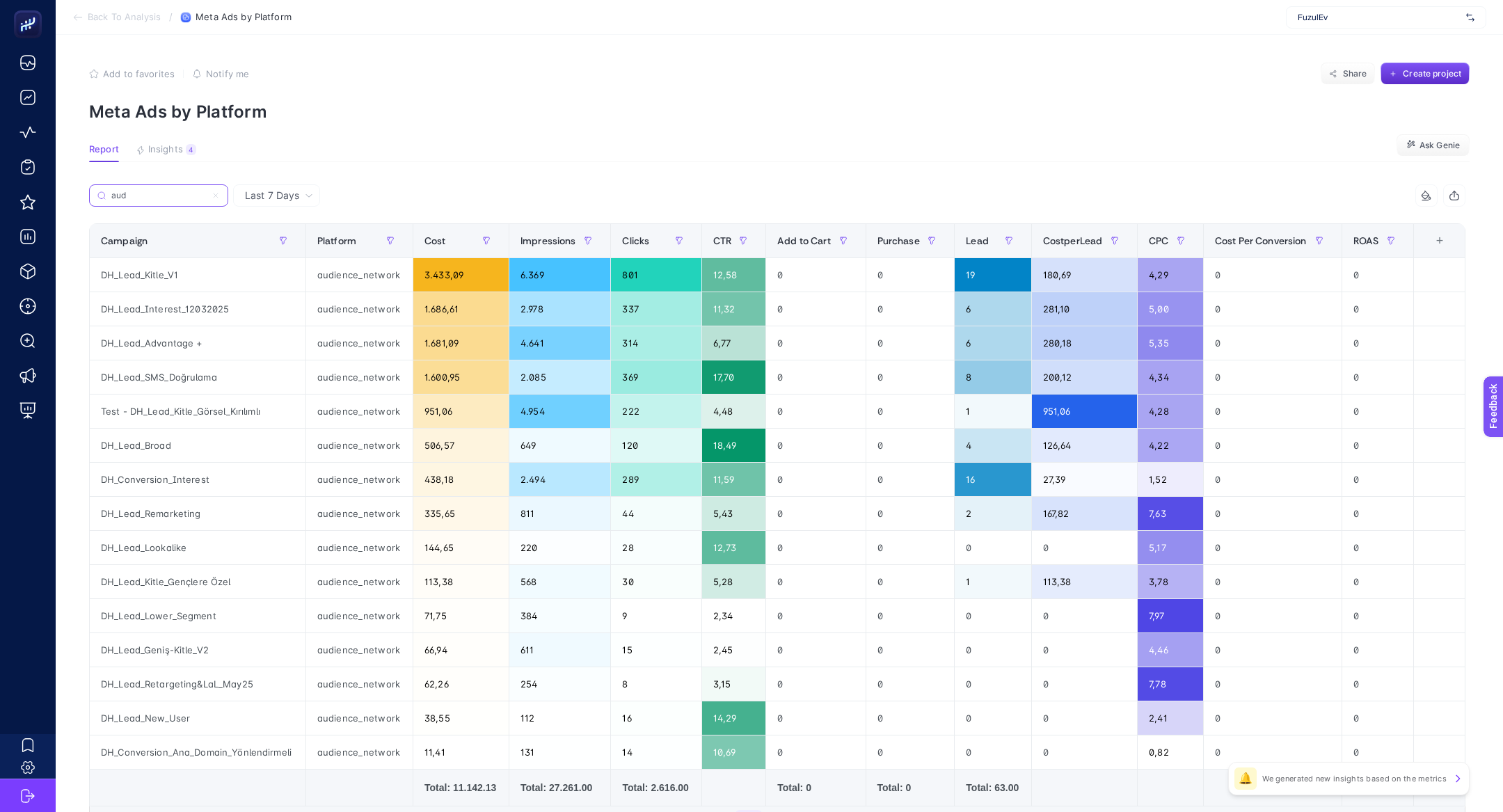
type input "aud"
click at [181, 140] on article "Add to favorites false Notify me Share Create project Meta Ads by Platform Repo…" at bounding box center [779, 493] width 1447 height 916
click at [181, 143] on article "Add to favorites false Notify me Share Create project Meta Ads by Platform Repo…" at bounding box center [779, 493] width 1447 height 916
click at [181, 144] on span "Insights" at bounding box center [166, 149] width 35 height 11
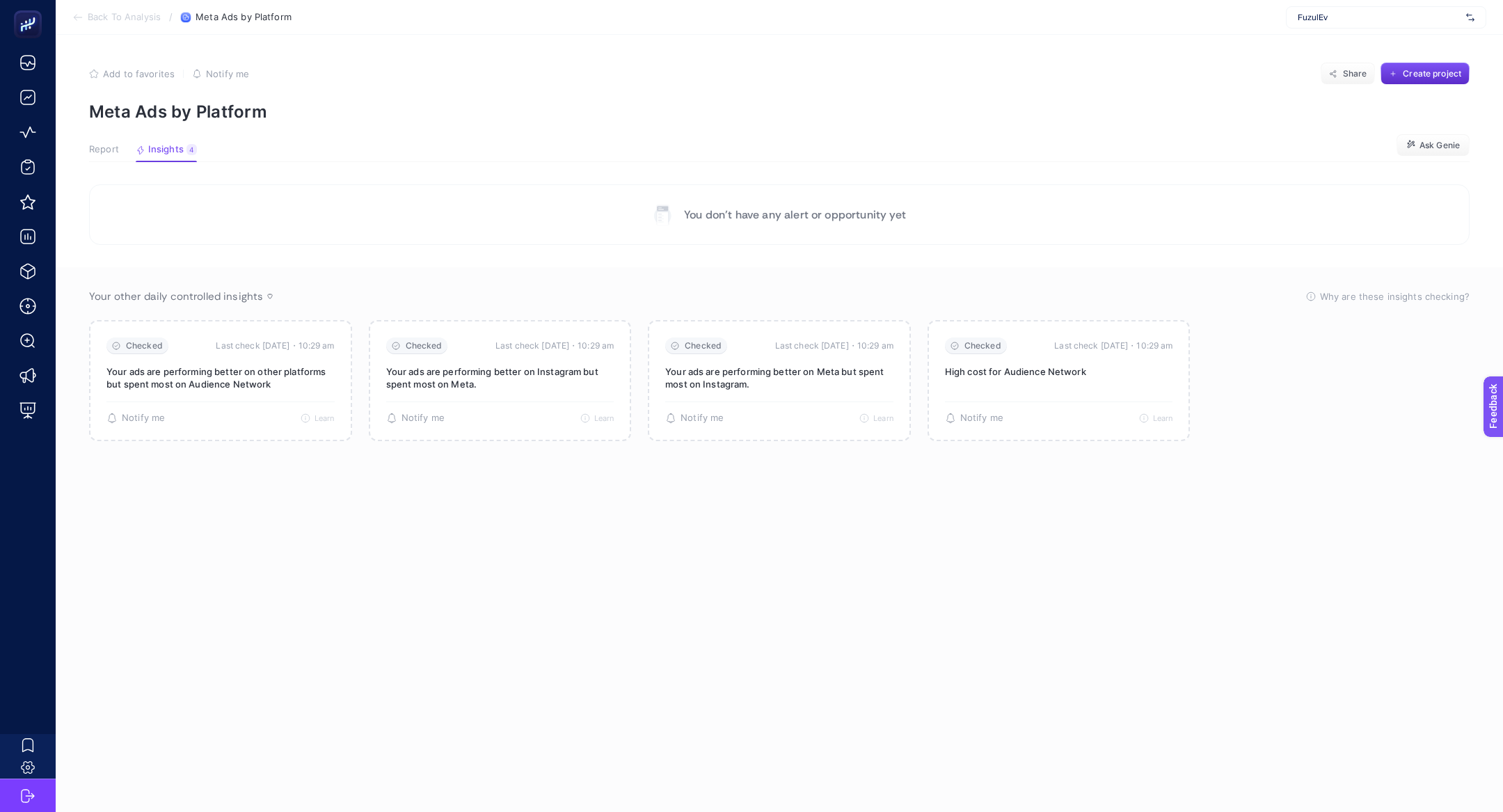
click at [111, 145] on span "Report" at bounding box center [104, 149] width 30 height 11
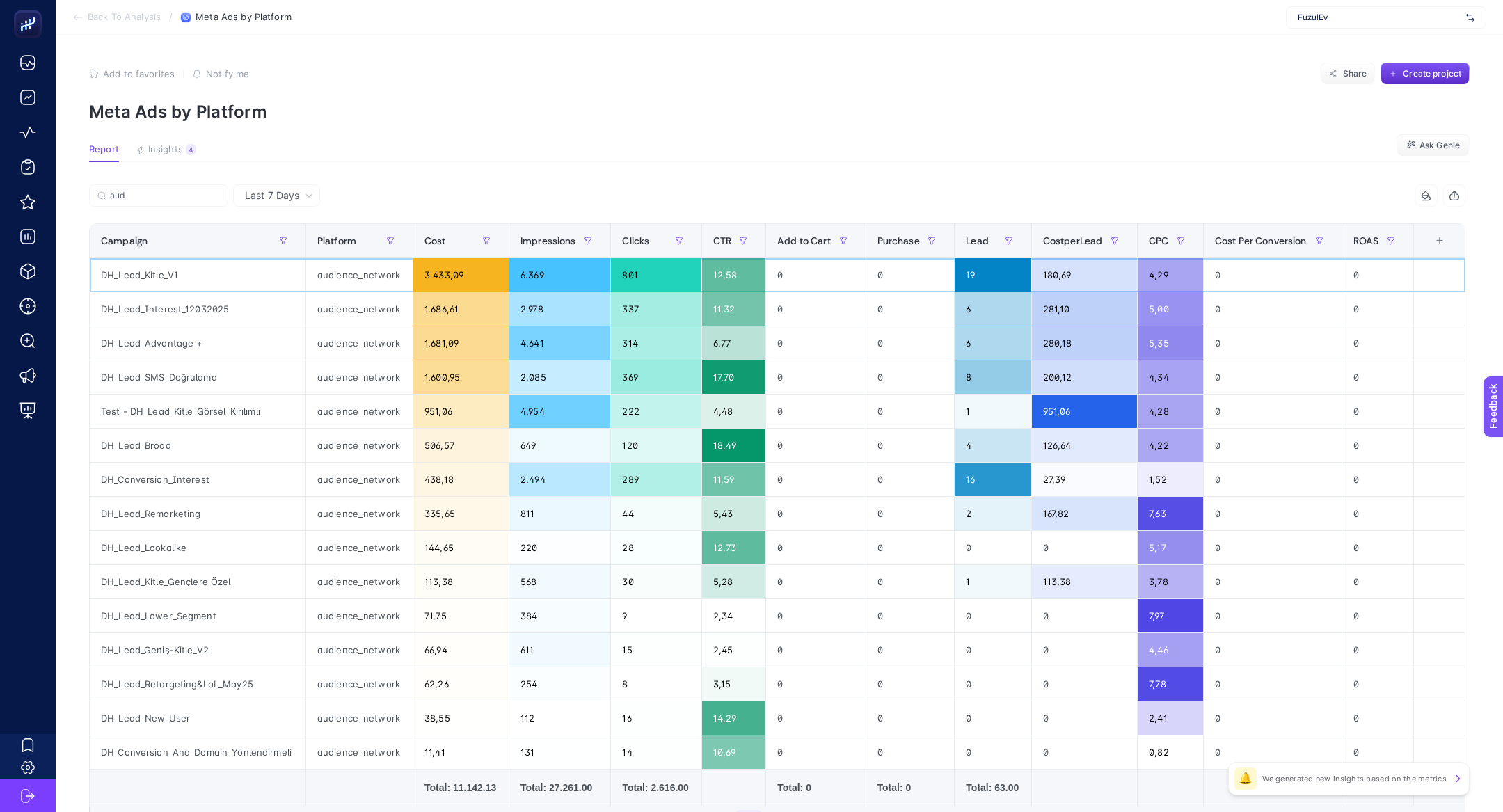
click at [143, 269] on div "DH_Lead_Kitle_V1" at bounding box center [197, 275] width 216 height 34
click at [165, 307] on div "DH_Lead_Interest_12032025" at bounding box center [197, 308] width 216 height 34
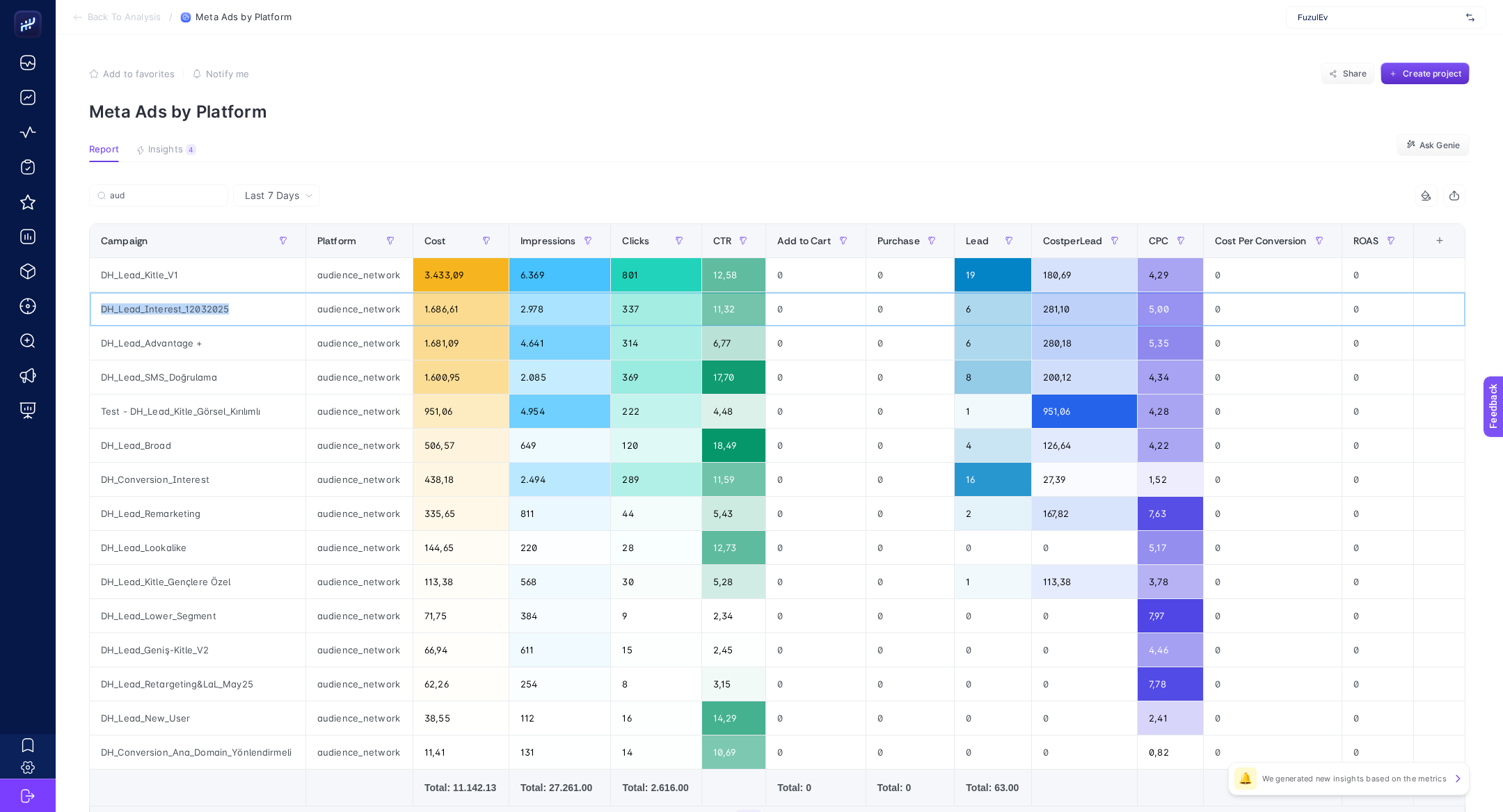
click at [165, 307] on div "DH_Lead_Interest_12032025" at bounding box center [197, 308] width 216 height 34
click at [228, 98] on section "Add to favorites false Notify me Share Create project Meta Ads by Platform" at bounding box center [779, 92] width 1381 height 59
click at [1346, 70] on span "Share" at bounding box center [1355, 73] width 25 height 11
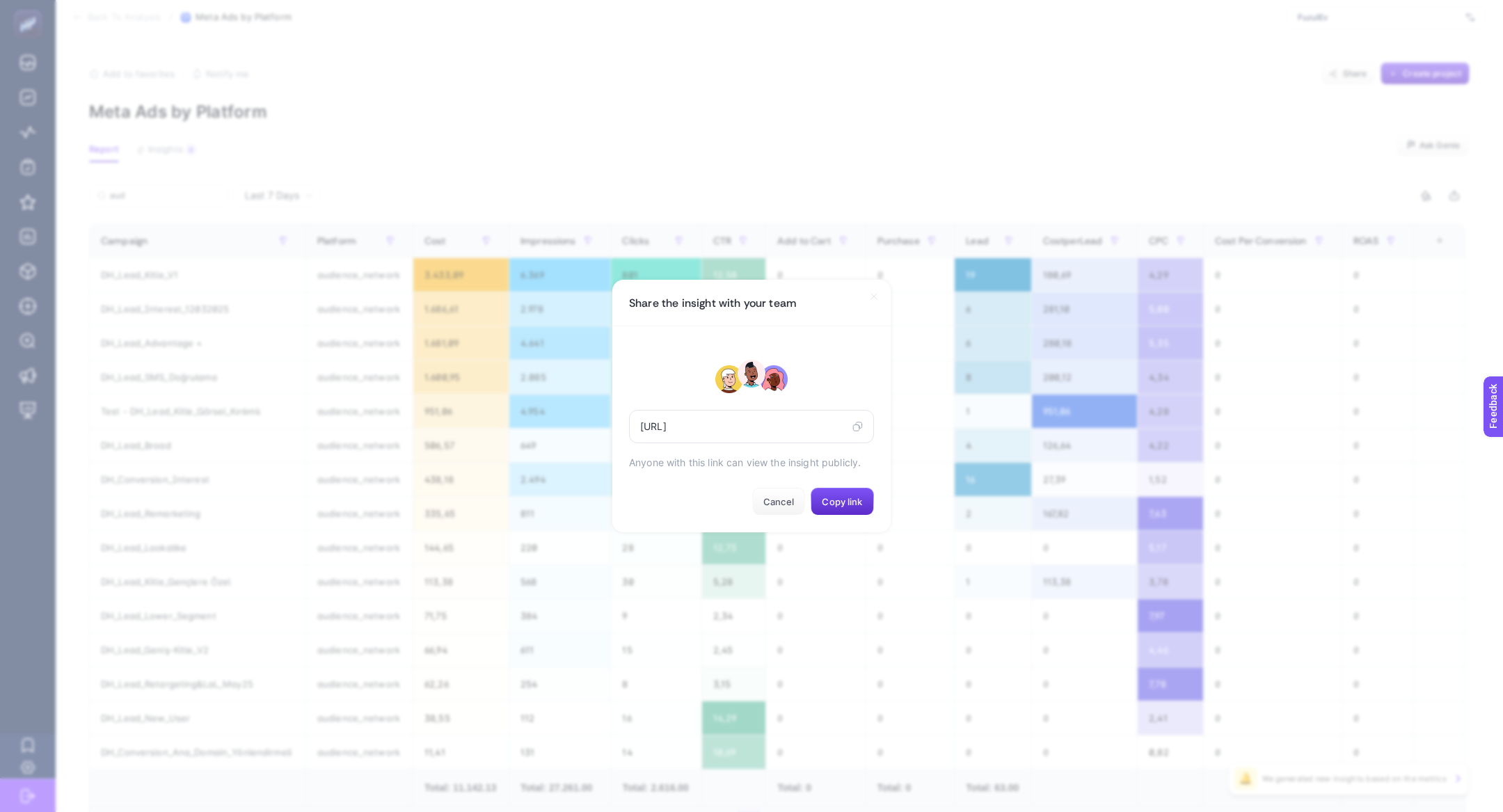
click at [861, 425] on icon at bounding box center [858, 426] width 10 height 11
